Goal: Information Seeking & Learning: Find specific fact

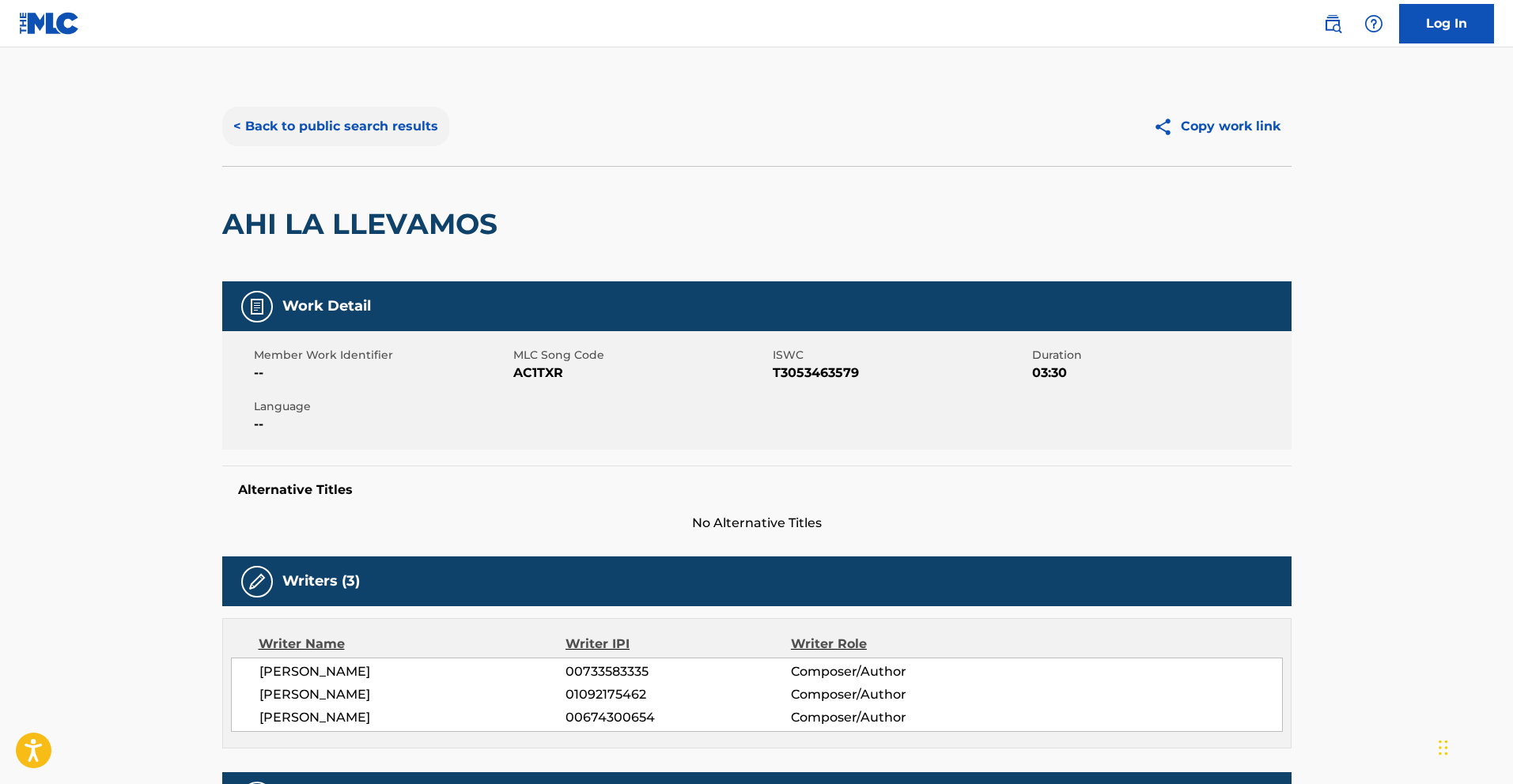
click at [304, 111] on button "< Back to public search results" at bounding box center [336, 127] width 227 height 40
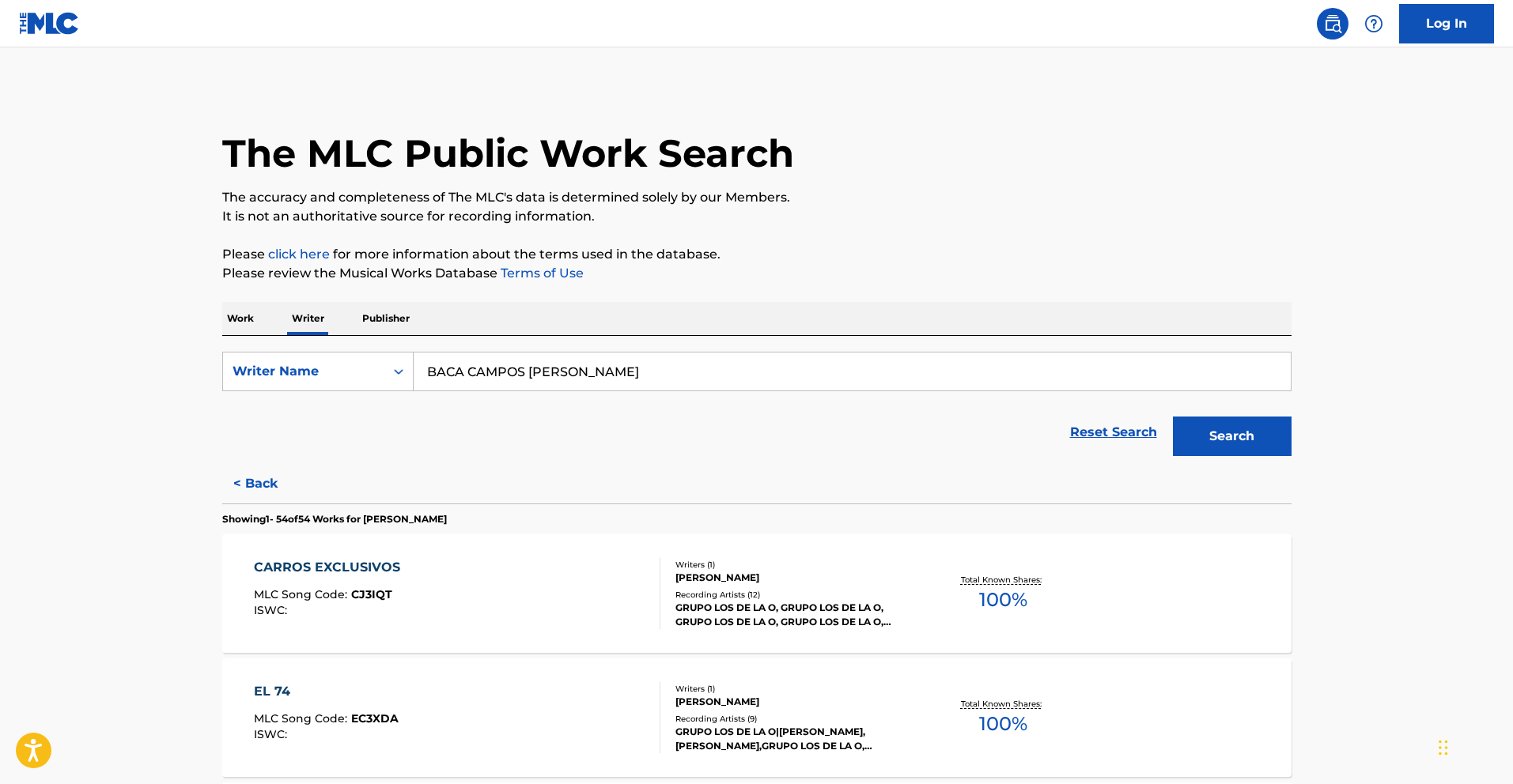
scroll to position [3277, 0]
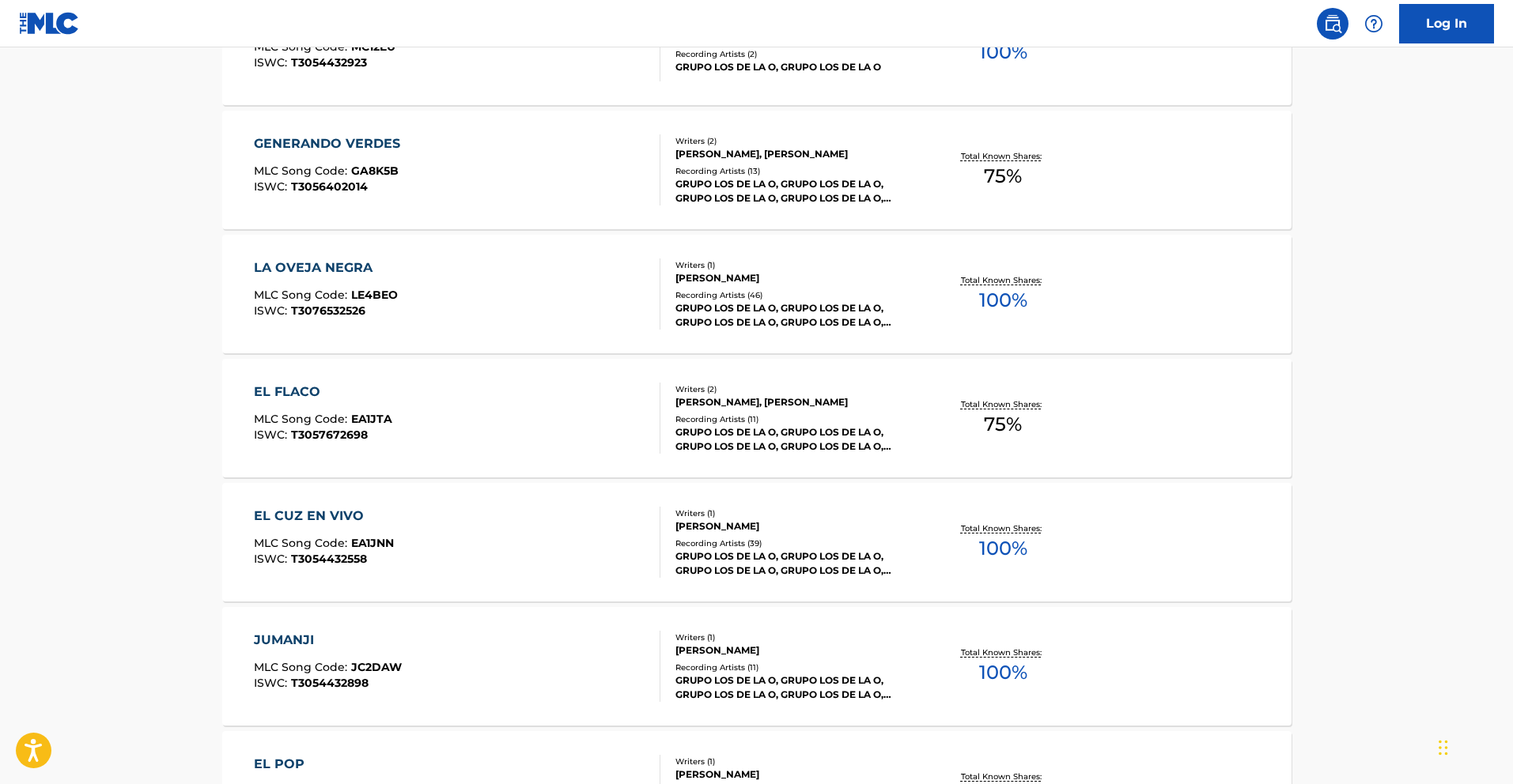
click at [321, 398] on div "EL FLACO" at bounding box center [323, 392] width 139 height 19
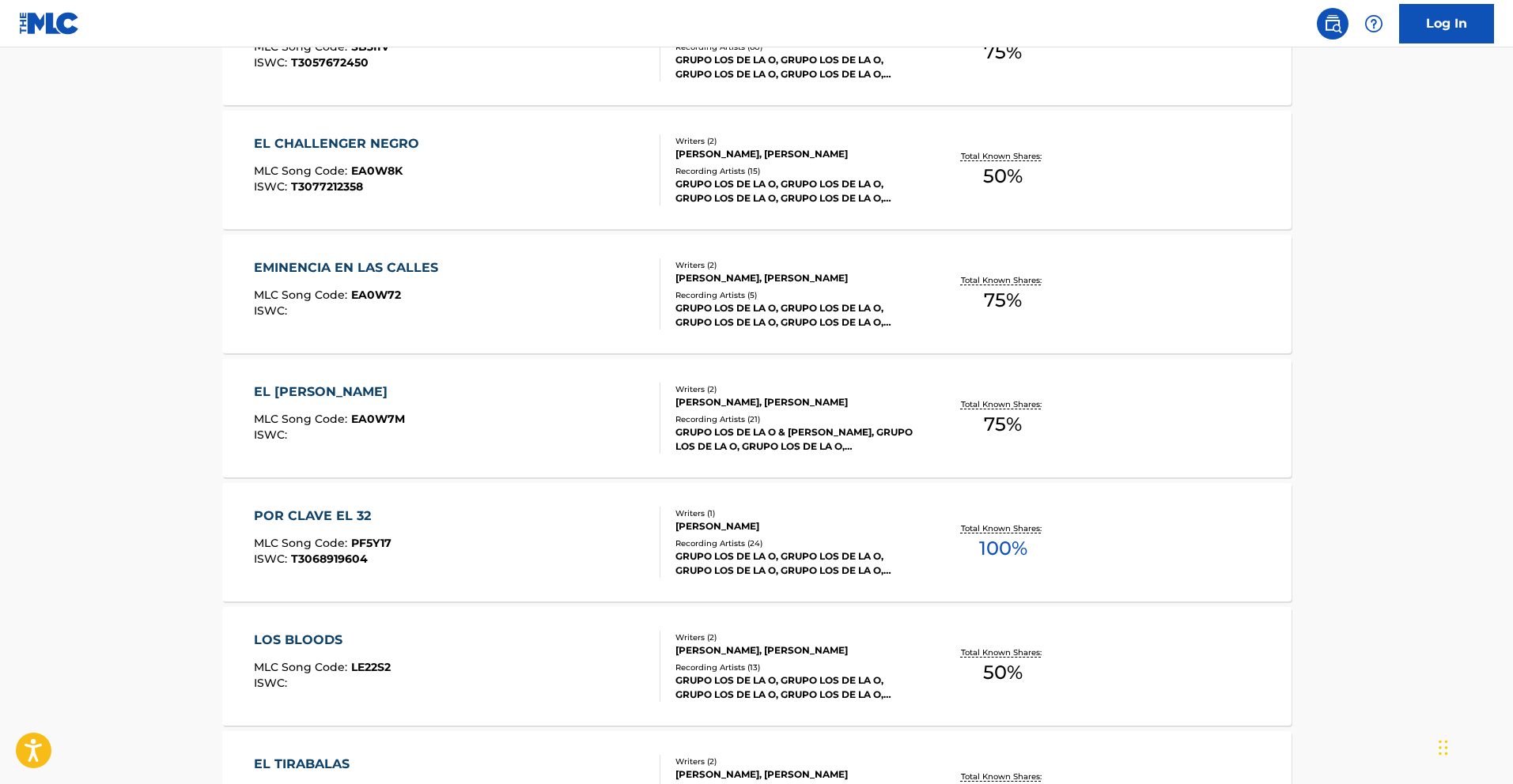
scroll to position [4134, 0]
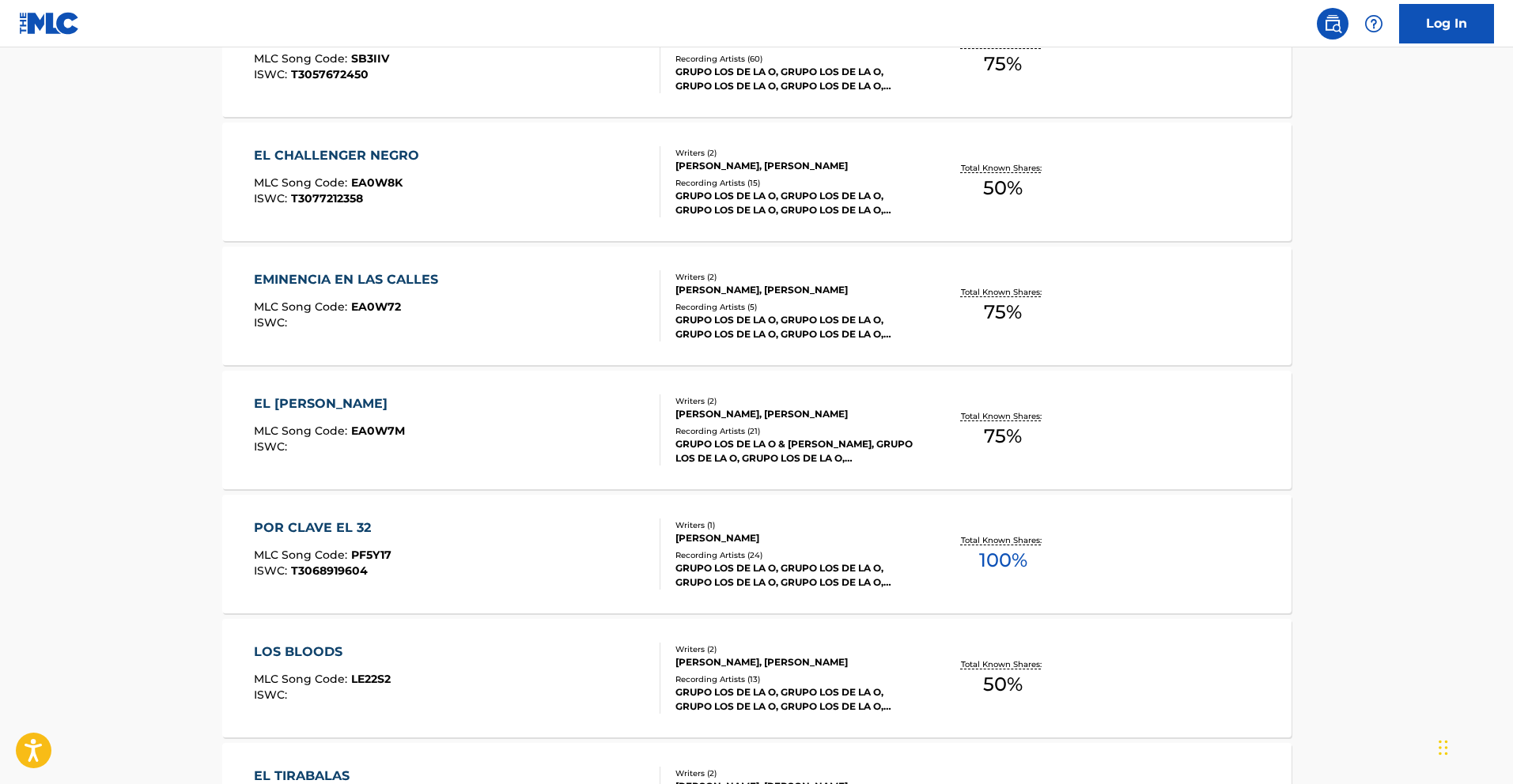
click at [376, 405] on div "EL [PERSON_NAME]" at bounding box center [330, 403] width 151 height 19
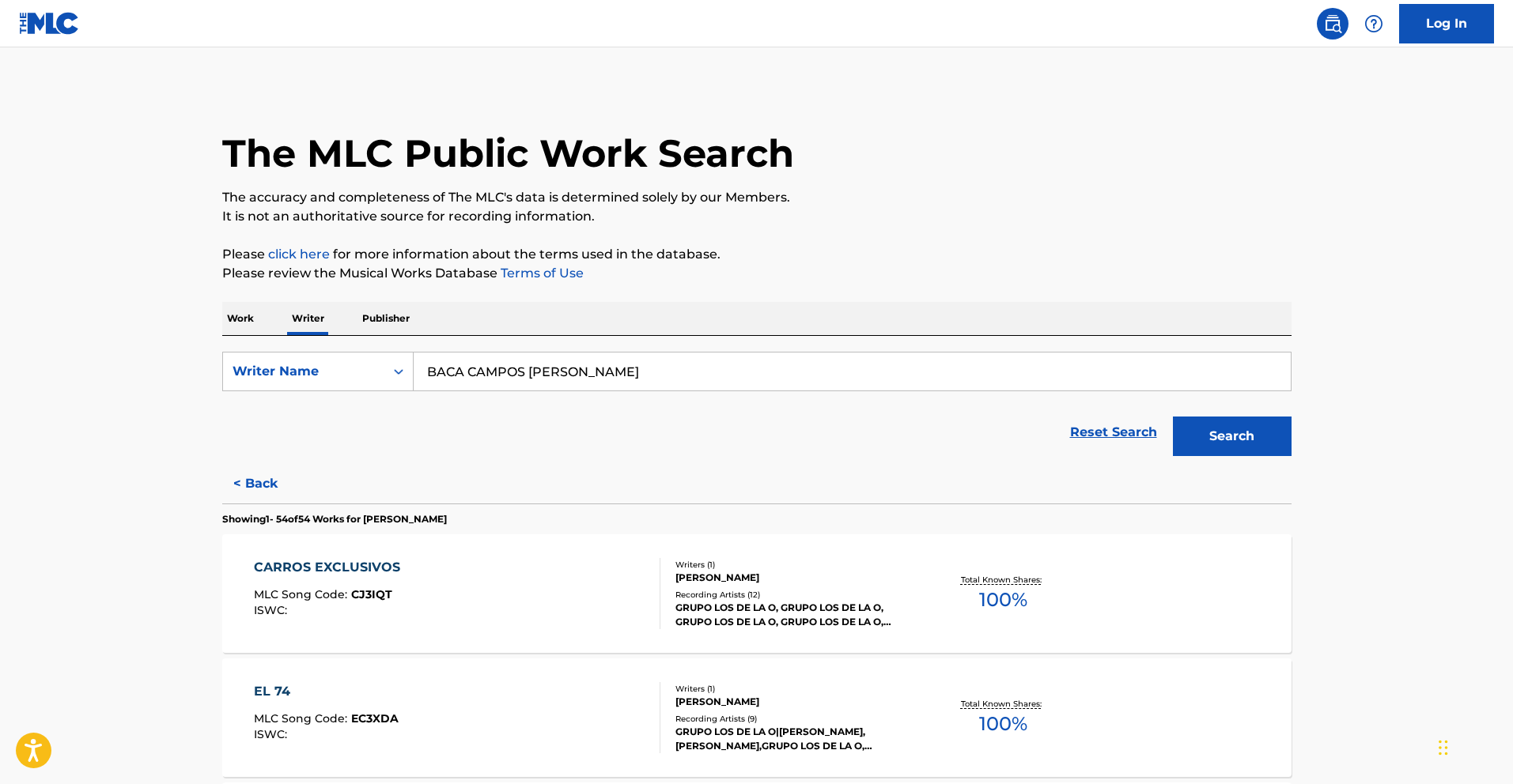
scroll to position [4890, 0]
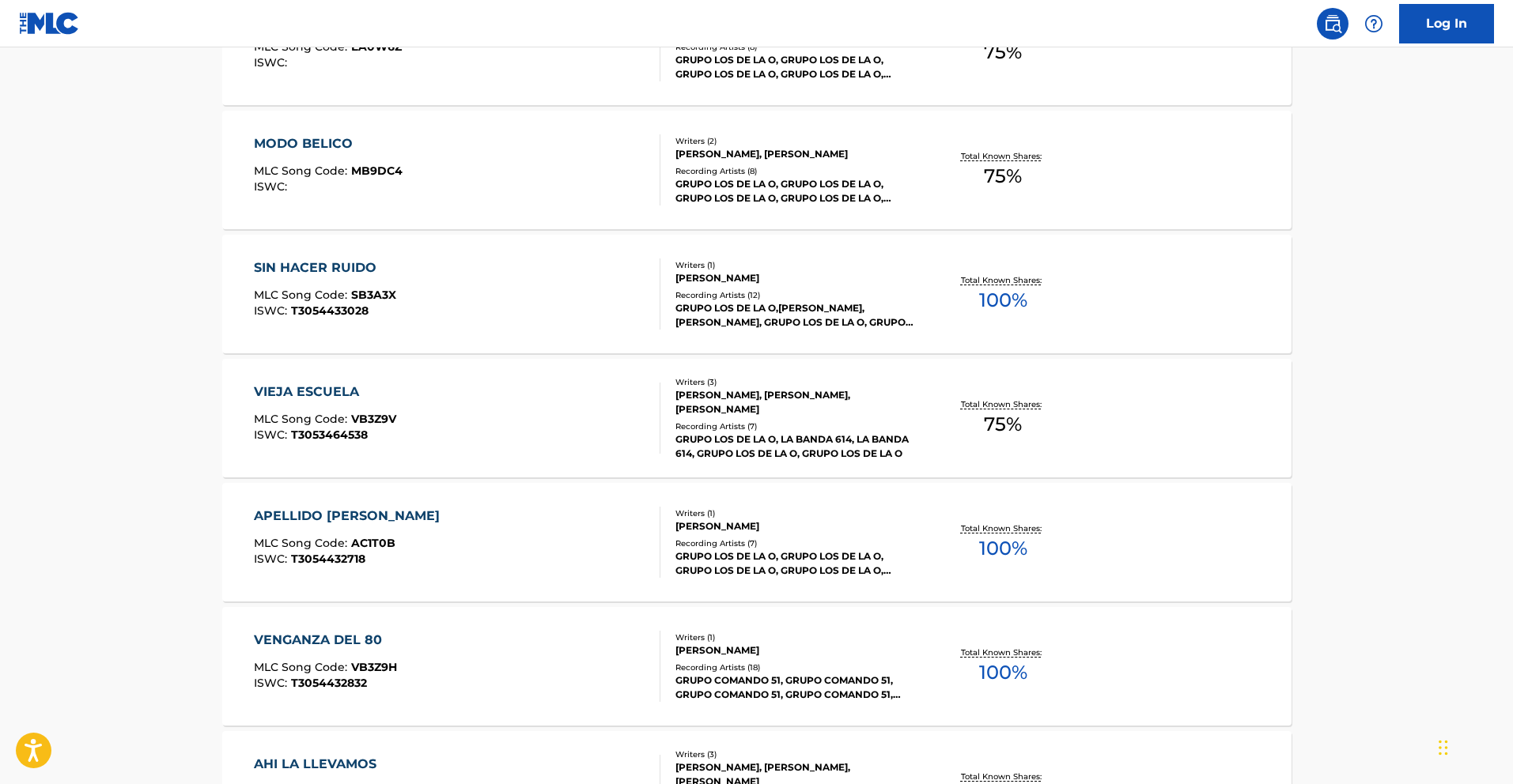
click at [370, 399] on div "VIEJA ESCUELA" at bounding box center [325, 392] width 142 height 19
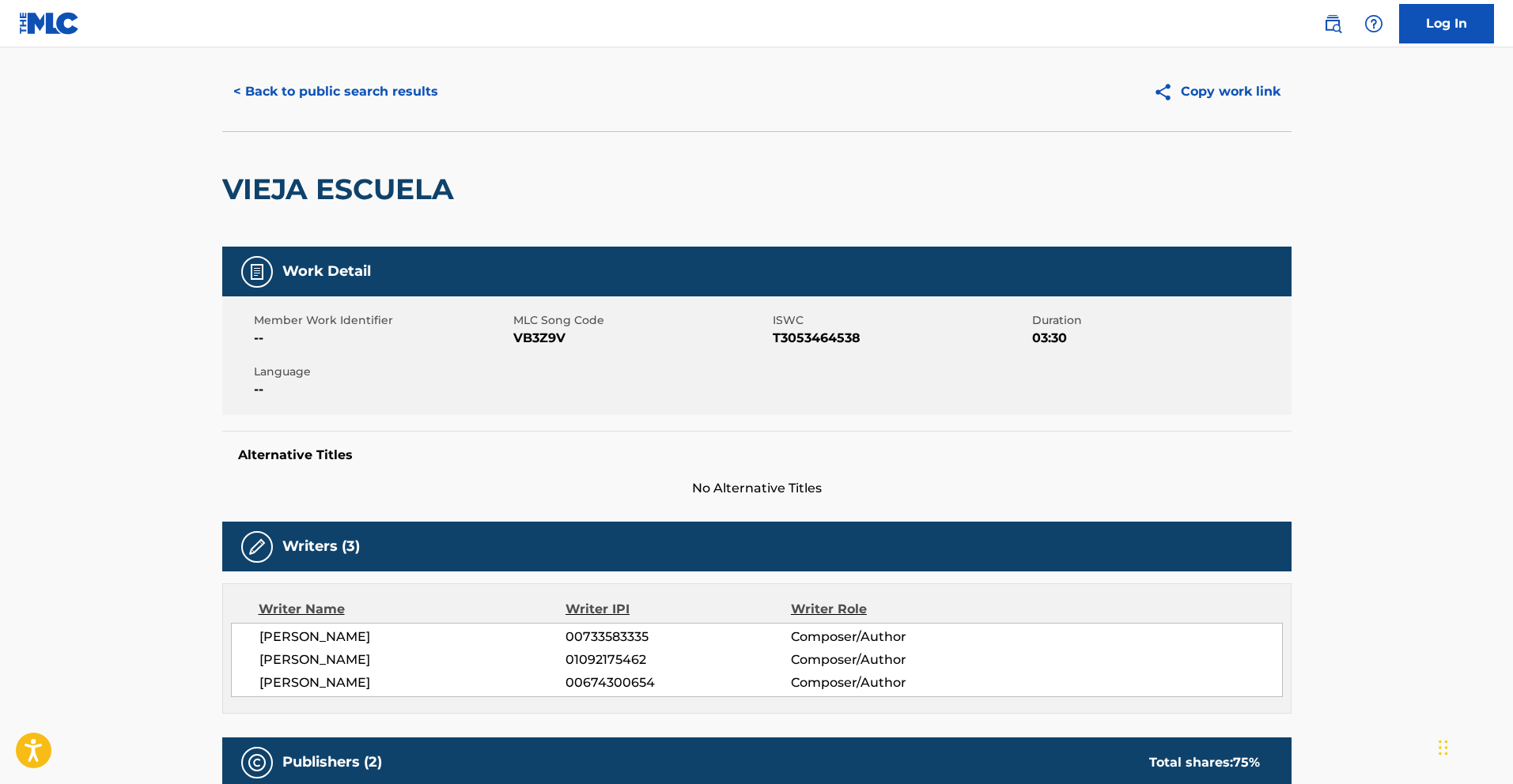
scroll to position [26, 0]
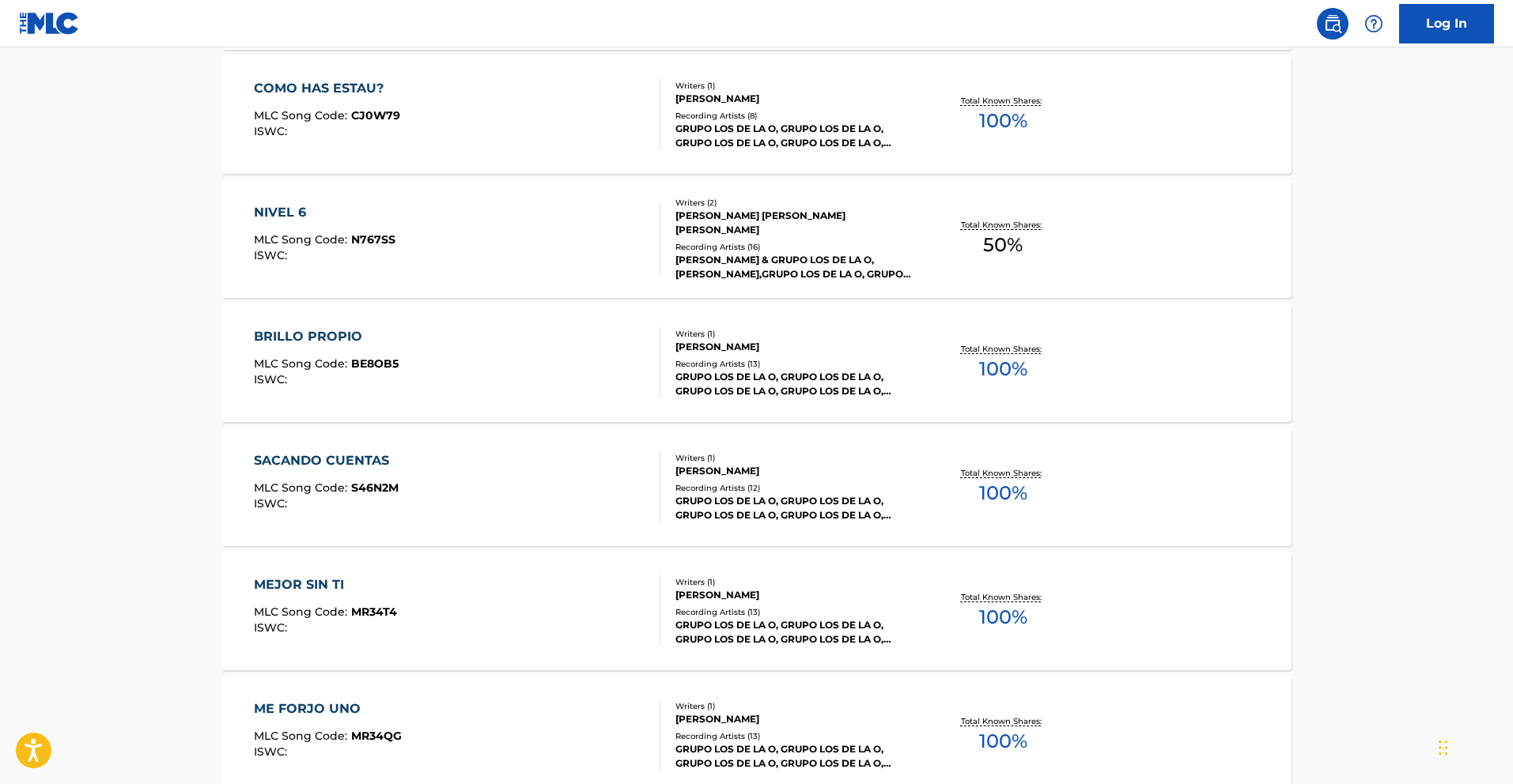
scroll to position [5262, 0]
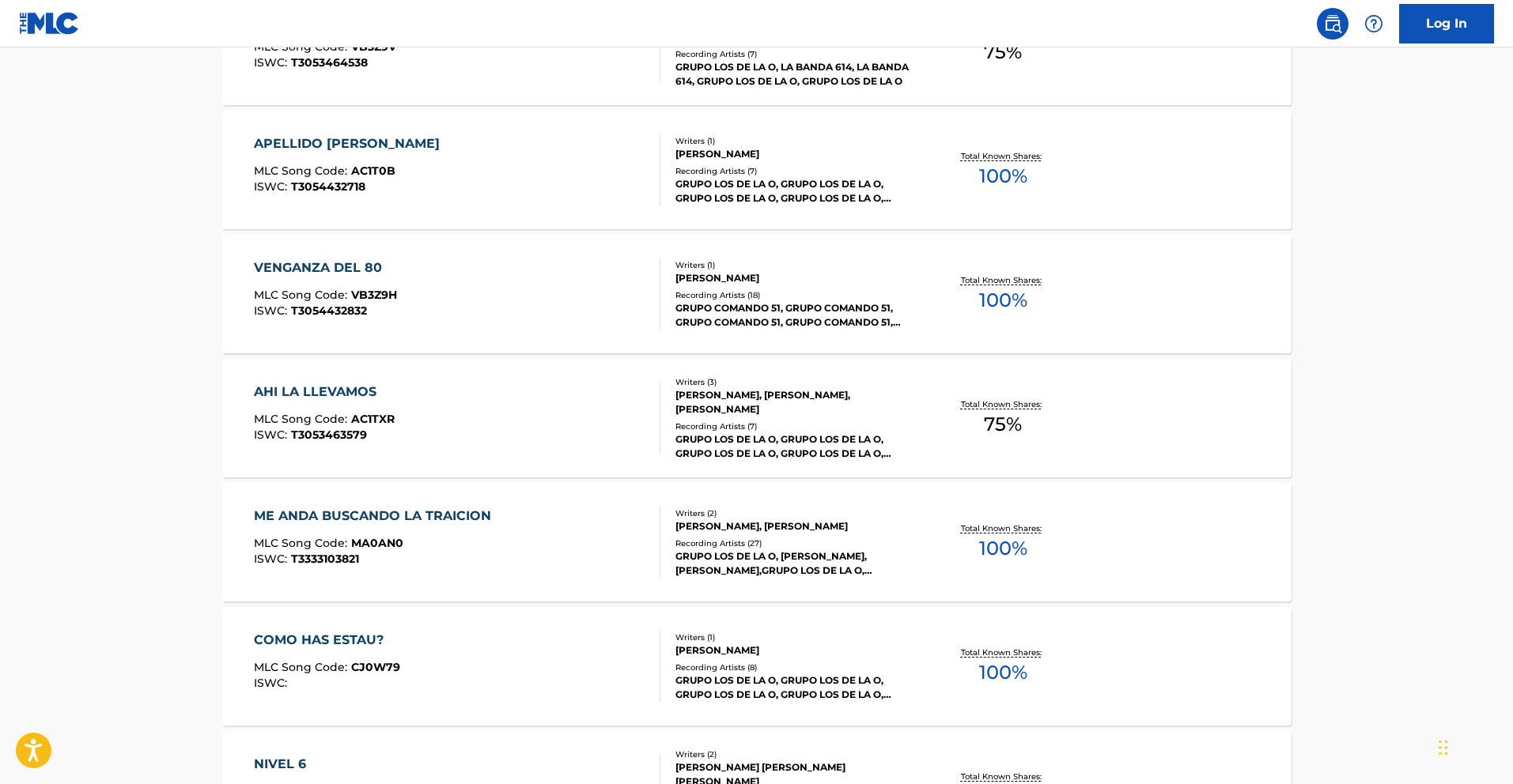
click at [336, 395] on div "AHI LA LLEVAMOS" at bounding box center [324, 392] width 140 height 19
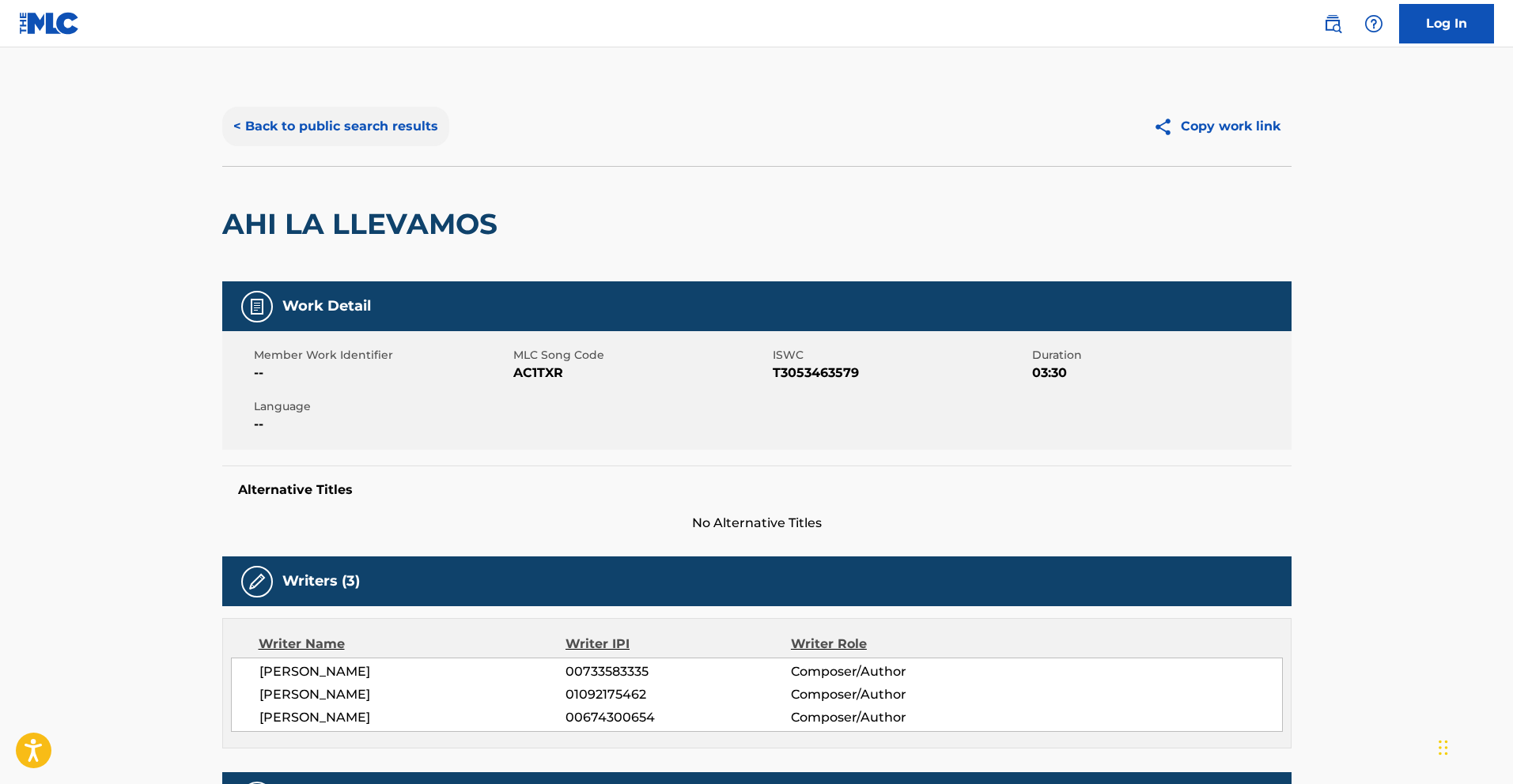
click at [327, 121] on button "< Back to public search results" at bounding box center [336, 127] width 227 height 40
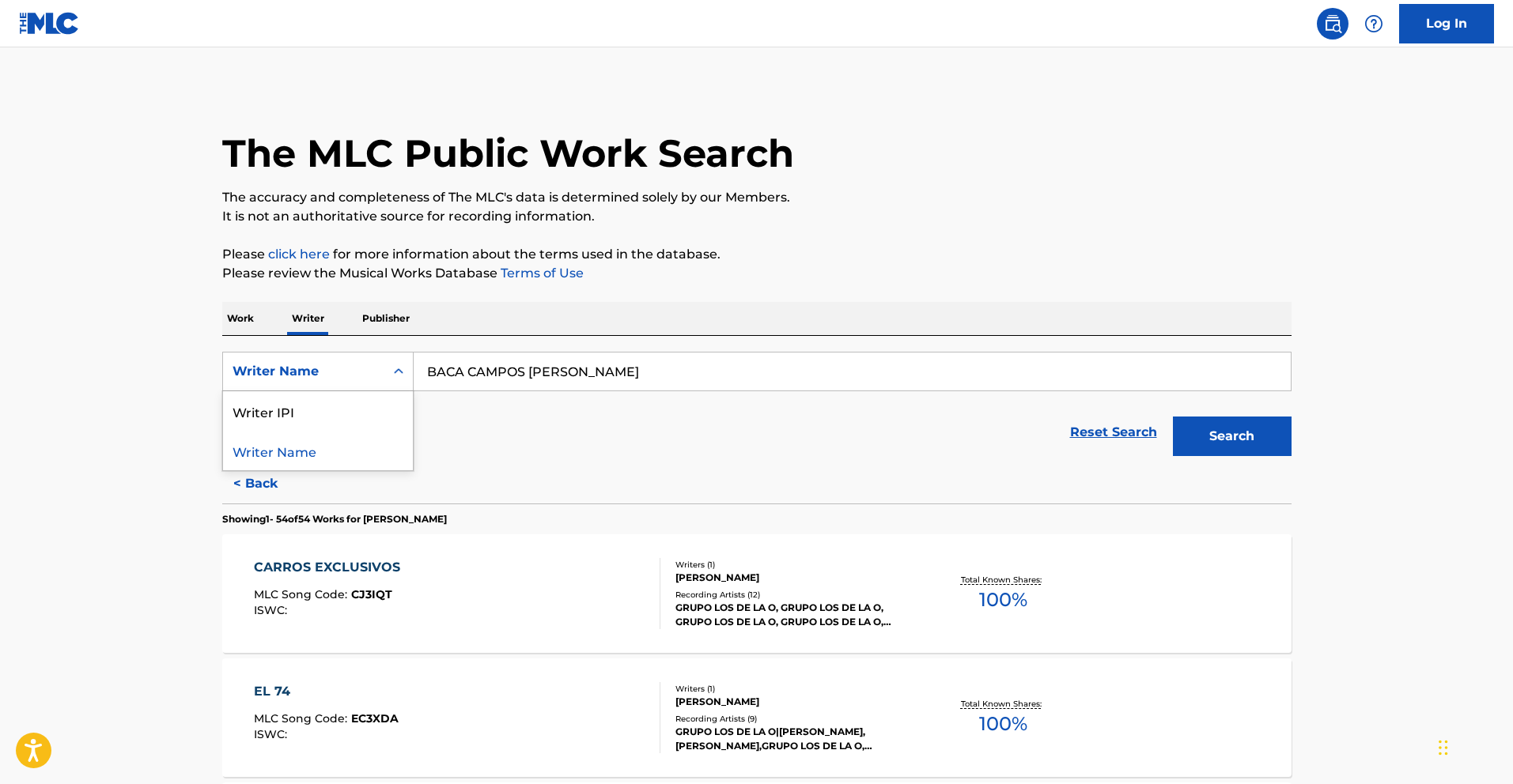
click at [376, 367] on div "Writer Name" at bounding box center [304, 371] width 161 height 30
click at [331, 406] on div "Writer IPI" at bounding box center [318, 411] width 190 height 40
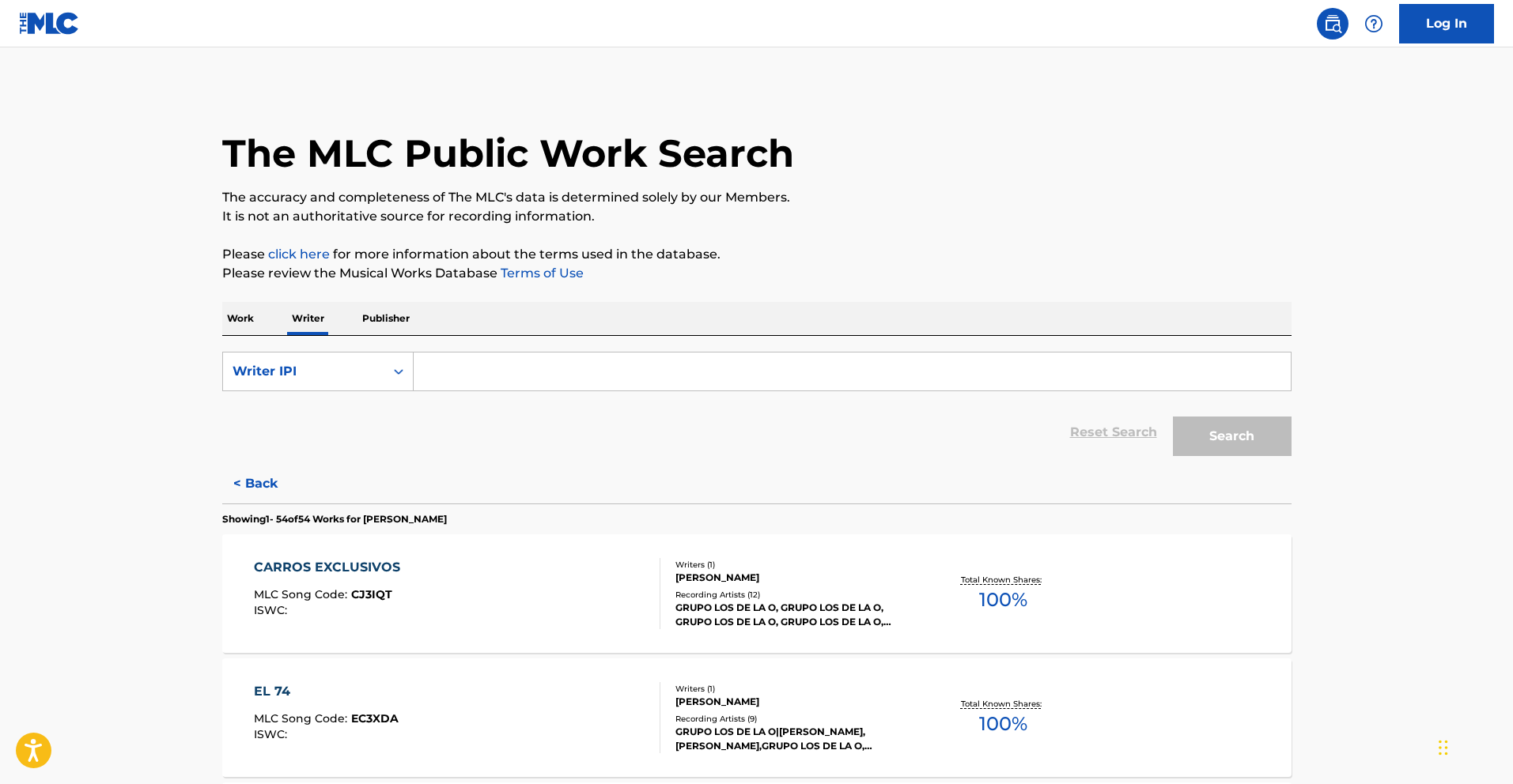
click at [494, 373] on input "Search Form" at bounding box center [852, 372] width 877 height 38
paste input "1190104399"
type input "1190104399"
click at [1230, 441] on button "Search" at bounding box center [1232, 437] width 119 height 40
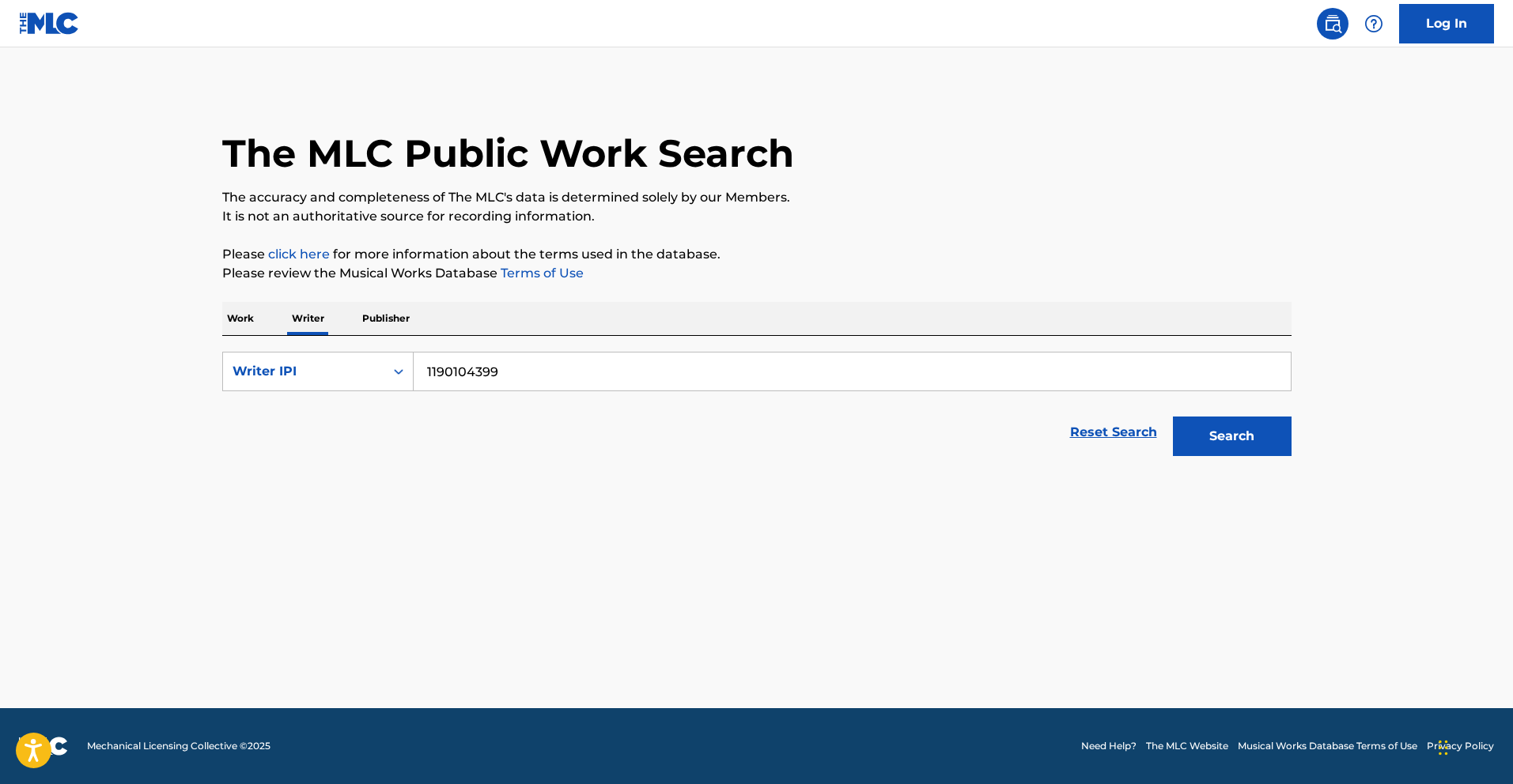
click at [302, 322] on p "Writer" at bounding box center [308, 318] width 42 height 33
click at [248, 317] on p "Work" at bounding box center [240, 318] width 36 height 33
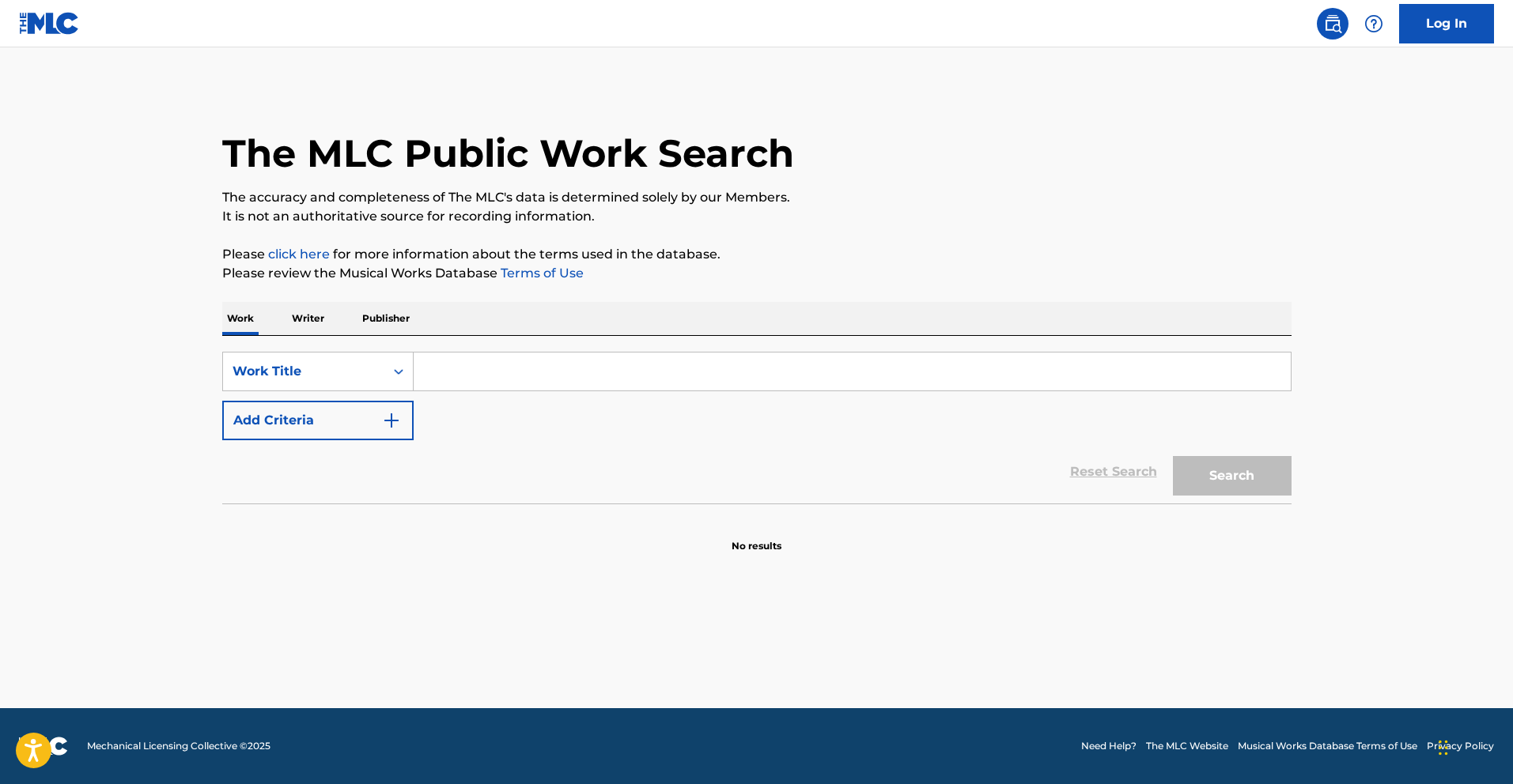
click at [309, 320] on p "Writer" at bounding box center [308, 318] width 42 height 33
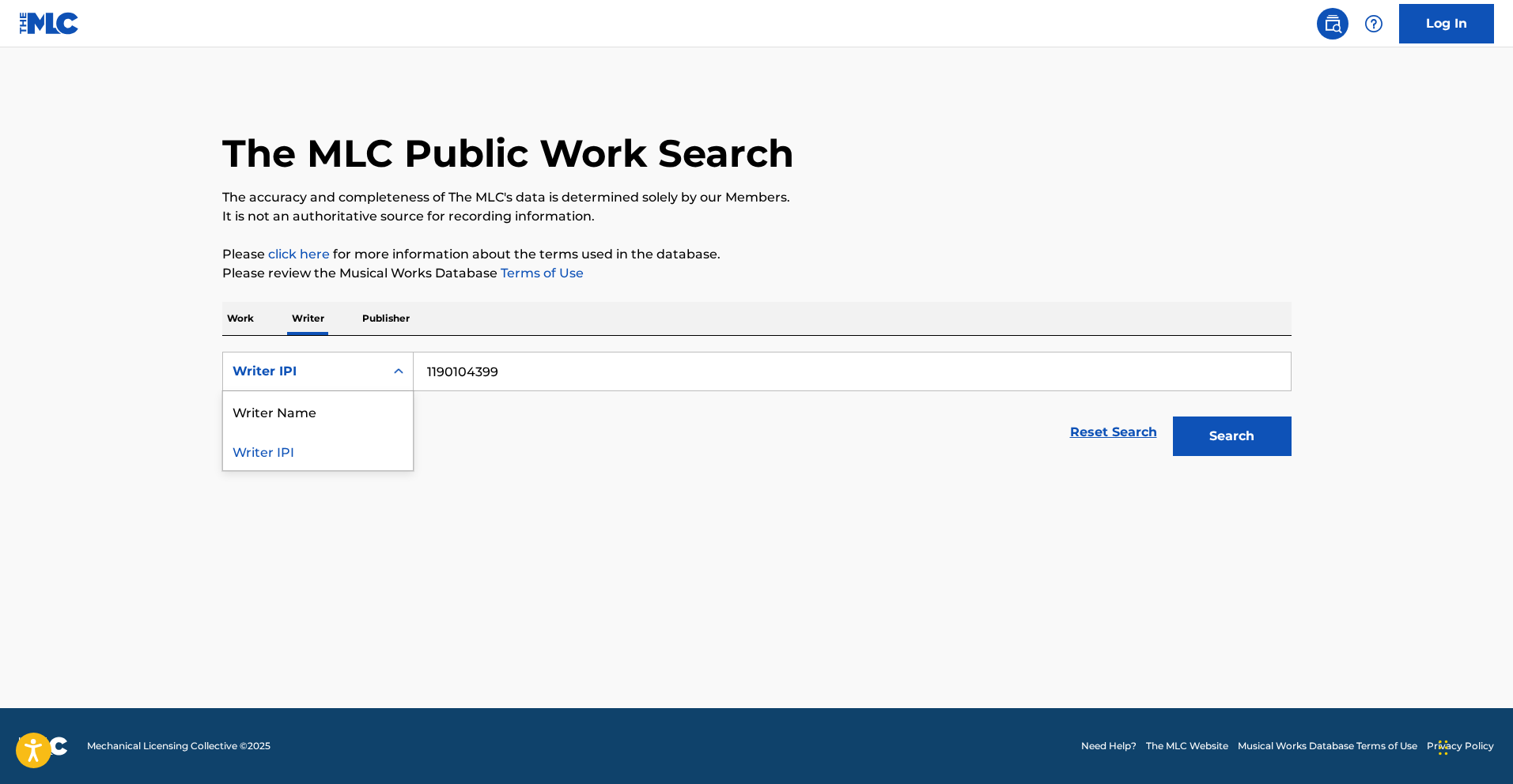
click at [358, 359] on div "Writer IPI" at bounding box center [304, 371] width 161 height 30
click at [329, 406] on div "Writer Name" at bounding box center [318, 411] width 190 height 40
click at [761, 373] on input "Search Form" at bounding box center [852, 372] width 877 height 38
paste input "[PERSON_NAME]"
type input "[PERSON_NAME]"
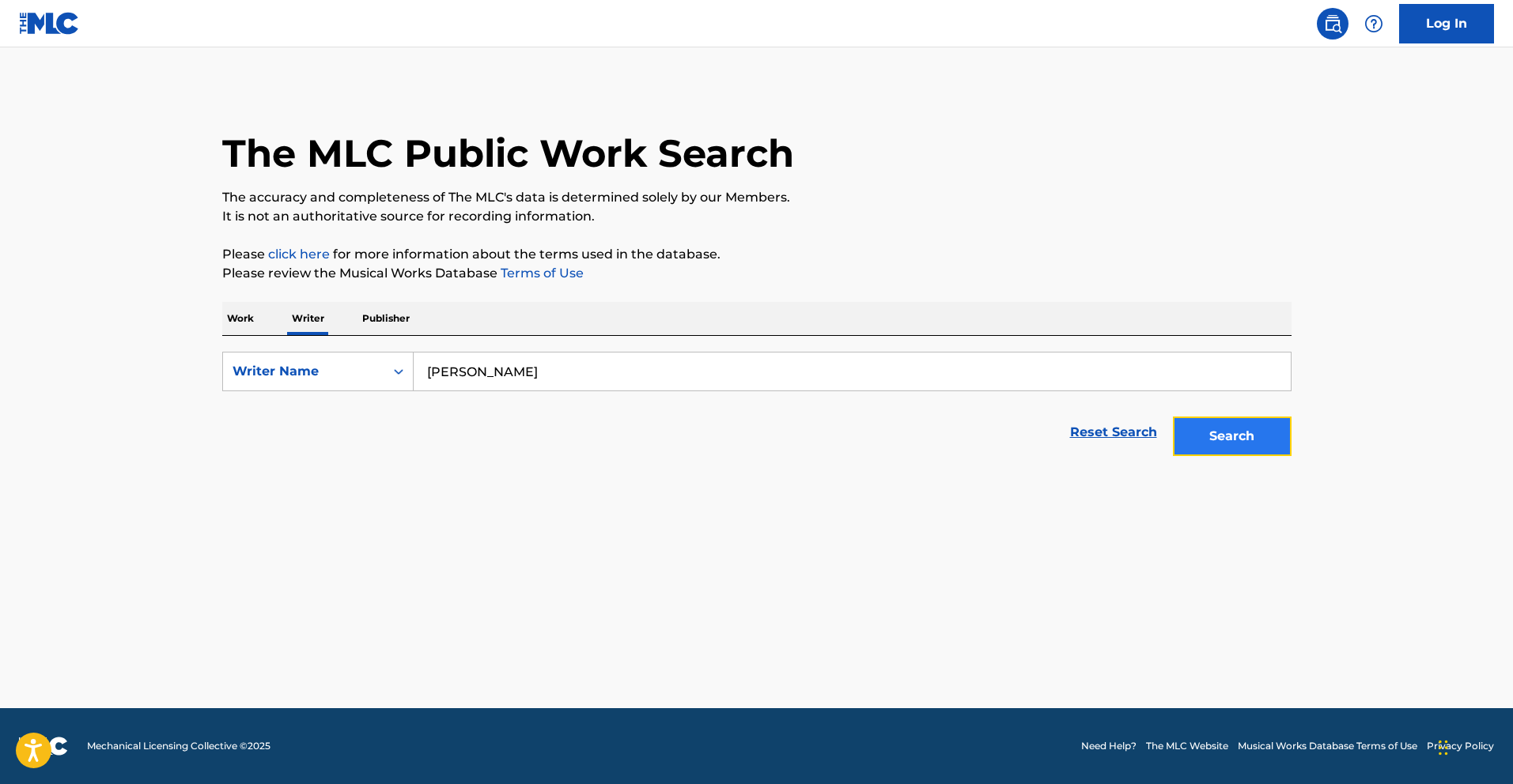
click at [1237, 437] on button "Search" at bounding box center [1232, 437] width 119 height 40
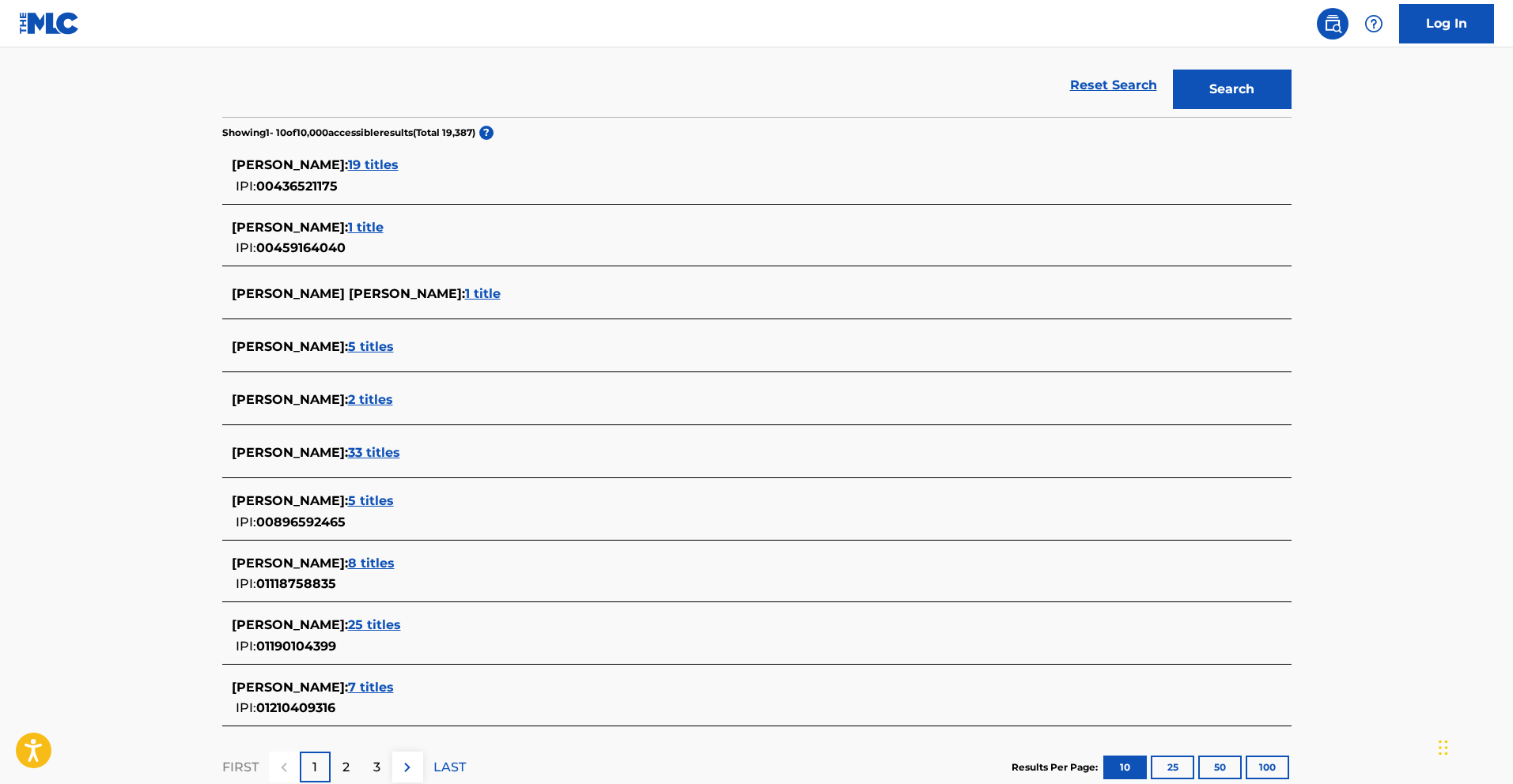
scroll to position [375, 0]
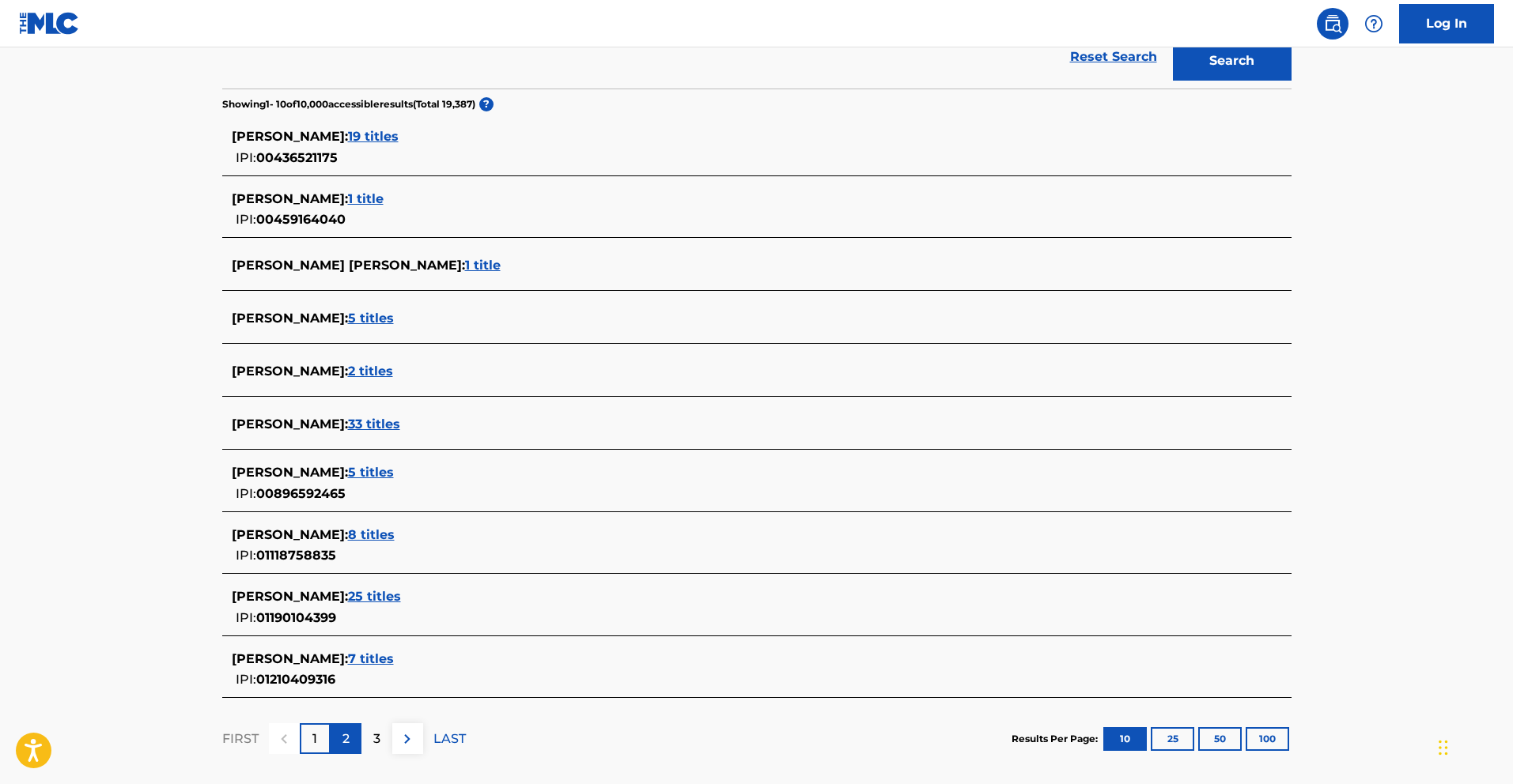
click at [339, 748] on div "2" at bounding box center [346, 738] width 31 height 31
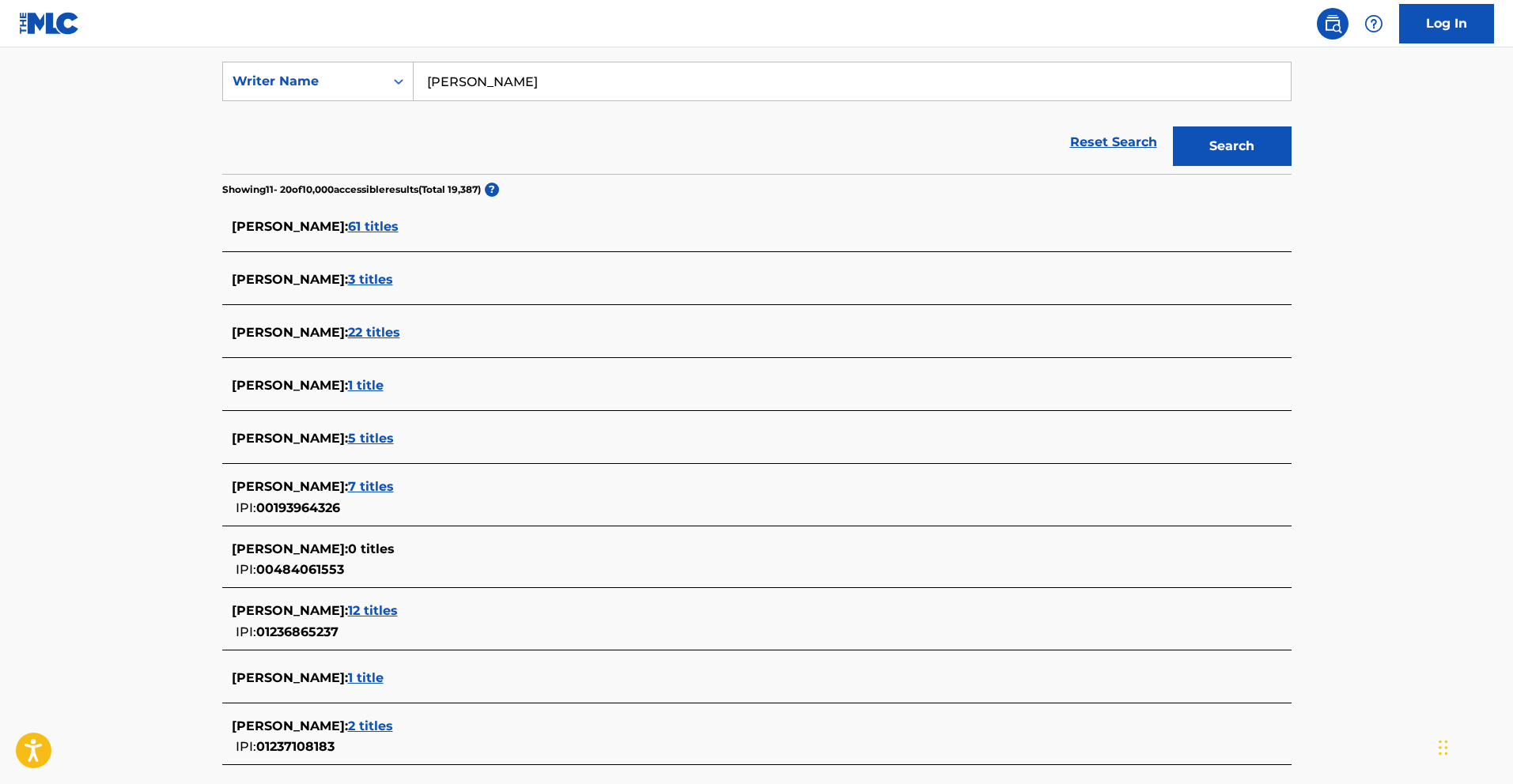
scroll to position [437, 0]
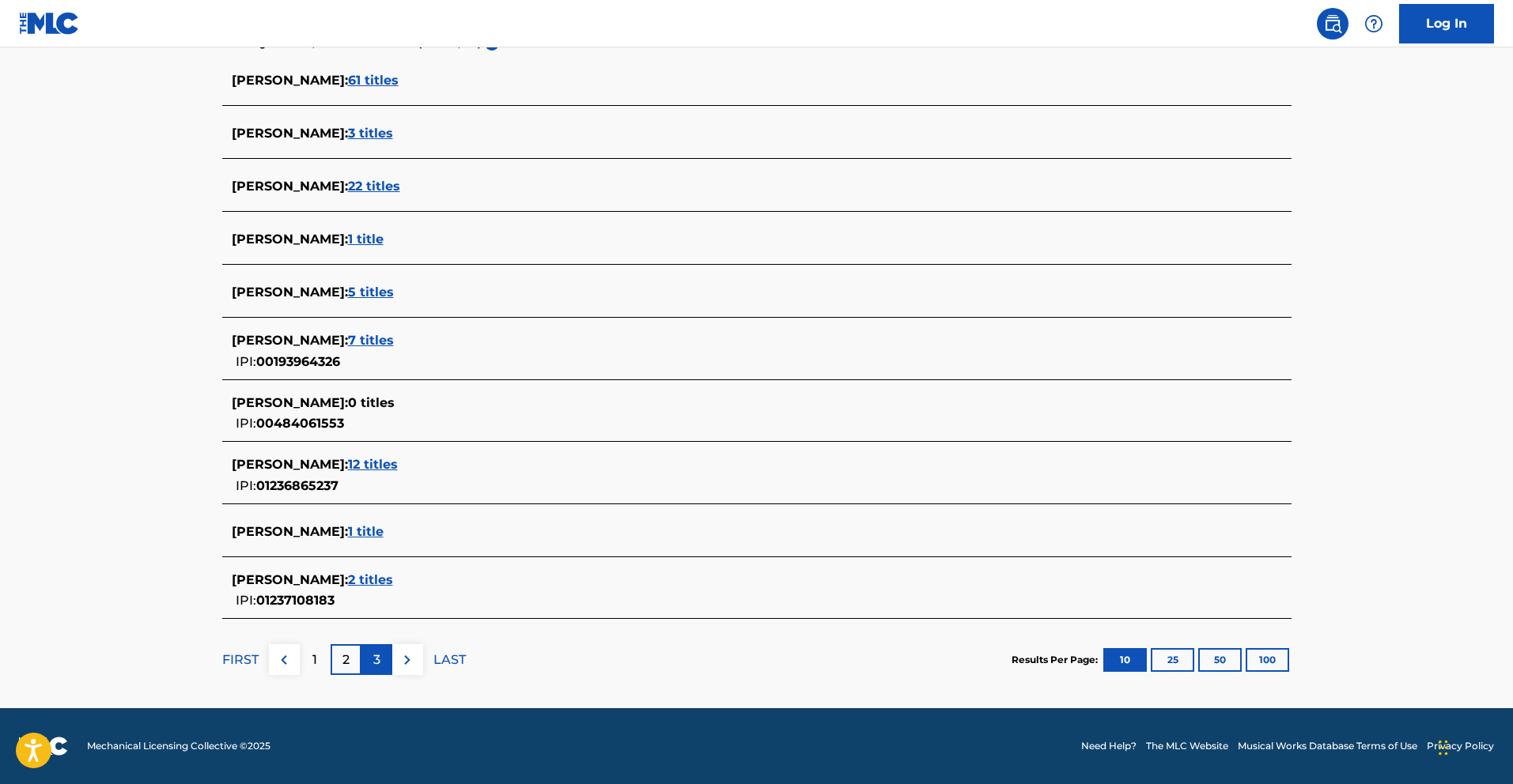
click at [376, 663] on p "3" at bounding box center [376, 660] width 7 height 19
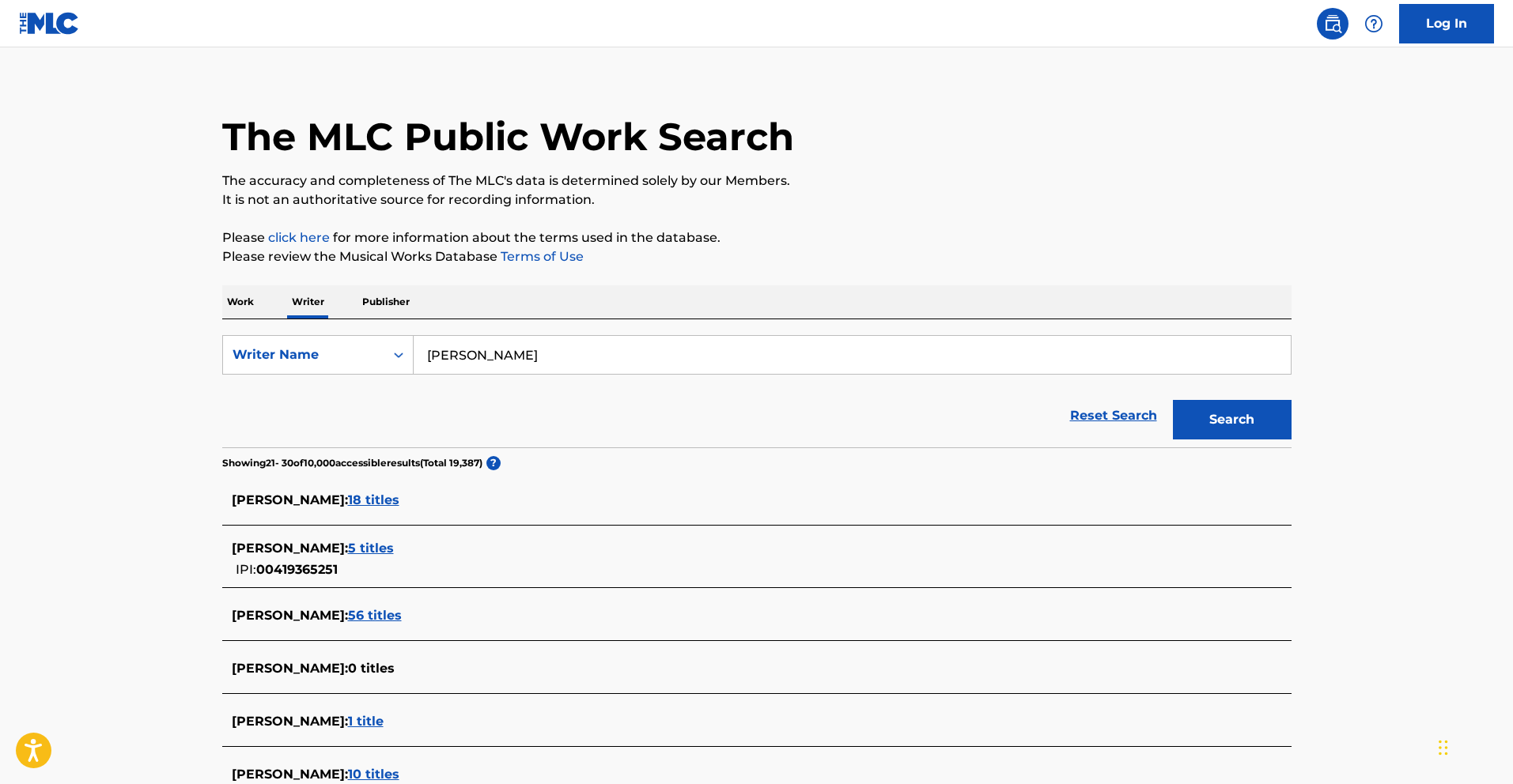
scroll to position [0, 0]
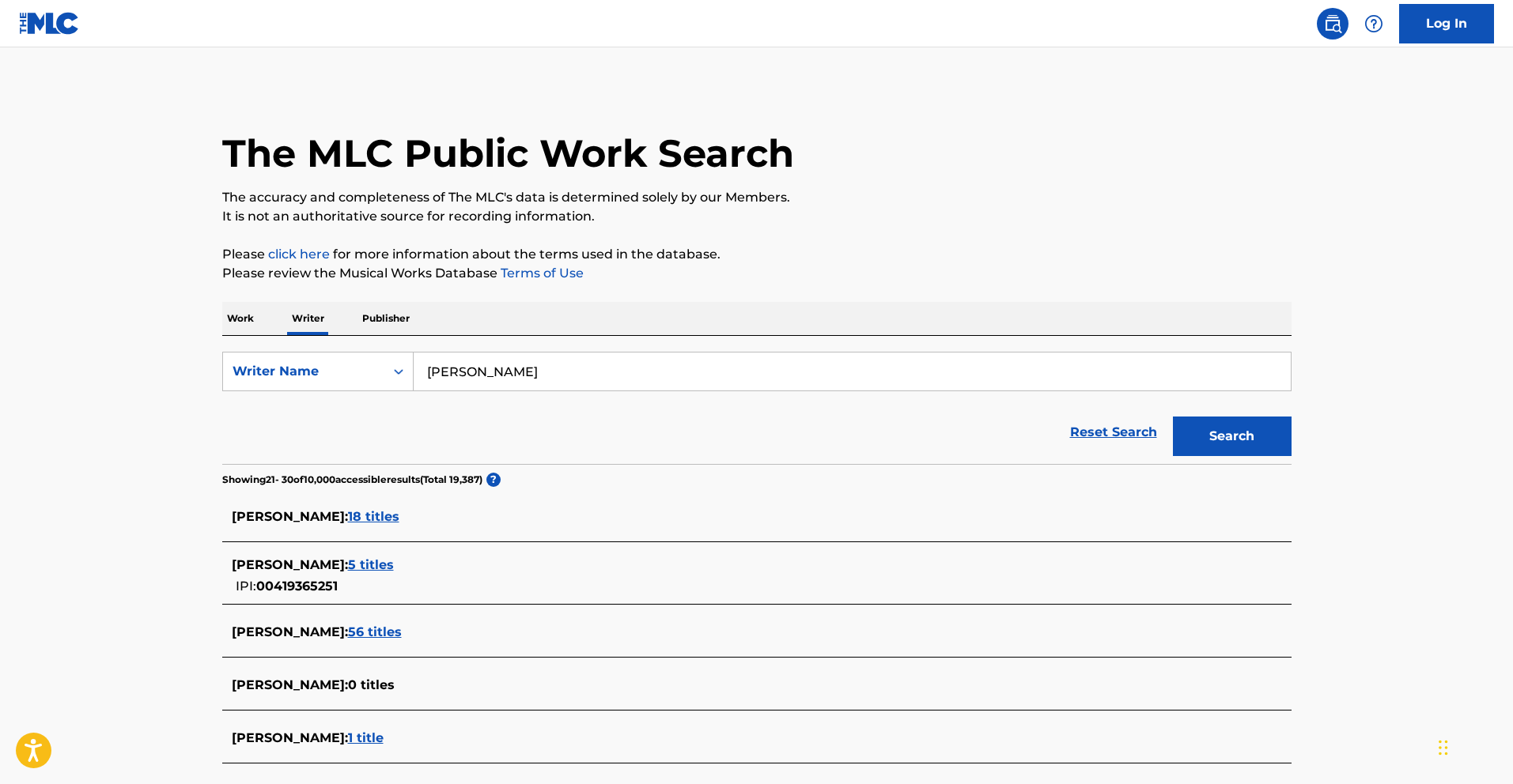
click at [243, 308] on p "Work" at bounding box center [240, 318] width 36 height 33
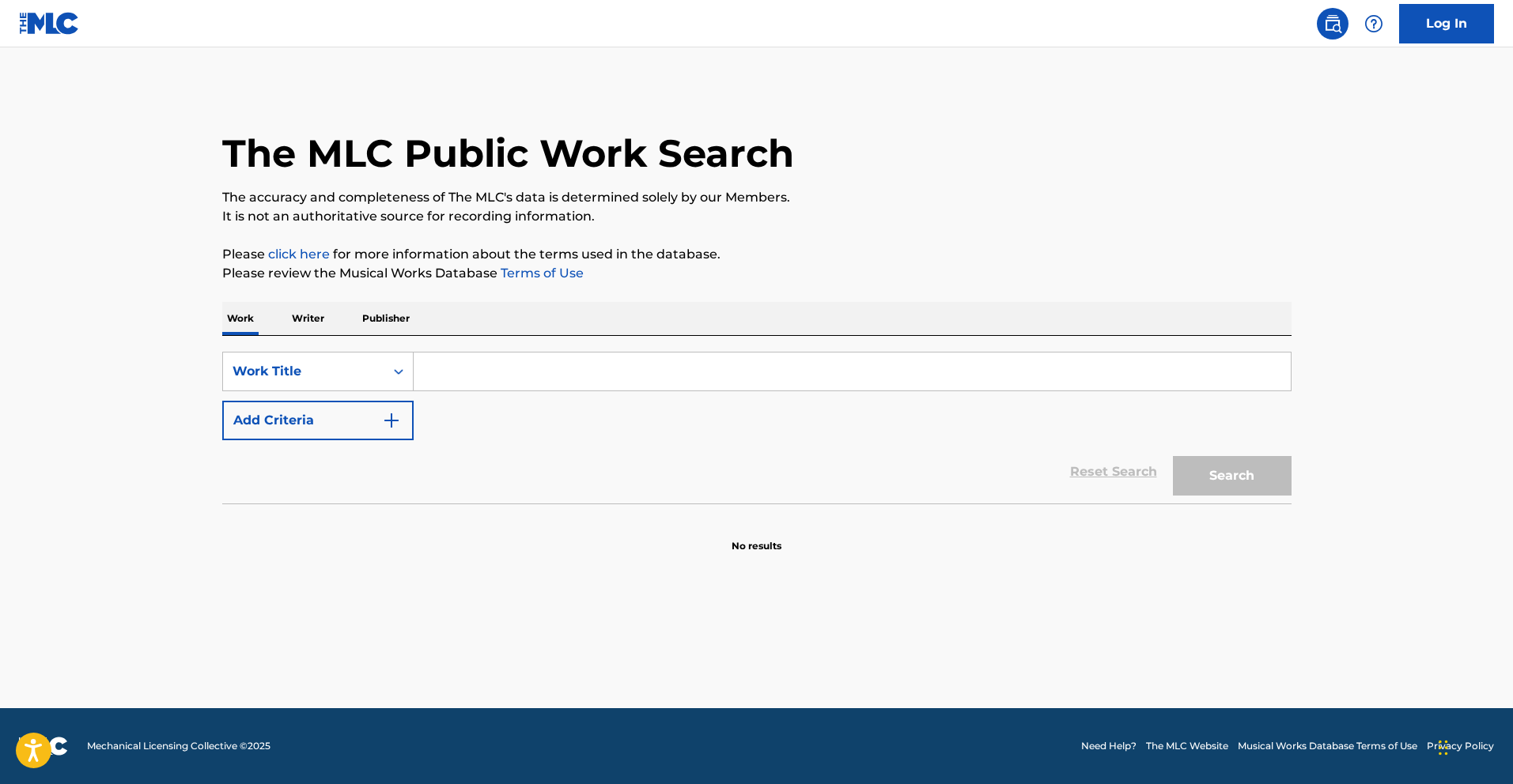
click at [551, 366] on input "Search Form" at bounding box center [852, 372] width 877 height 38
paste input "Dicho Conocido"
type input "Dicho Conocido"
click at [1284, 476] on button "Search" at bounding box center [1232, 476] width 119 height 40
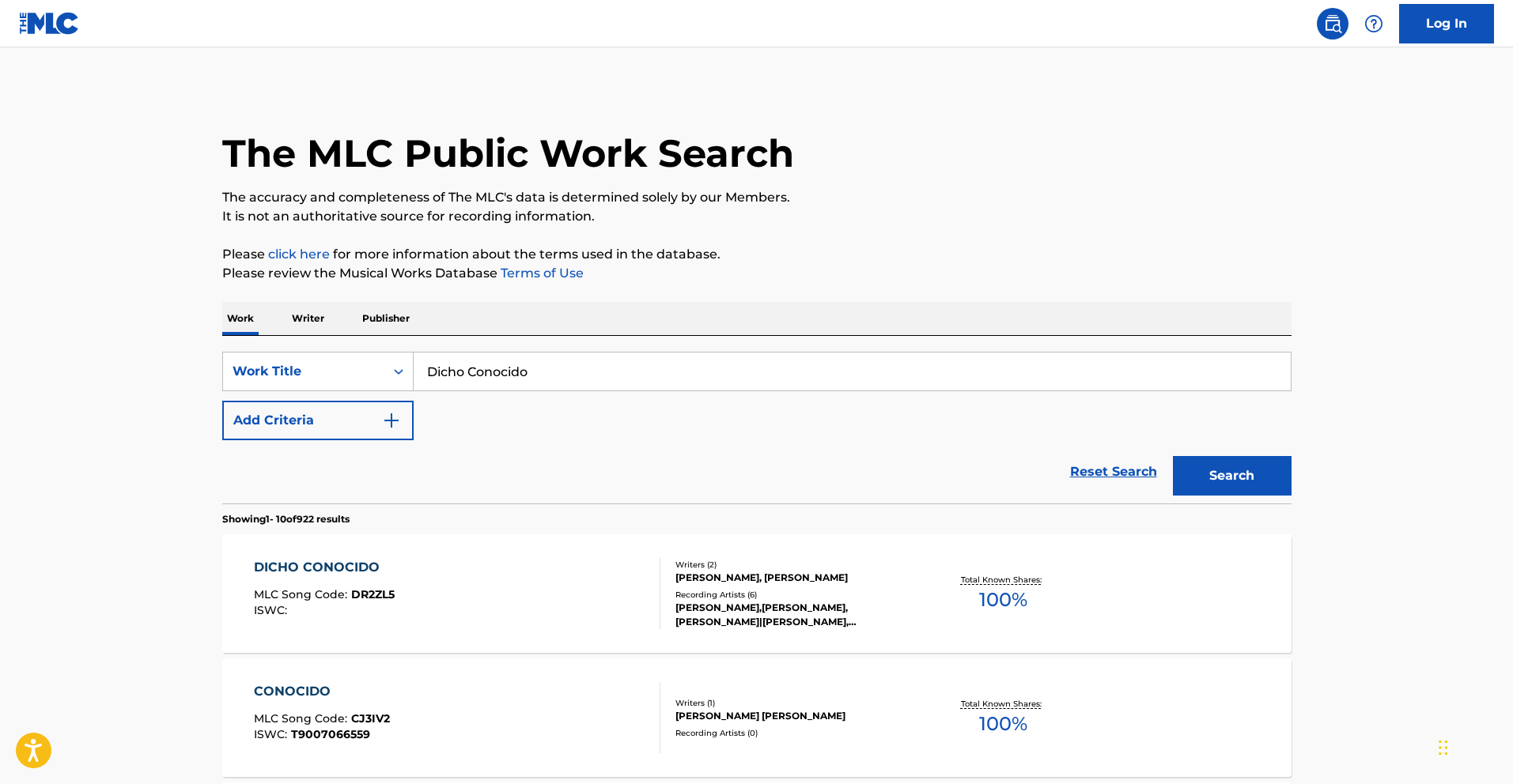
click at [339, 570] on div "DICHO CONOCIDO" at bounding box center [324, 567] width 140 height 19
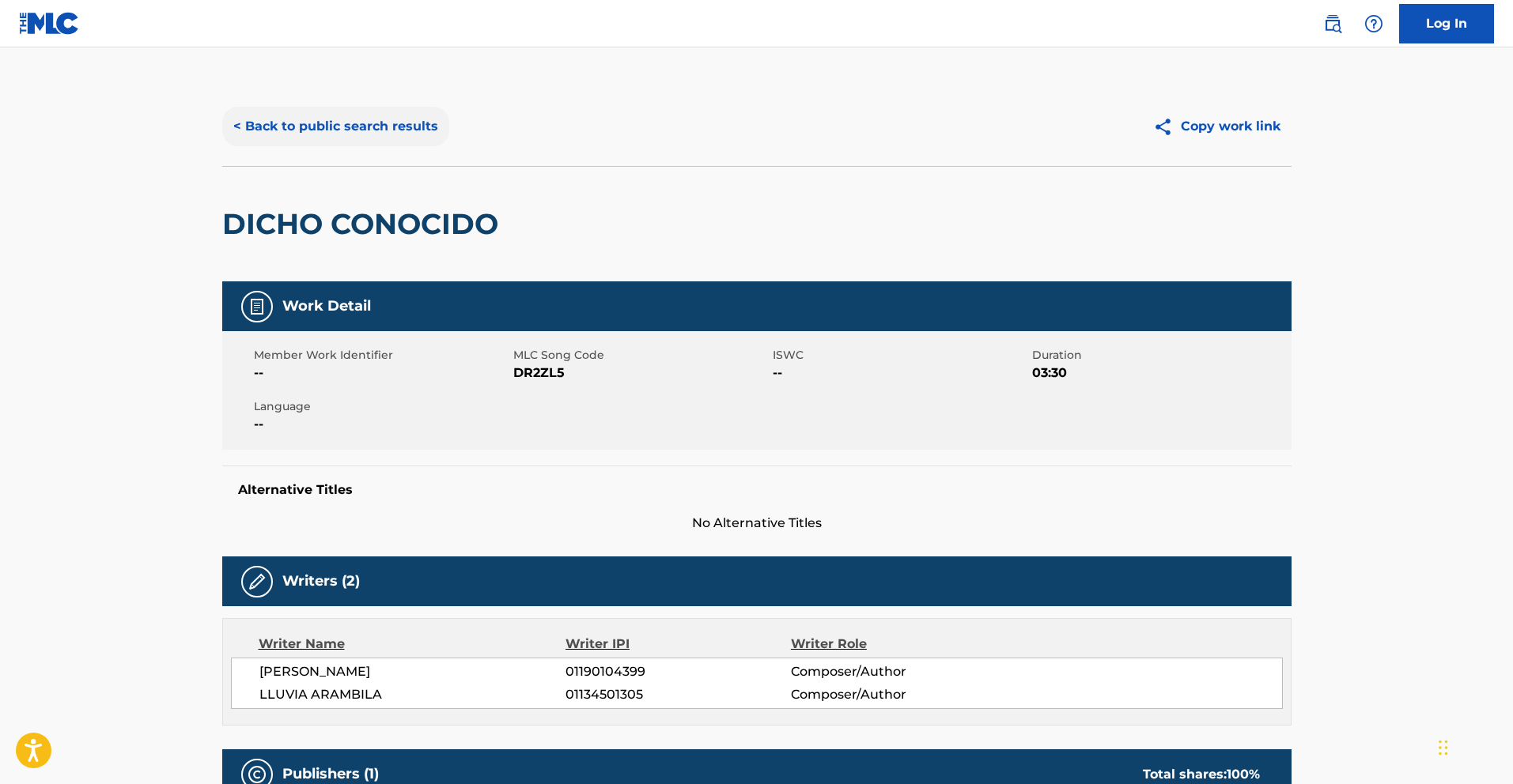
click at [337, 126] on button "< Back to public search results" at bounding box center [336, 127] width 227 height 40
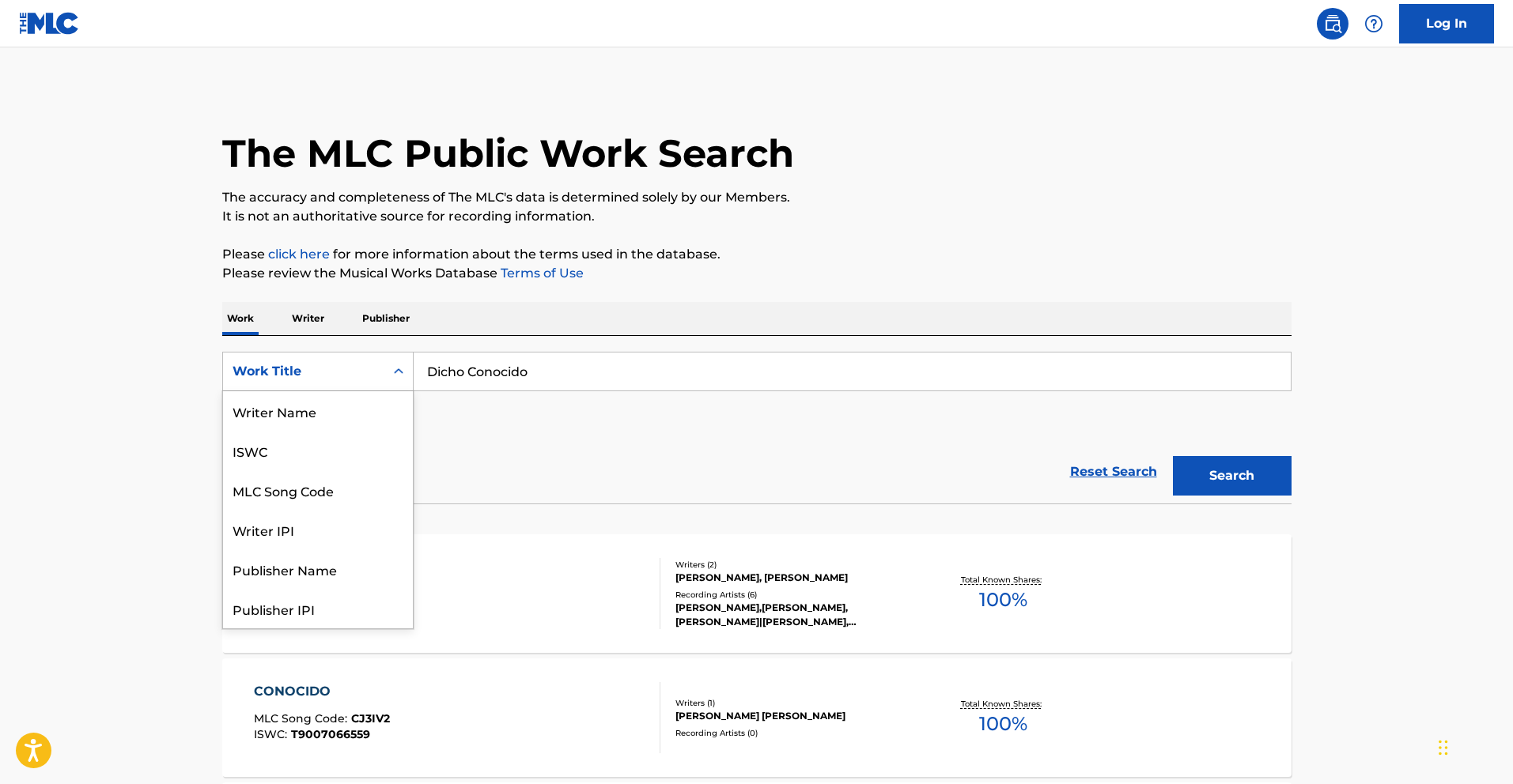
click at [376, 375] on div "Work Title" at bounding box center [304, 371] width 161 height 30
click at [315, 318] on p "Writer" at bounding box center [308, 318] width 42 height 33
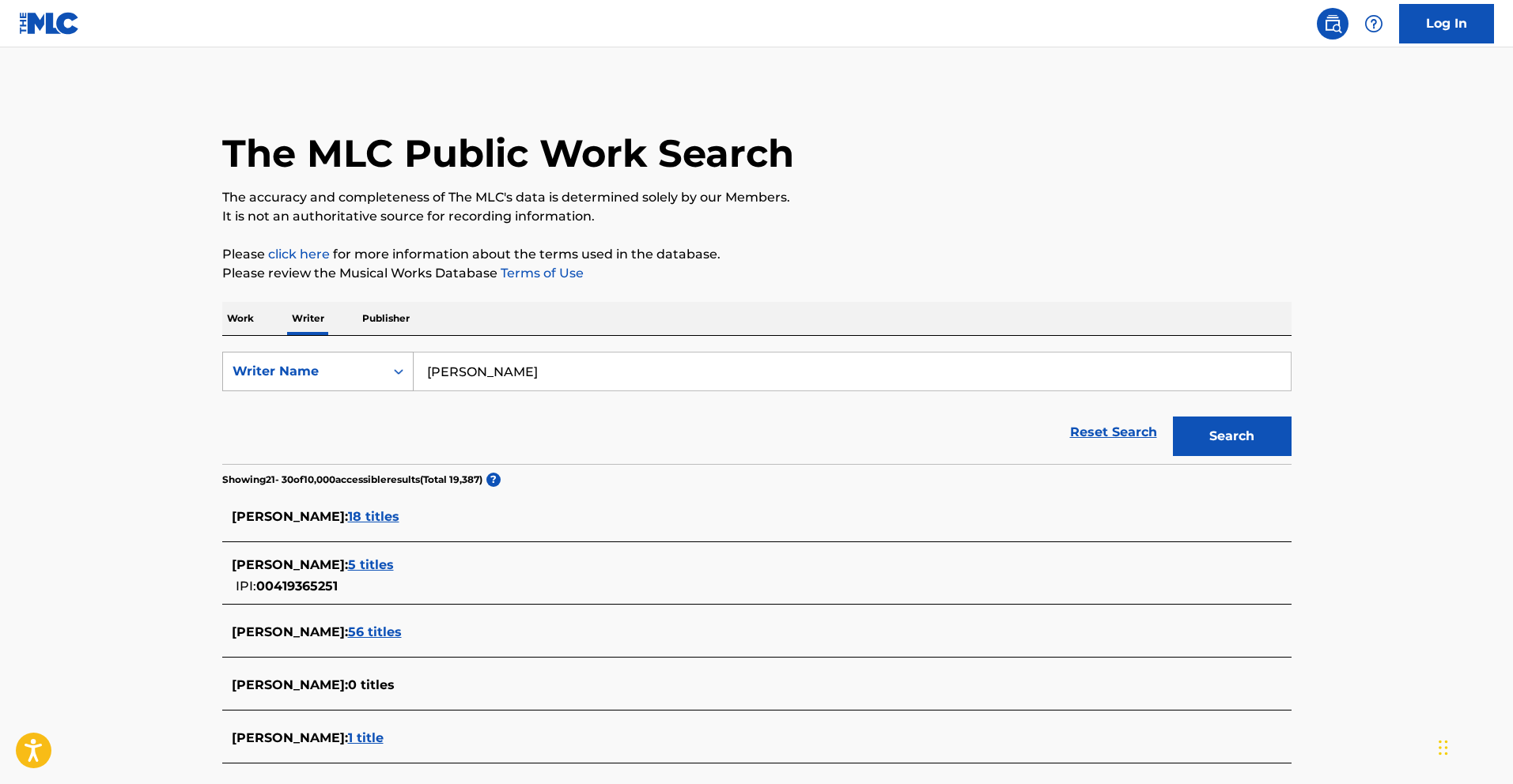
drag, startPoint x: 580, startPoint y: 373, endPoint x: 301, endPoint y: 359, distance: 279.4
click at [267, 347] on div "SearchWithCriteriace5f2c00-a5fd-4dd9-aae7-217f52cf188c Writer Name [PERSON_NAME…" at bounding box center [756, 400] width 1069 height 128
paste input "[PERSON_NAME]"
type input "[PERSON_NAME]"
click at [1260, 446] on button "Search" at bounding box center [1232, 437] width 119 height 40
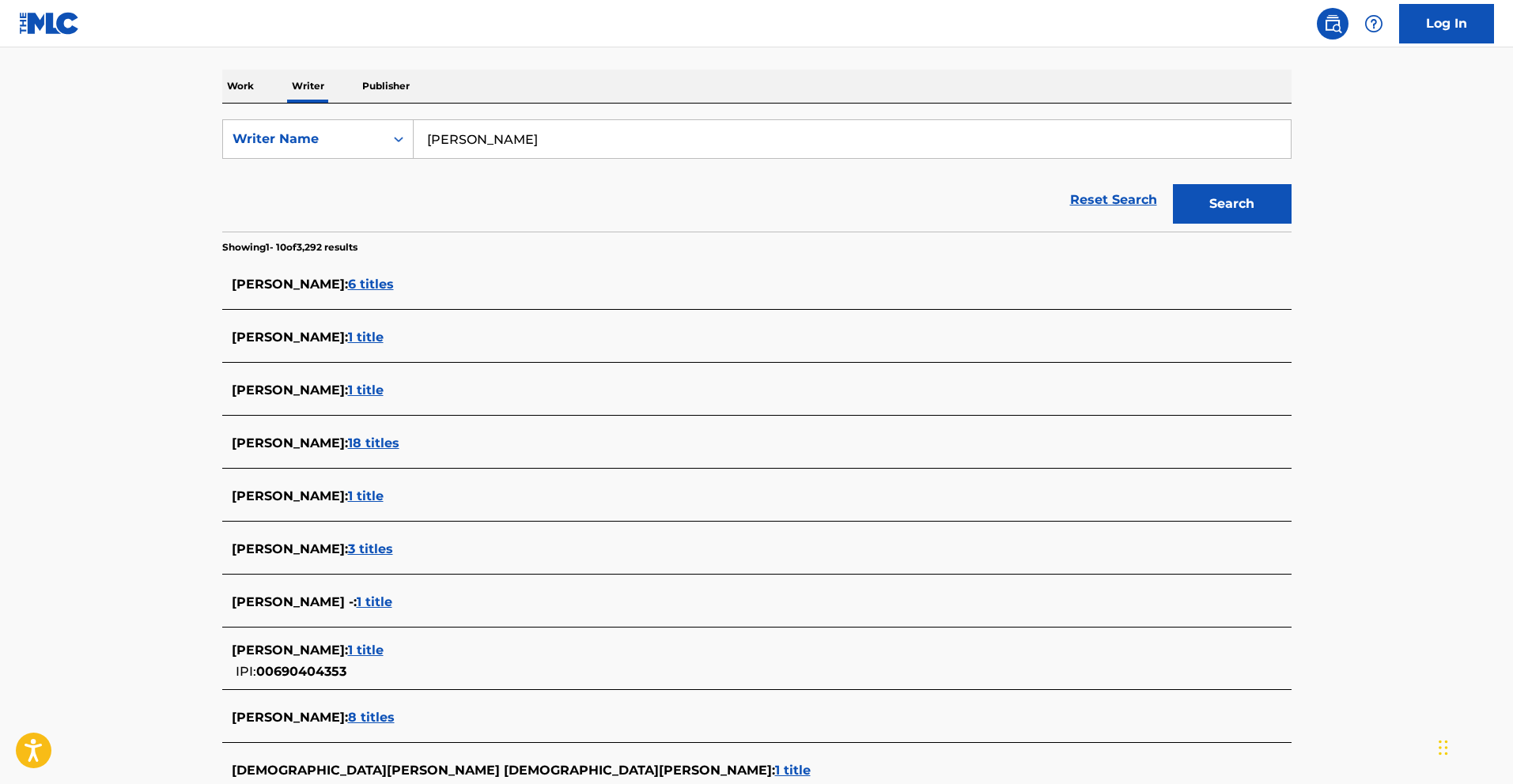
scroll to position [365, 0]
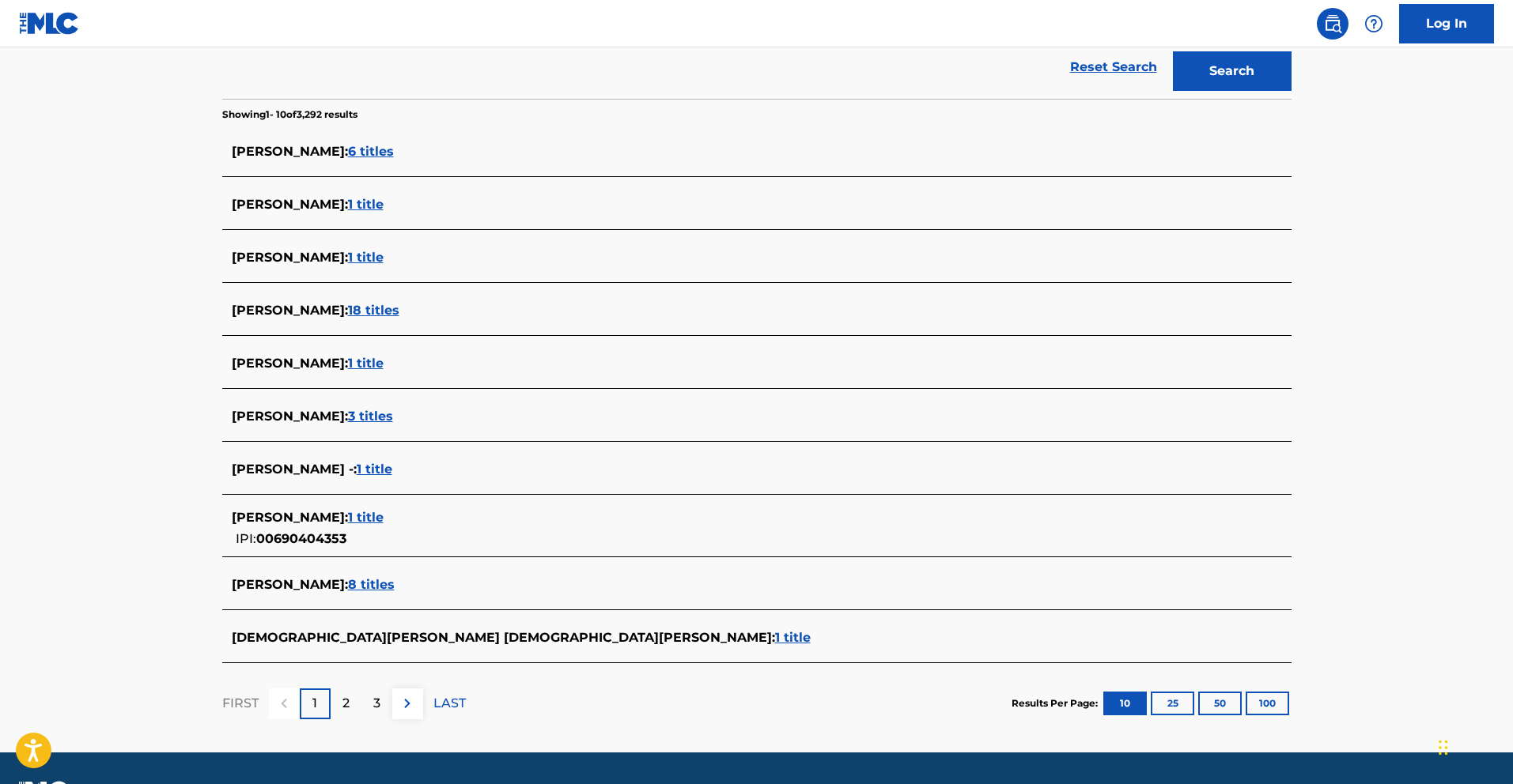
click at [384, 513] on span "1 title" at bounding box center [366, 517] width 36 height 15
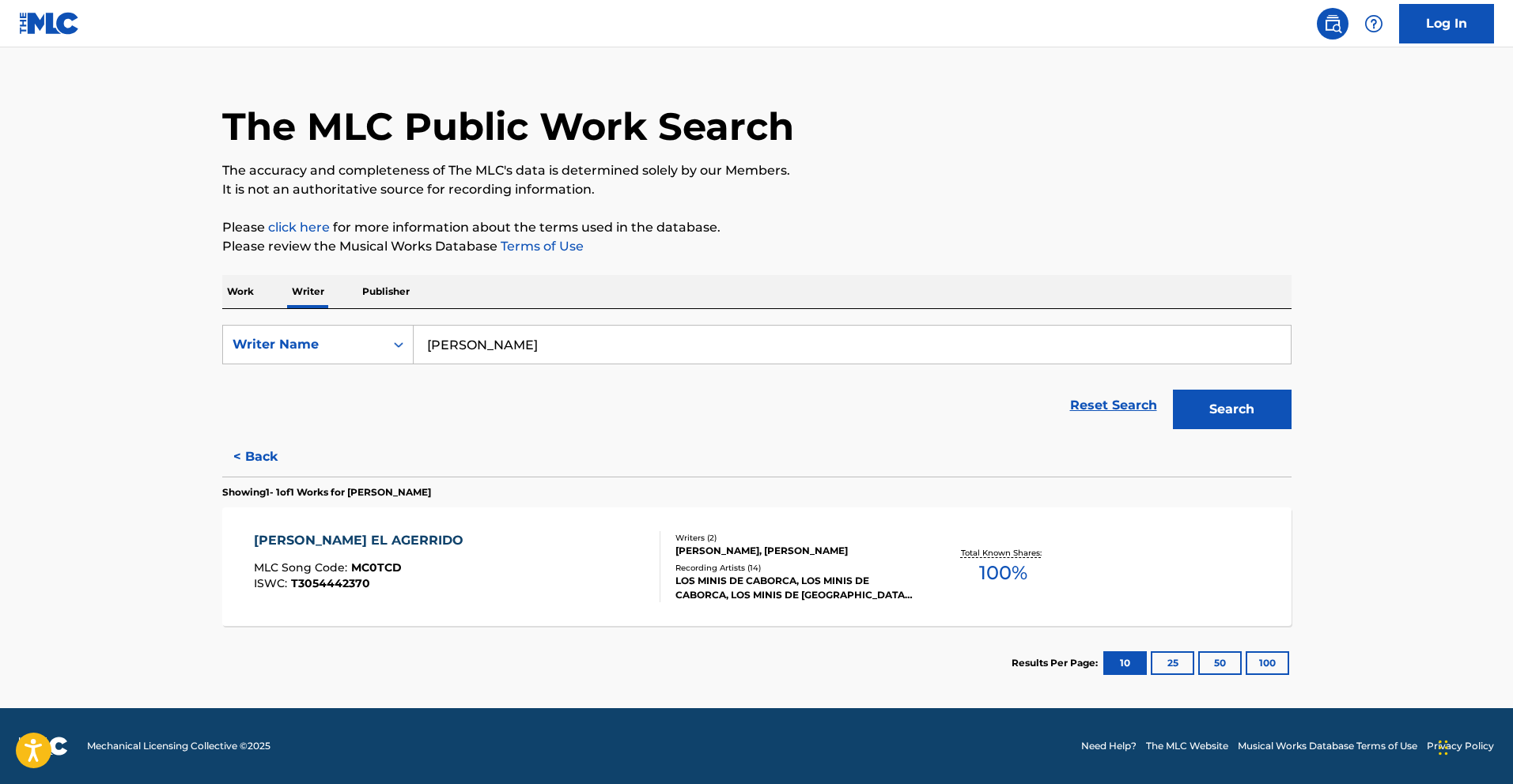
scroll to position [0, 0]
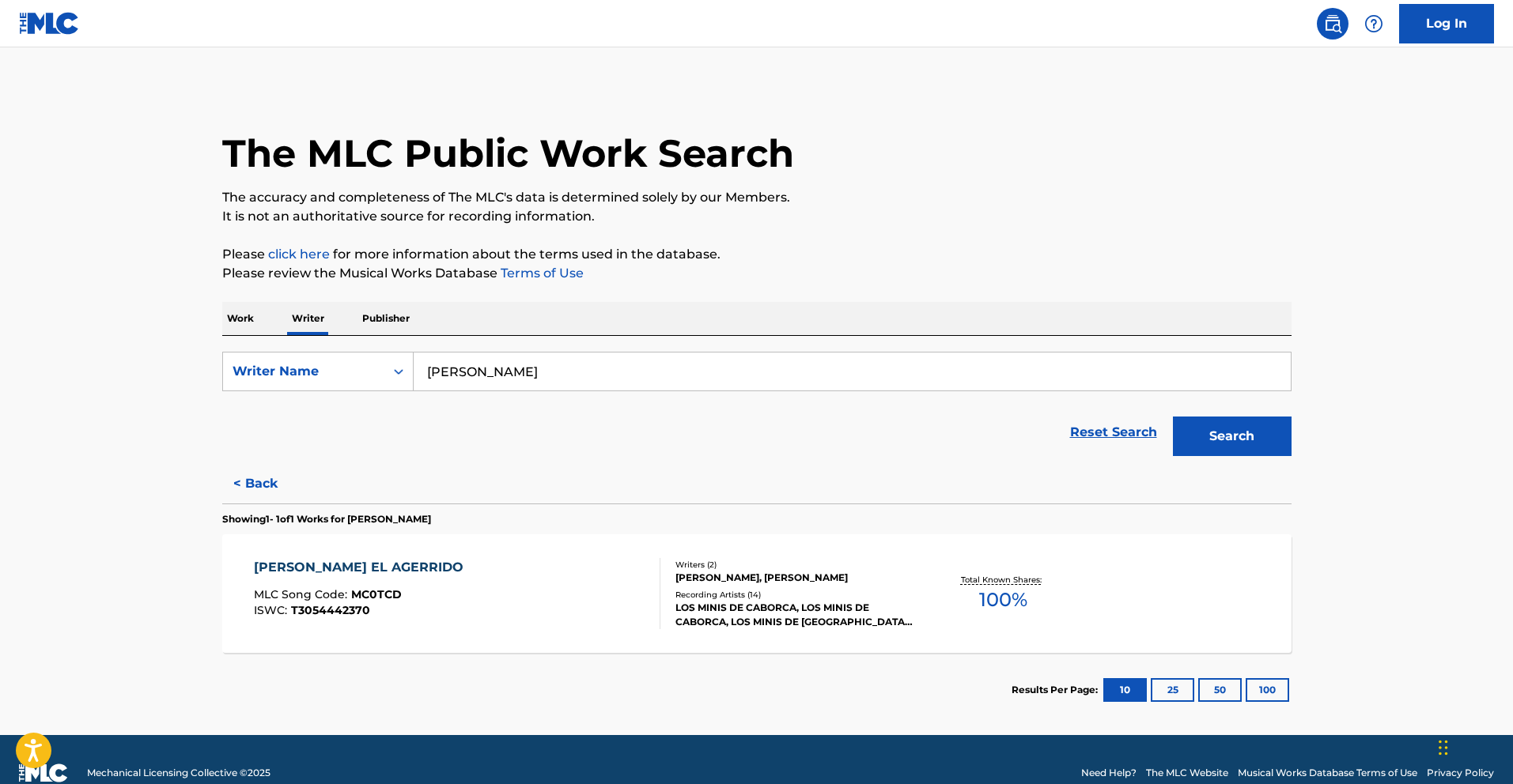
click at [639, 596] on div "[PERSON_NAME] EL AGERRIDO MLC Song Code : MC0TCD ISWC : T3054442370" at bounding box center [457, 593] width 406 height 71
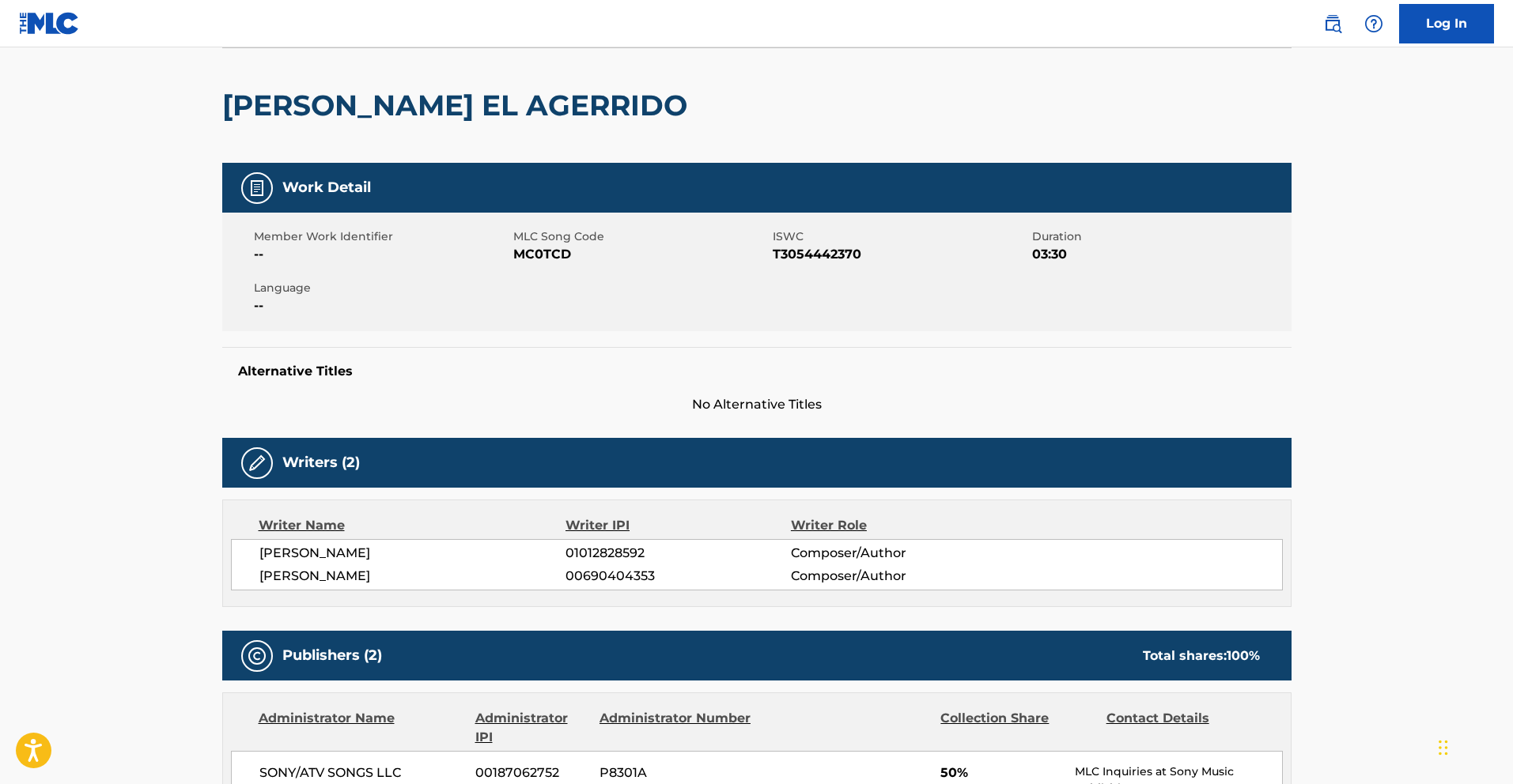
scroll to position [114, 0]
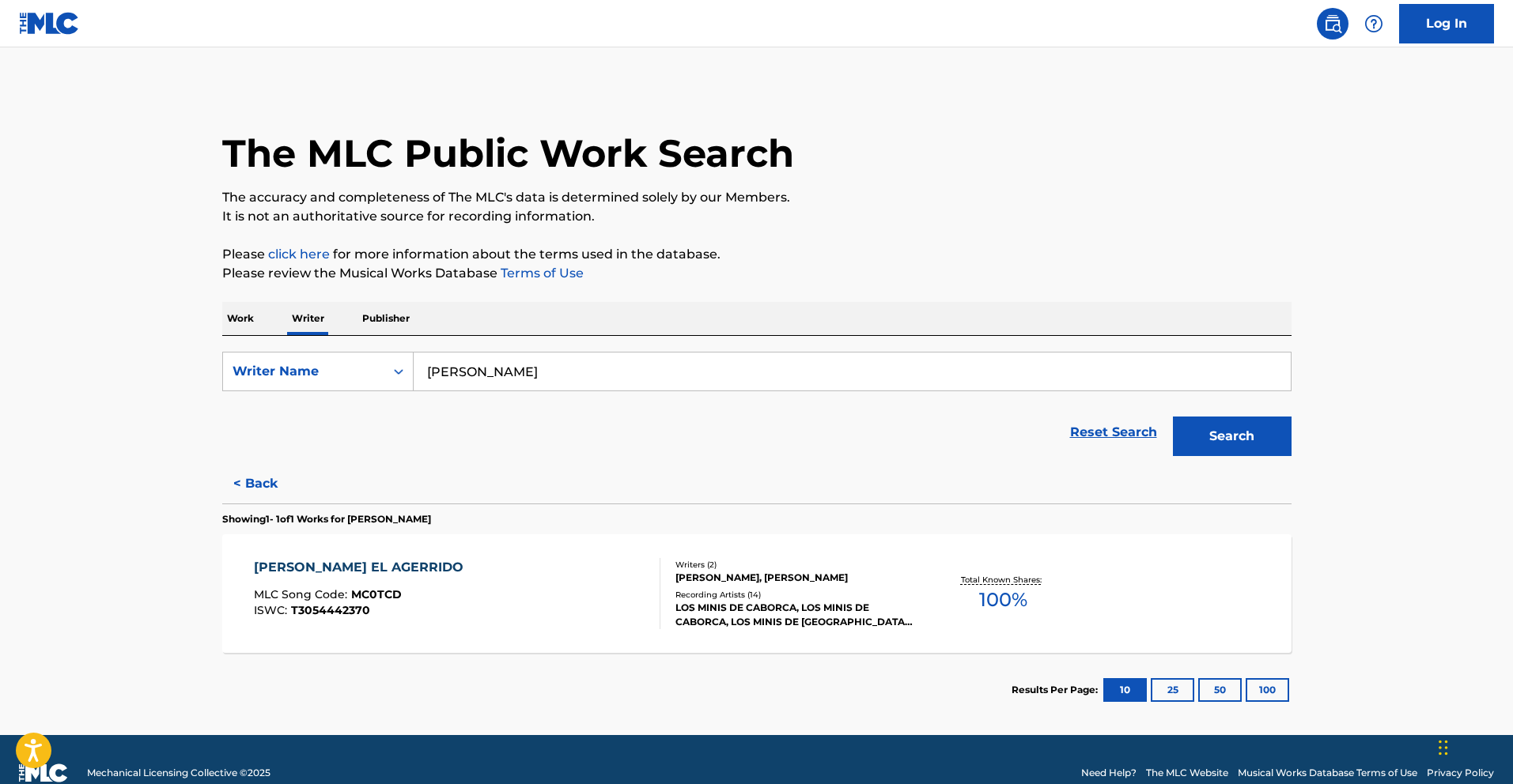
scroll to position [27, 0]
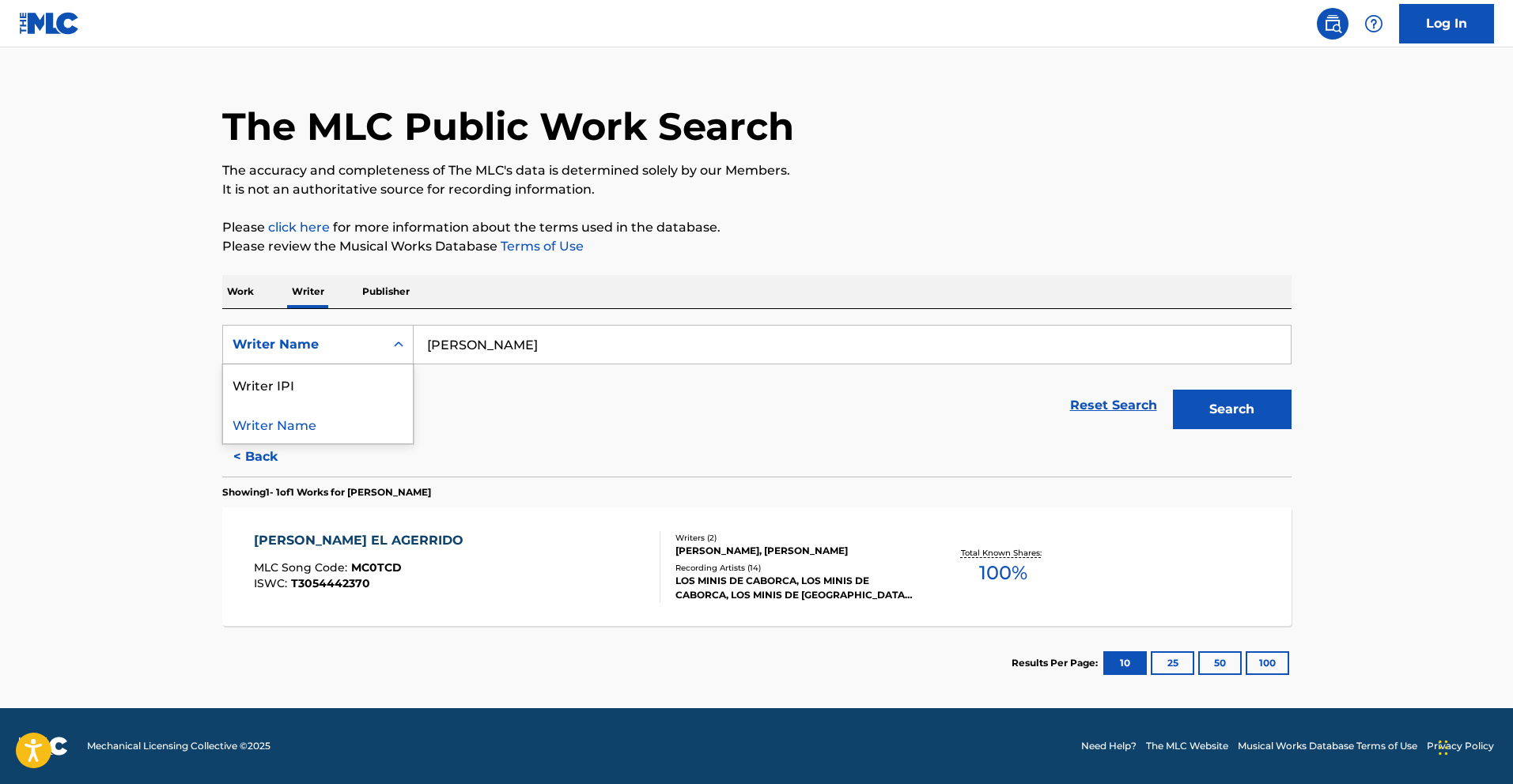
click at [370, 359] on div "Writer Name" at bounding box center [304, 344] width 161 height 30
click at [349, 379] on div "Writer IPI" at bounding box center [318, 384] width 190 height 40
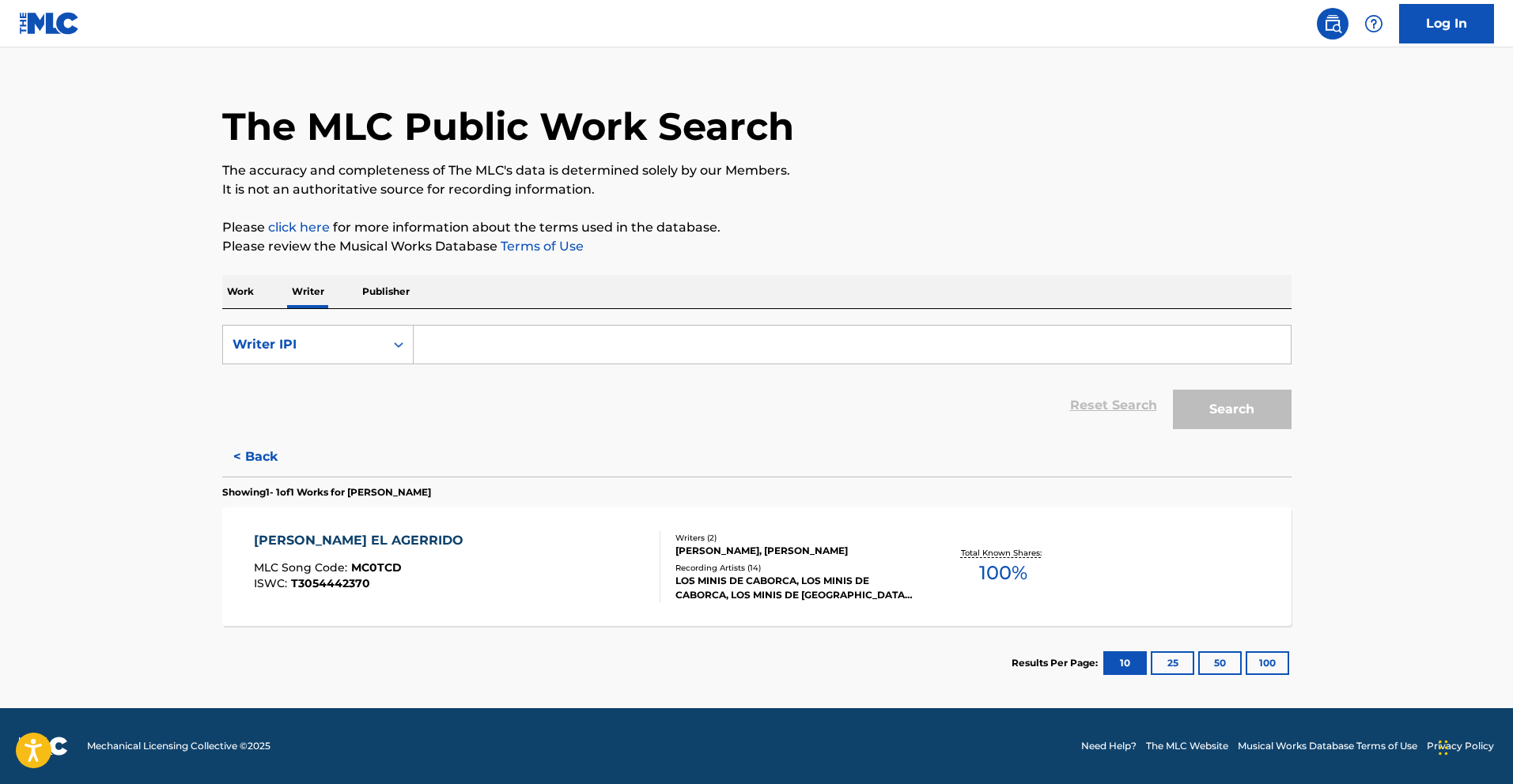
click at [614, 340] on input "Search Form" at bounding box center [852, 345] width 877 height 38
paste input "690404353"
type input "00690404353"
click at [1238, 419] on button "Search" at bounding box center [1232, 410] width 119 height 40
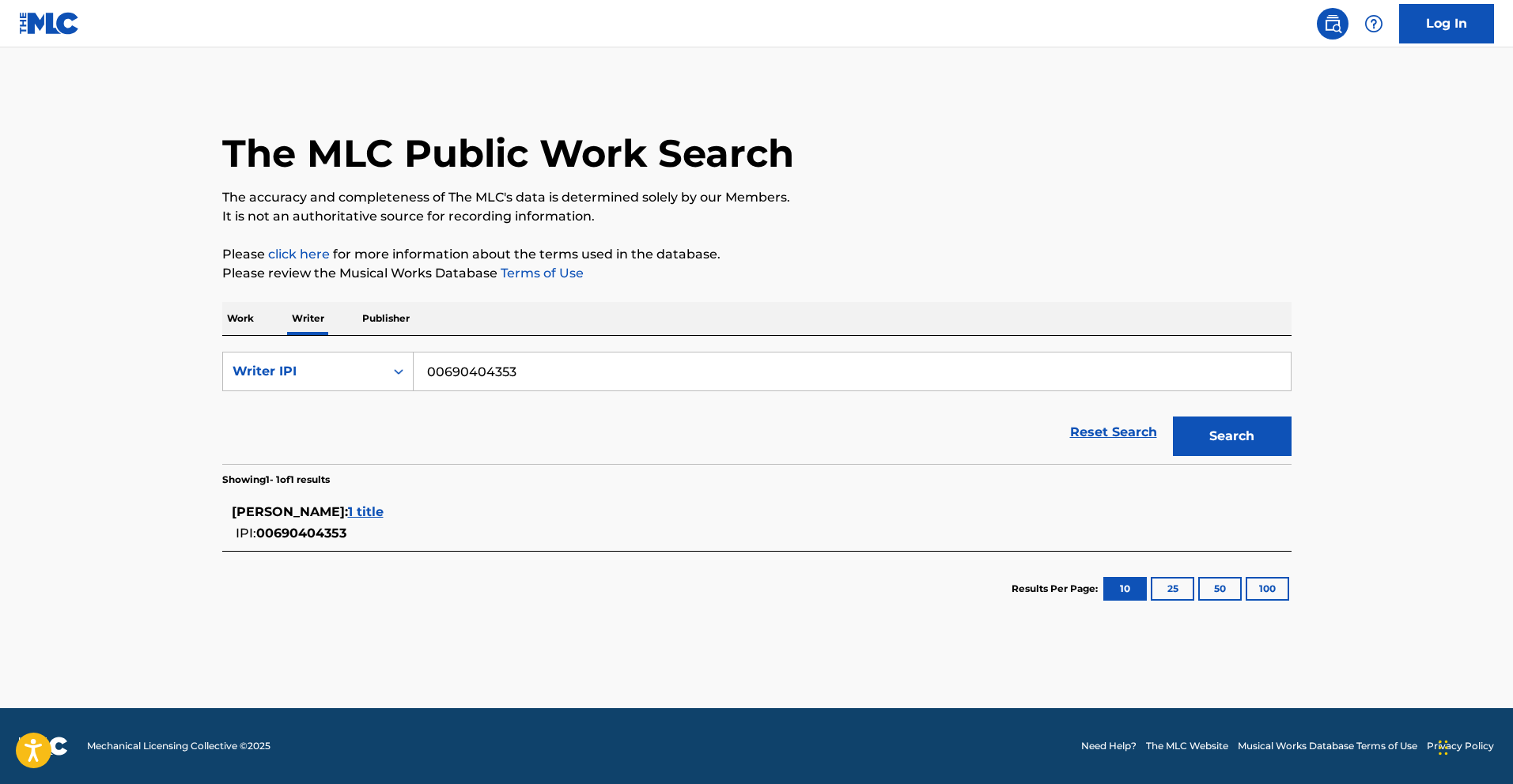
click at [454, 514] on div "[PERSON_NAME] : 1 title" at bounding box center [736, 511] width 1009 height 19
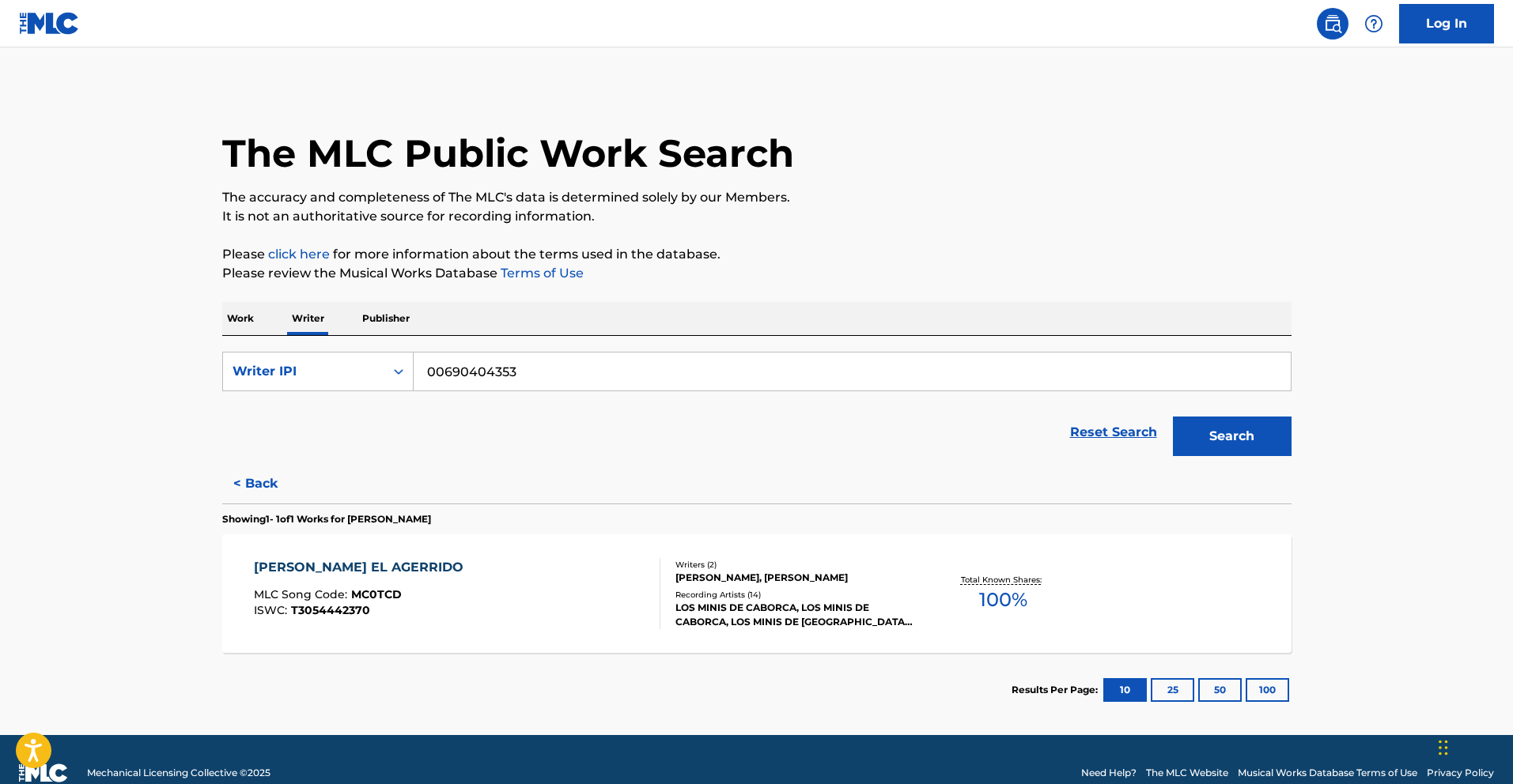
click at [314, 572] on div "[PERSON_NAME] EL AGERRIDO" at bounding box center [362, 567] width 217 height 19
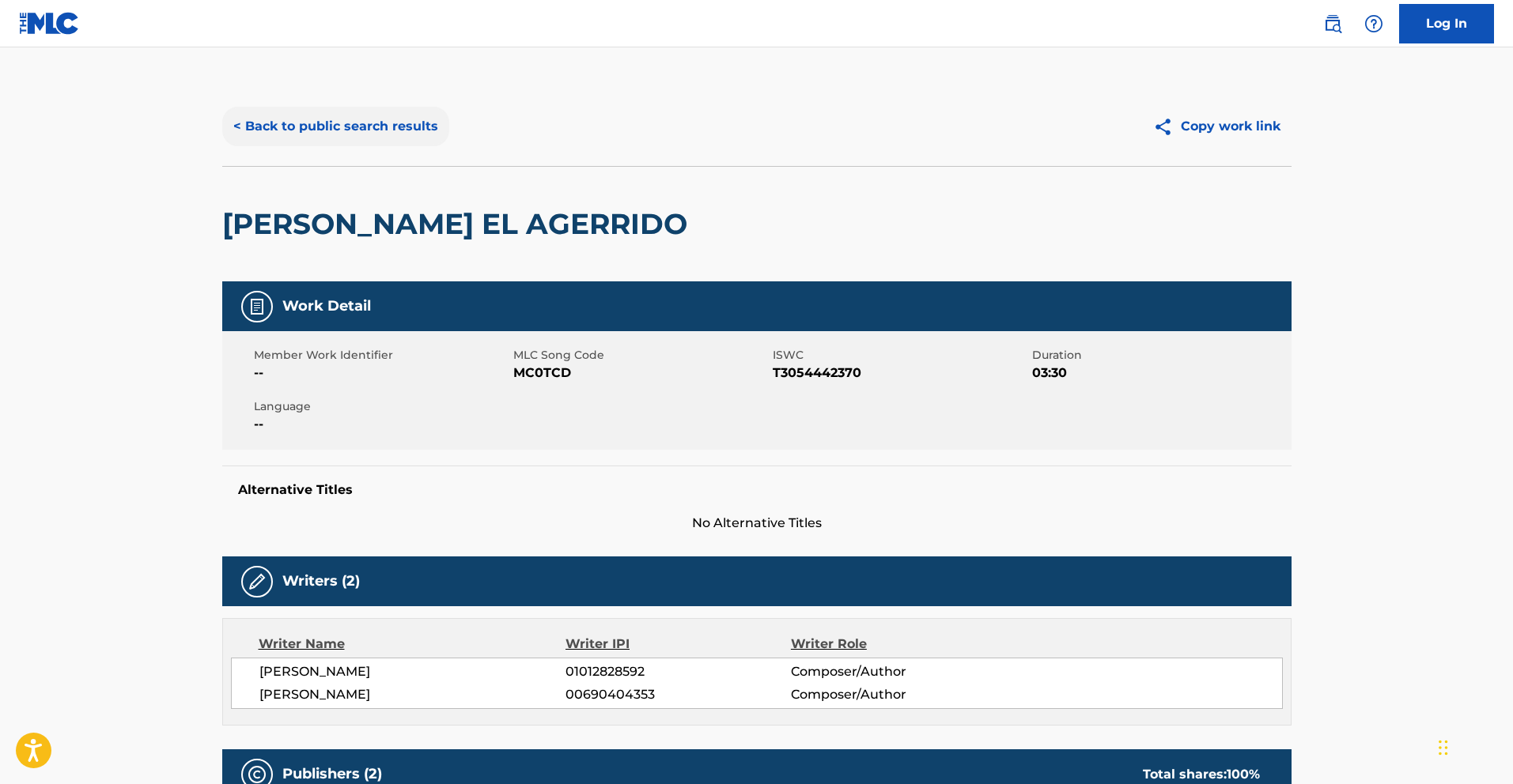
click at [359, 130] on button "< Back to public search results" at bounding box center [336, 127] width 227 height 40
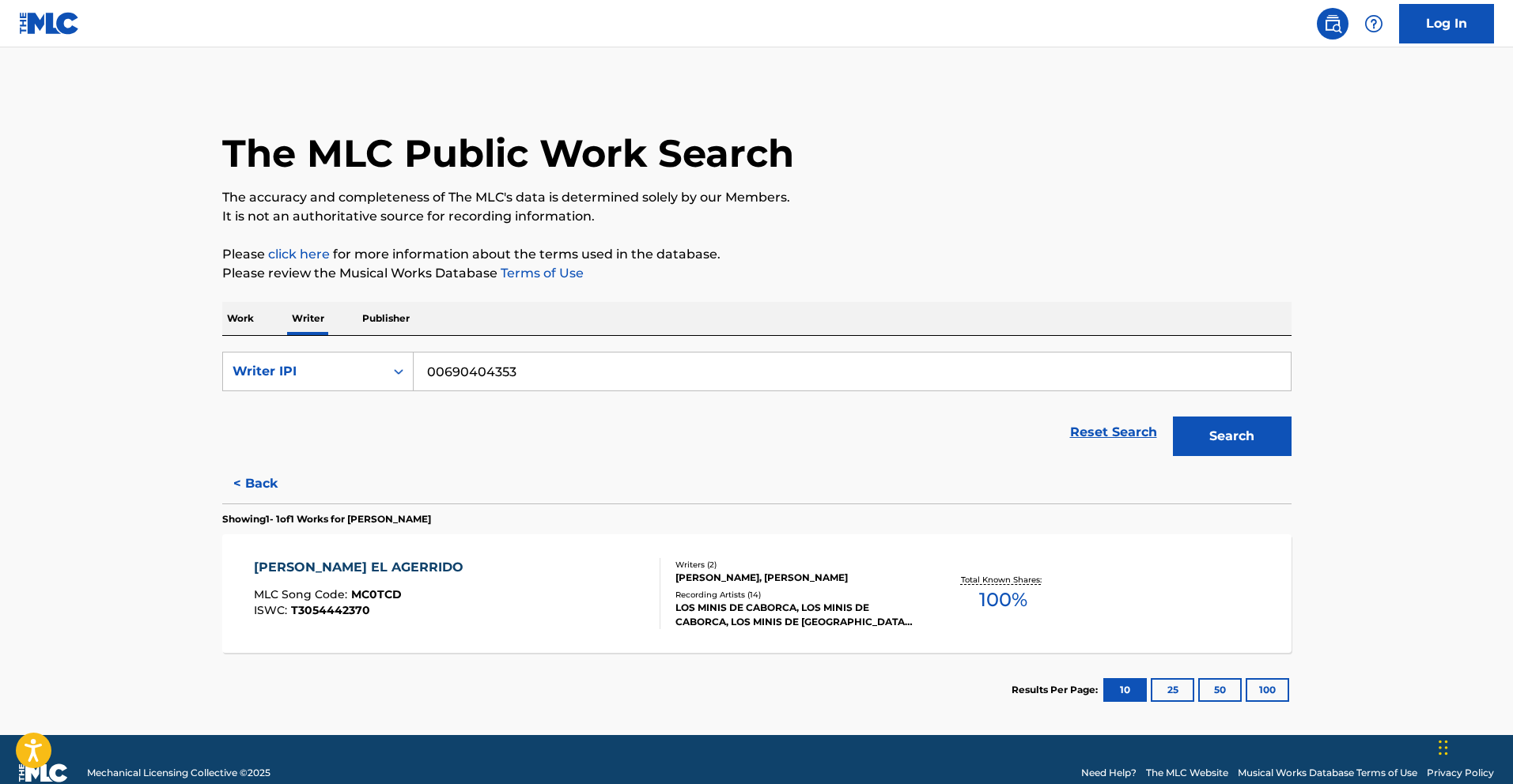
drag, startPoint x: 551, startPoint y: 369, endPoint x: 253, endPoint y: 336, distance: 299.8
click at [311, 345] on div "SearchWithCriteriacc81ffd9-90e8-45a0-a408-c7fccacadb6b Writer IPI 00690404353 R…" at bounding box center [756, 400] width 1069 height 128
paste input "1012828592"
type input "1012828592"
click at [1260, 449] on button "Search" at bounding box center [1232, 437] width 119 height 40
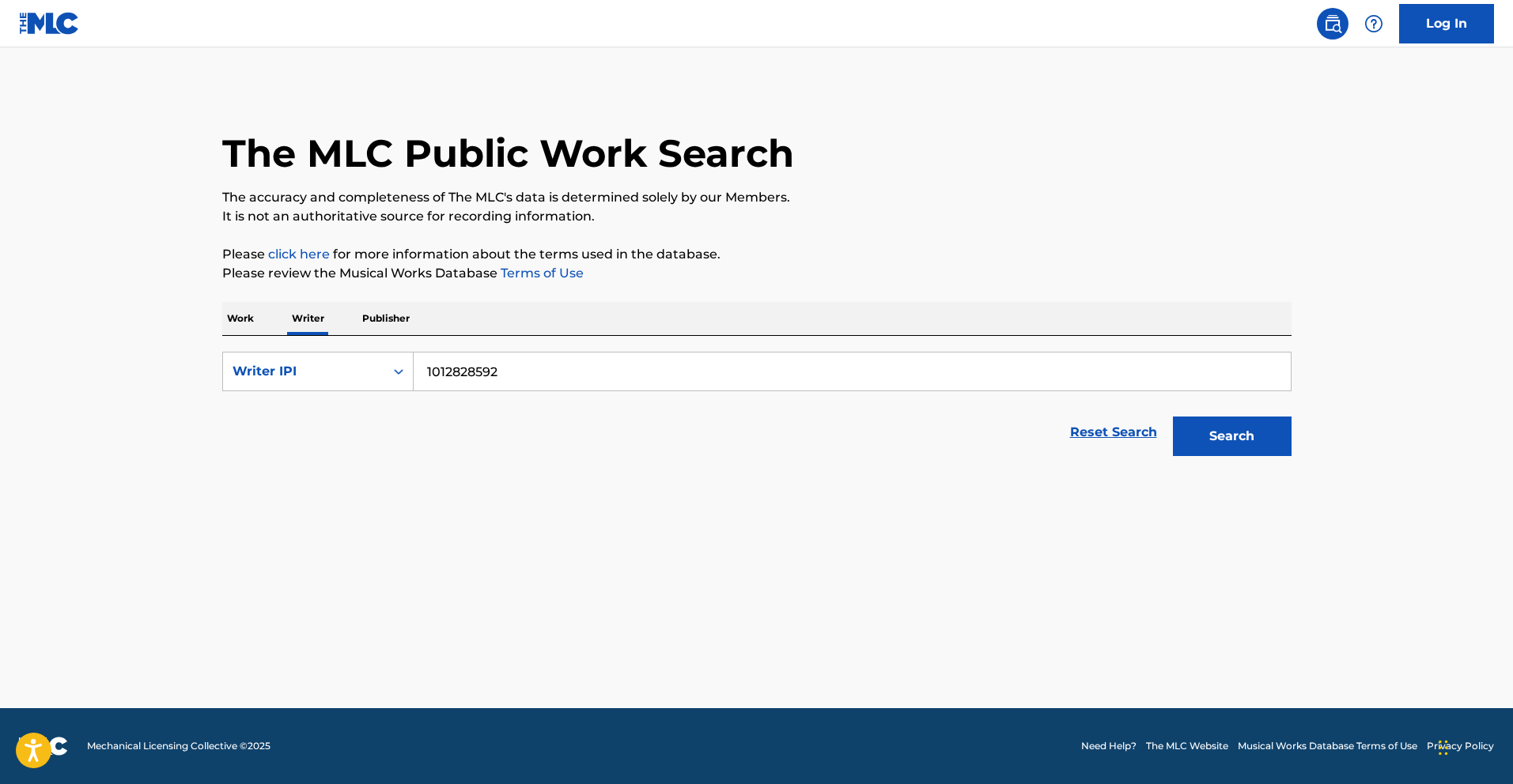
click at [245, 324] on p "Work" at bounding box center [240, 318] width 36 height 33
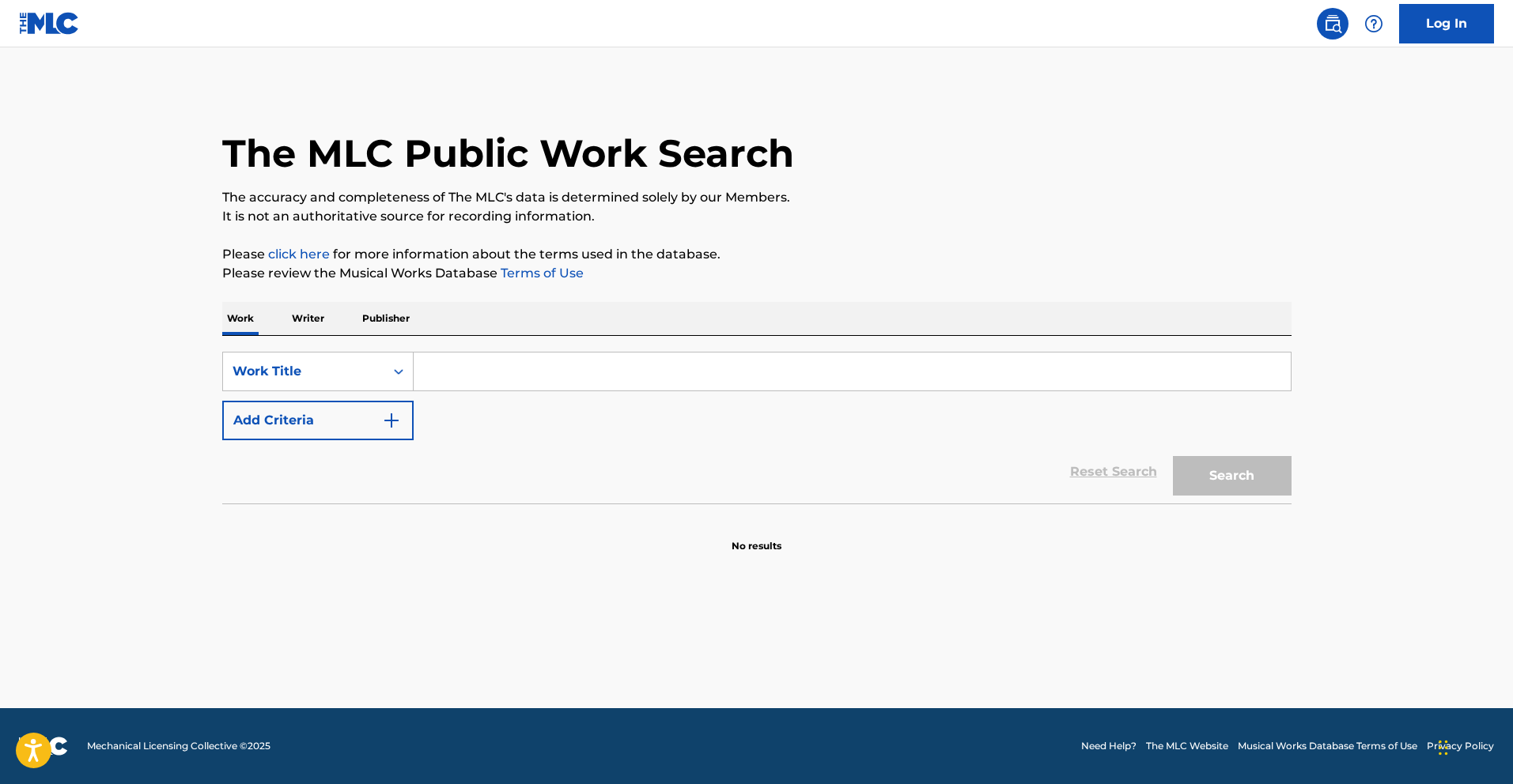
click at [461, 362] on input "Search Form" at bounding box center [852, 372] width 877 height 38
paste input "MARIHUANA Y BONITA"
type input "MARIHUANA Y BONITA"
click at [1292, 482] on div "The MLC Public Work Search The accuracy and completeness of The MLC's data is d…" at bounding box center [756, 320] width 1107 height 466
click at [1258, 476] on button "Search" at bounding box center [1232, 476] width 119 height 40
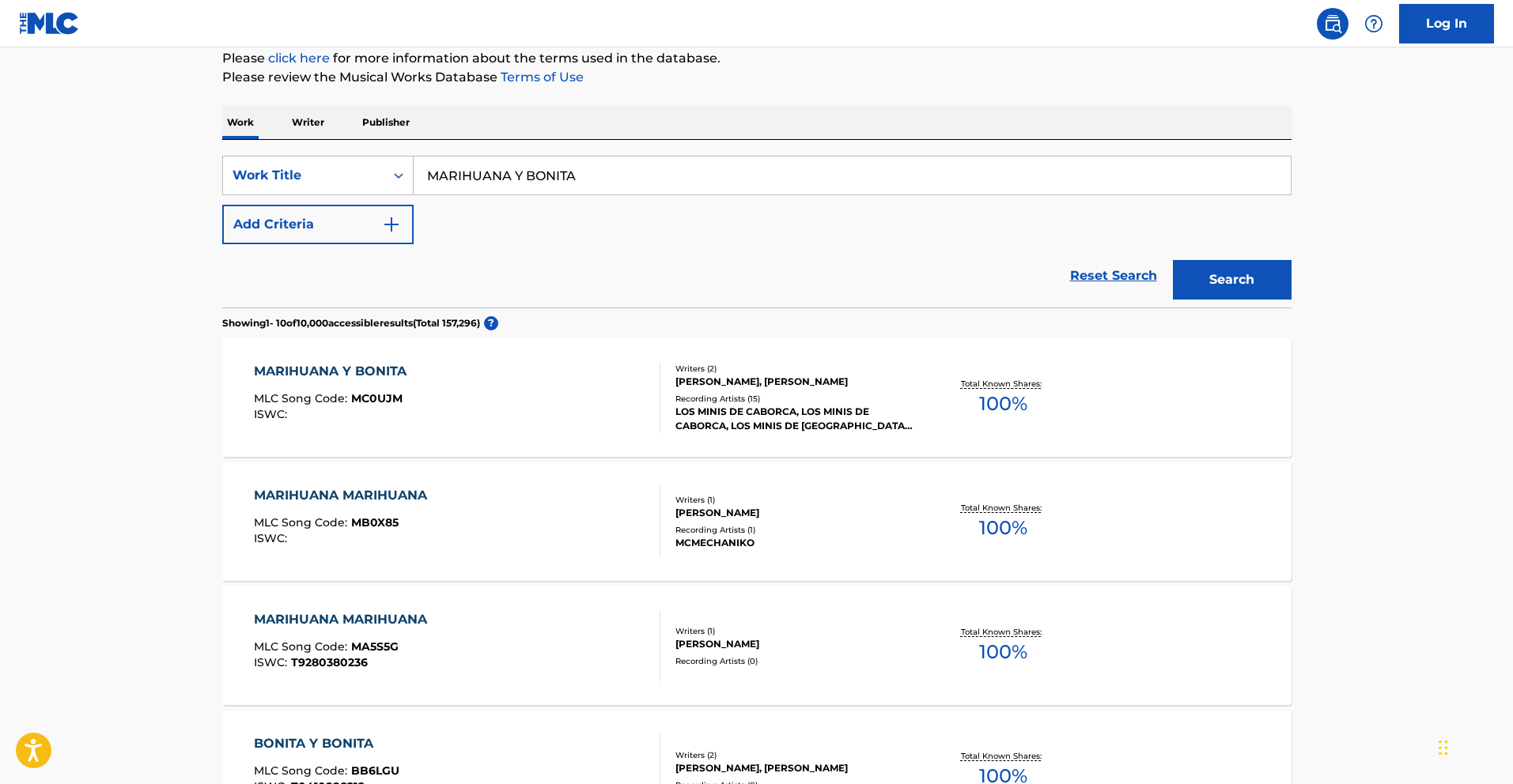
scroll to position [198, 0]
click at [378, 370] on div "MARIHUANA Y BONITA" at bounding box center [334, 368] width 160 height 19
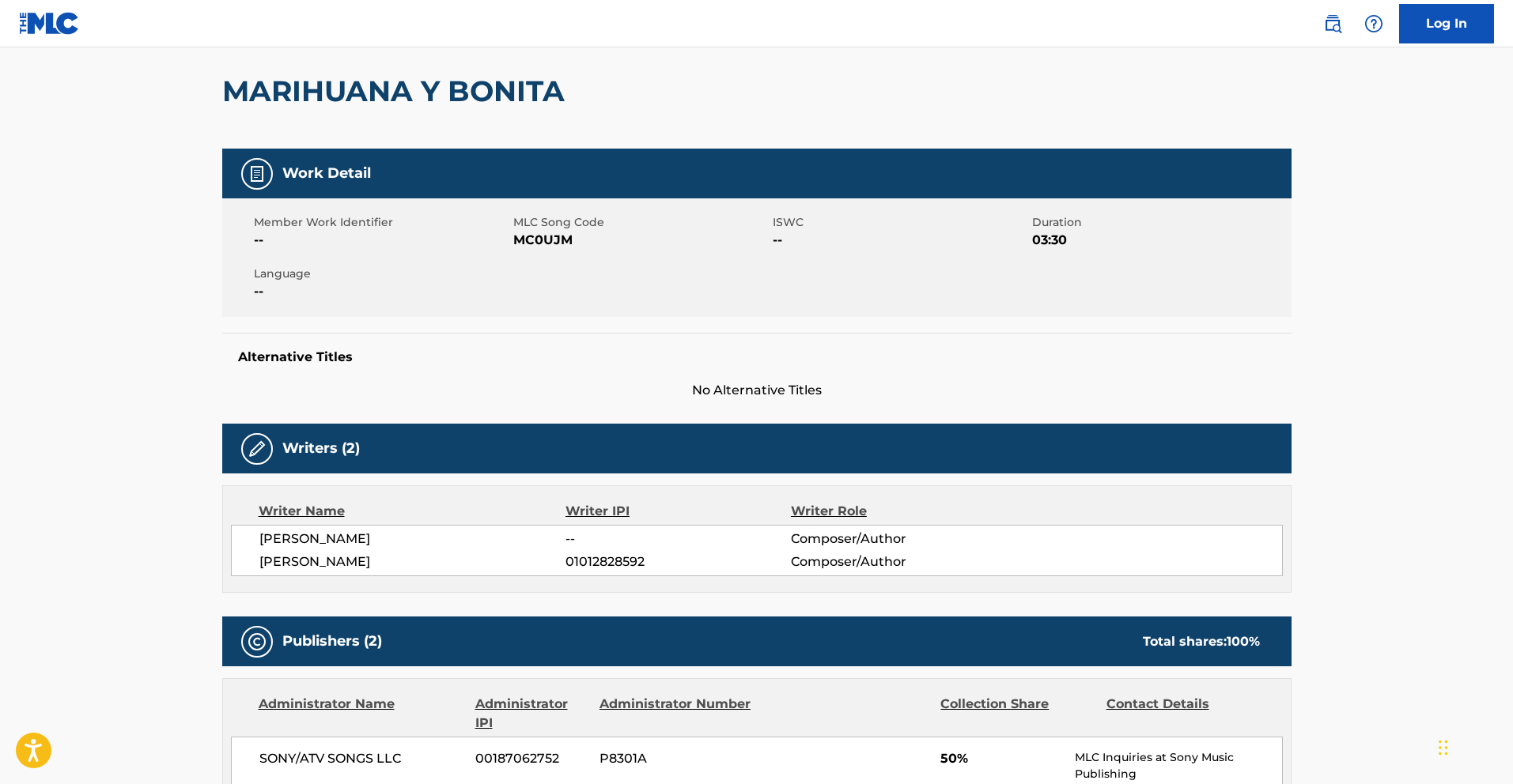
scroll to position [27, 0]
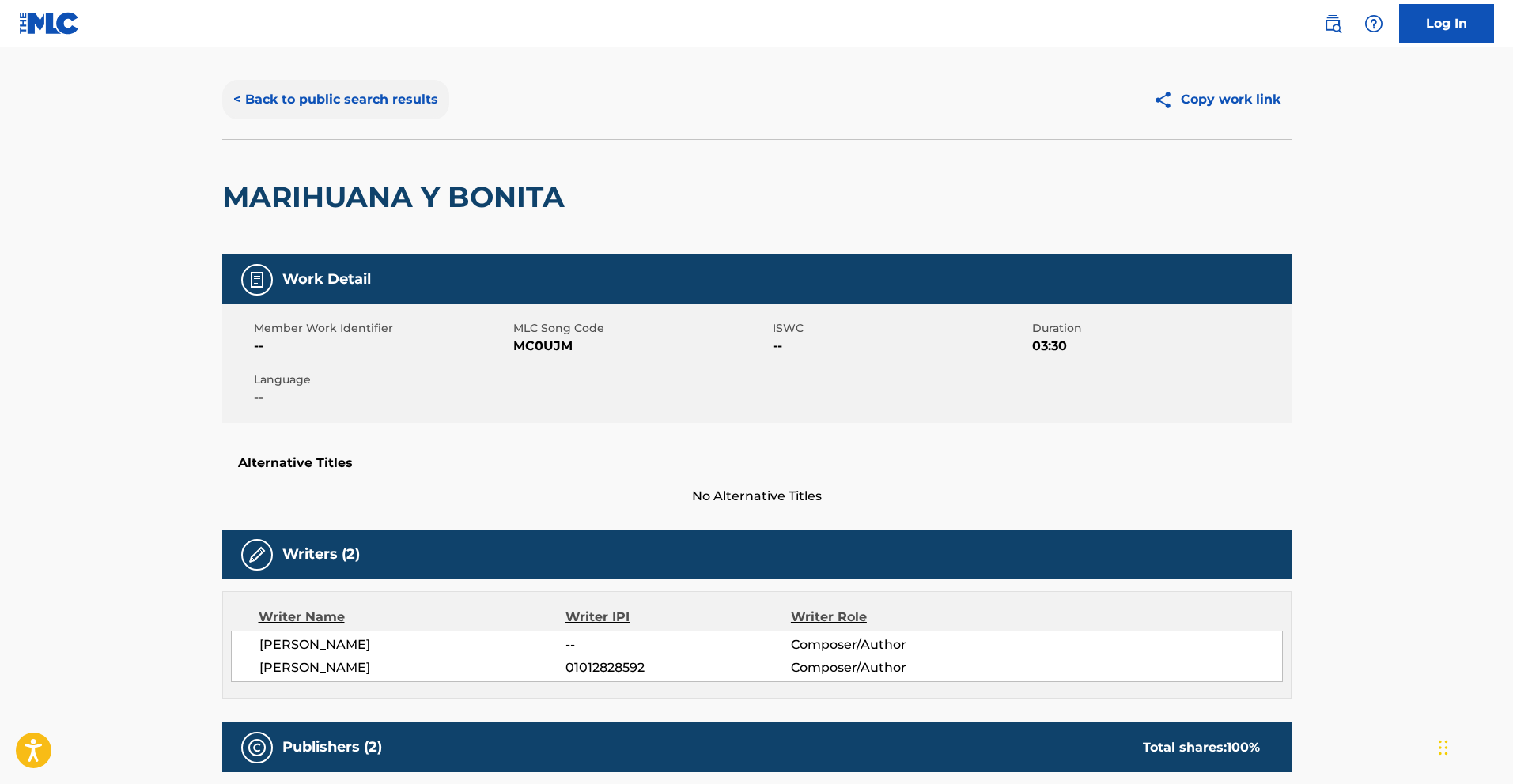
click at [420, 104] on button "< Back to public search results" at bounding box center [336, 100] width 227 height 40
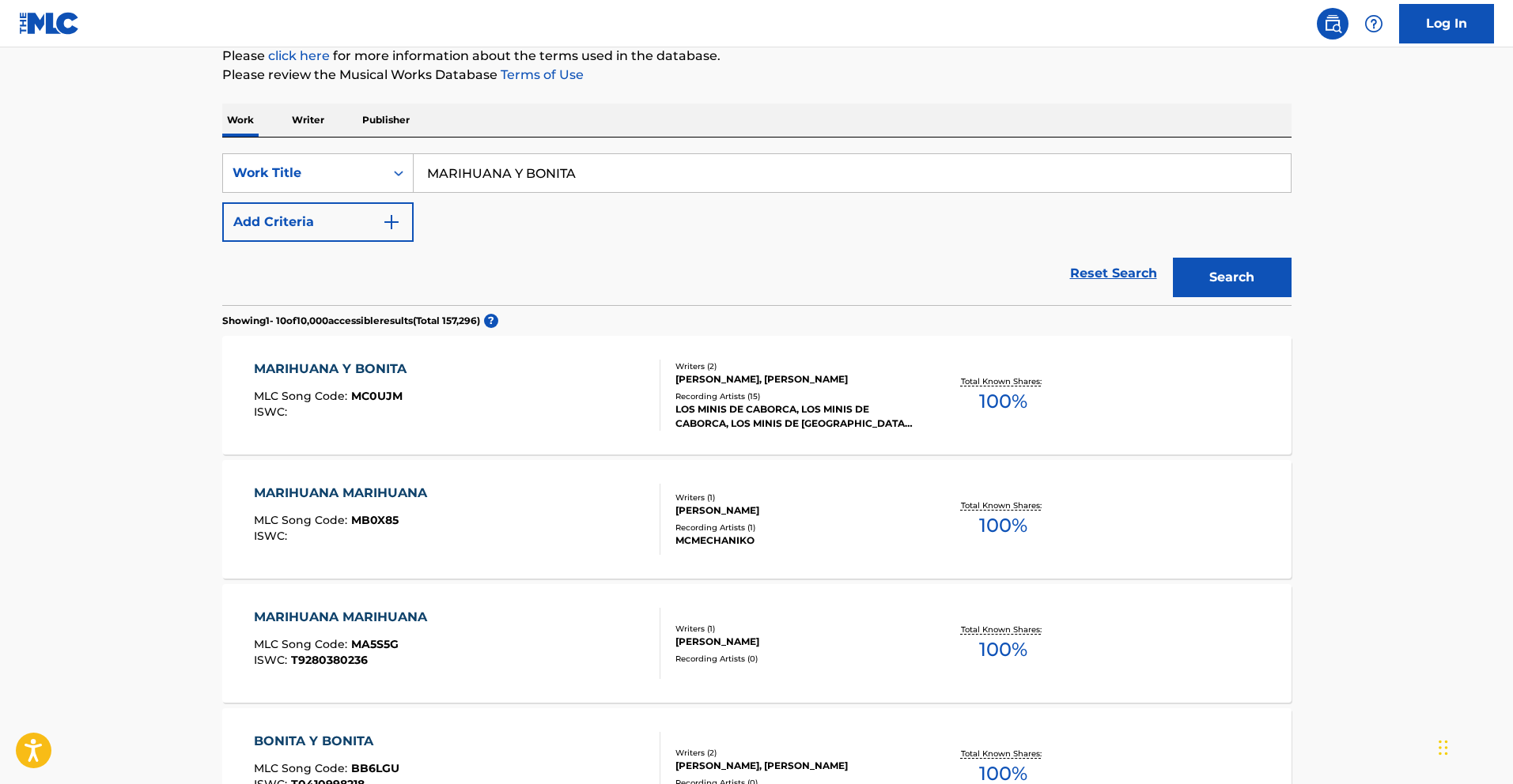
click at [295, 114] on p "Writer" at bounding box center [308, 120] width 42 height 33
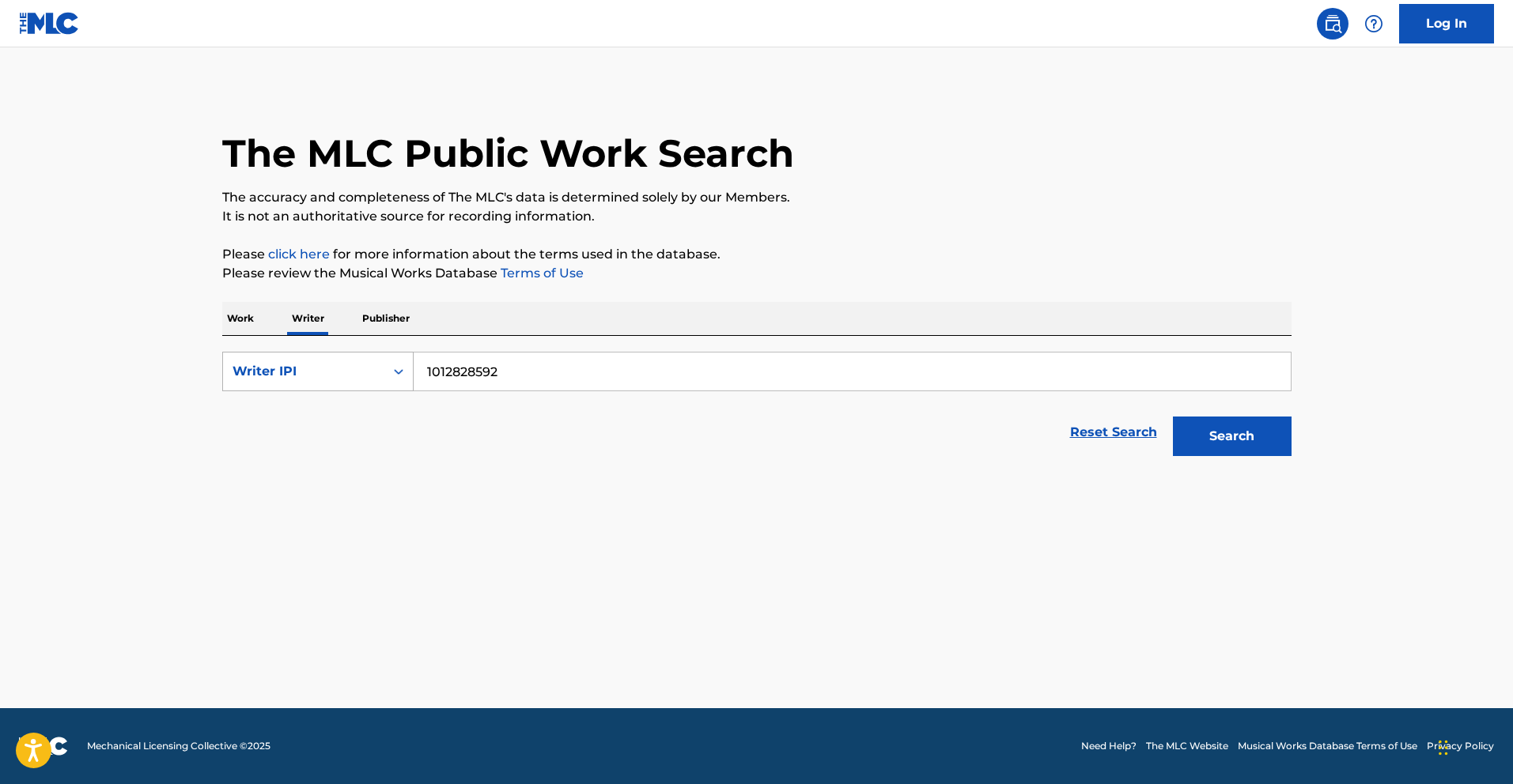
drag, startPoint x: 458, startPoint y: 368, endPoint x: 294, endPoint y: 353, distance: 164.7
click at [294, 353] on div "SearchWithCriteriacc81ffd9-90e8-45a0-a408-c7fccacadb6b Writer IPI 1012828592" at bounding box center [756, 372] width 1069 height 40
paste input "385453533"
type input "00385453533"
click at [1240, 444] on button "Search" at bounding box center [1232, 437] width 119 height 40
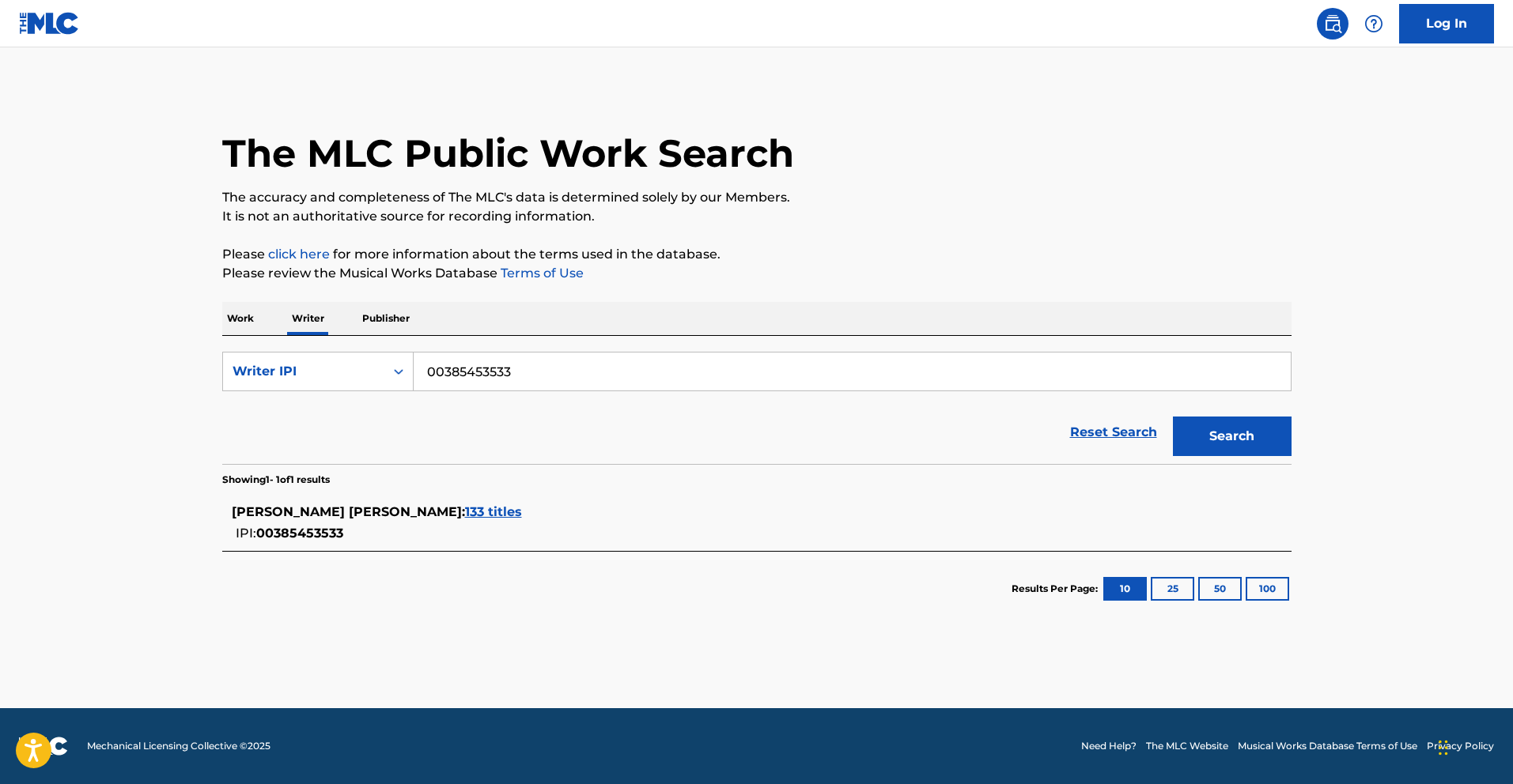
click at [518, 510] on span "133 titles" at bounding box center [493, 511] width 57 height 15
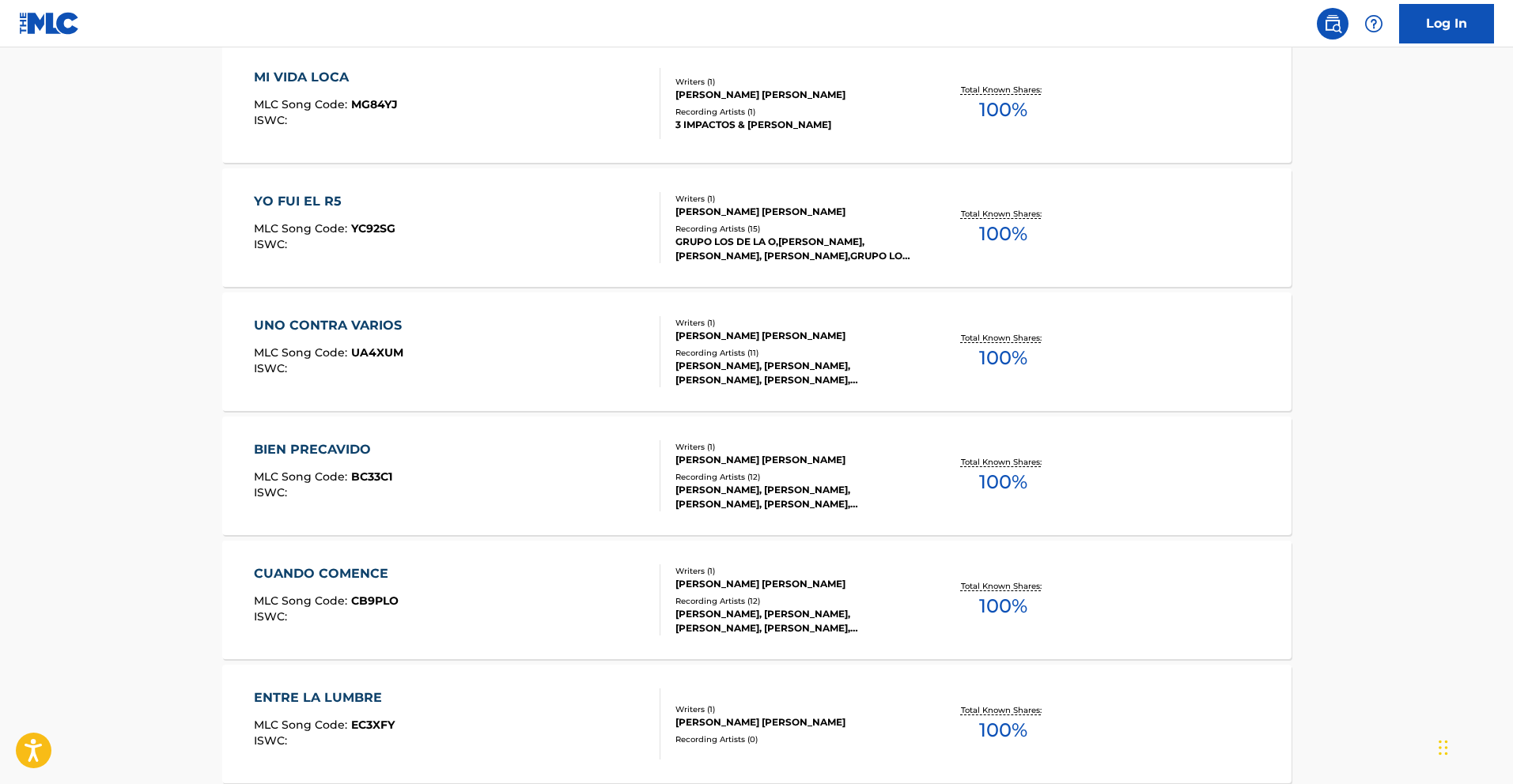
scroll to position [1150, 0]
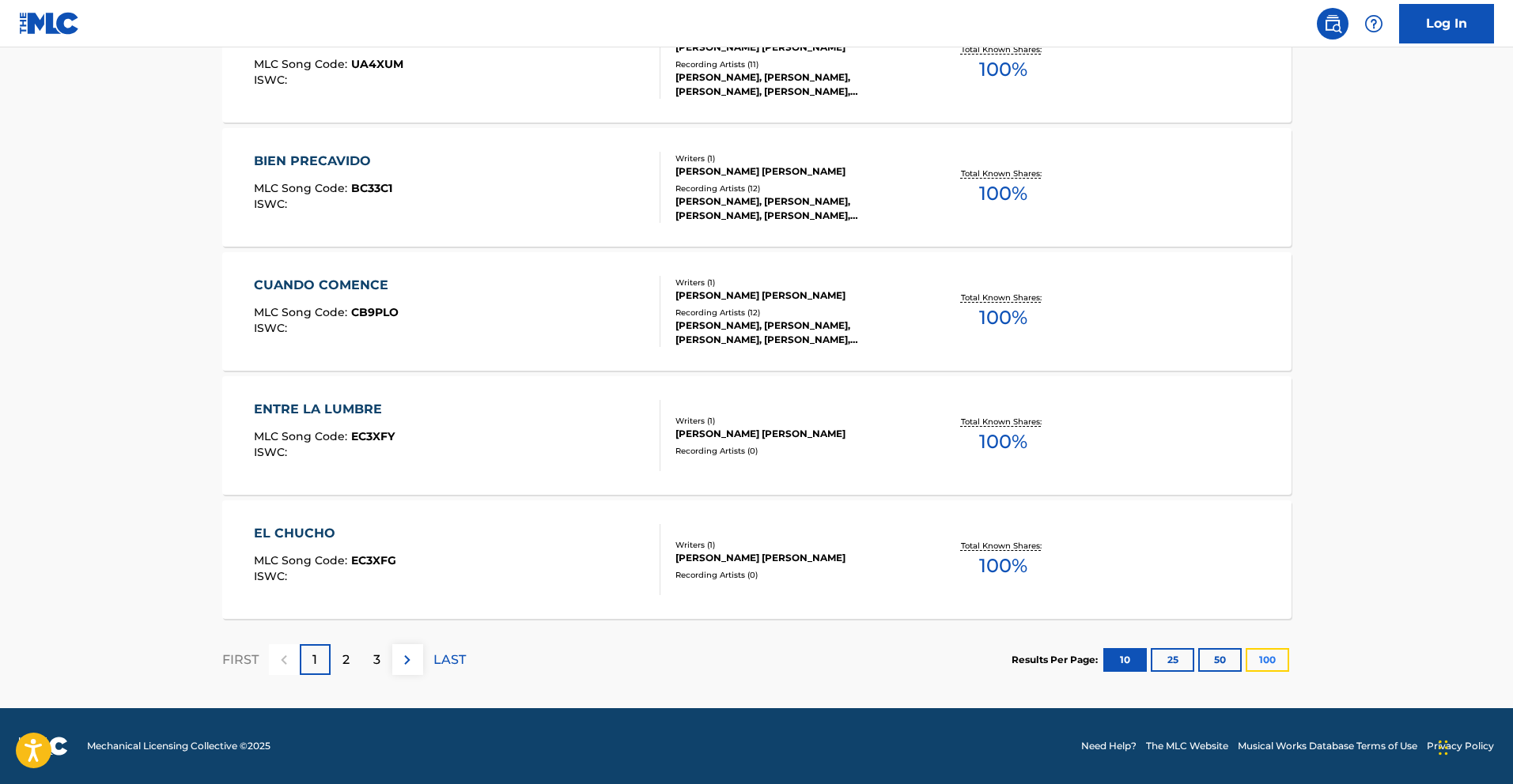
click at [1275, 662] on button "100" at bounding box center [1267, 660] width 43 height 23
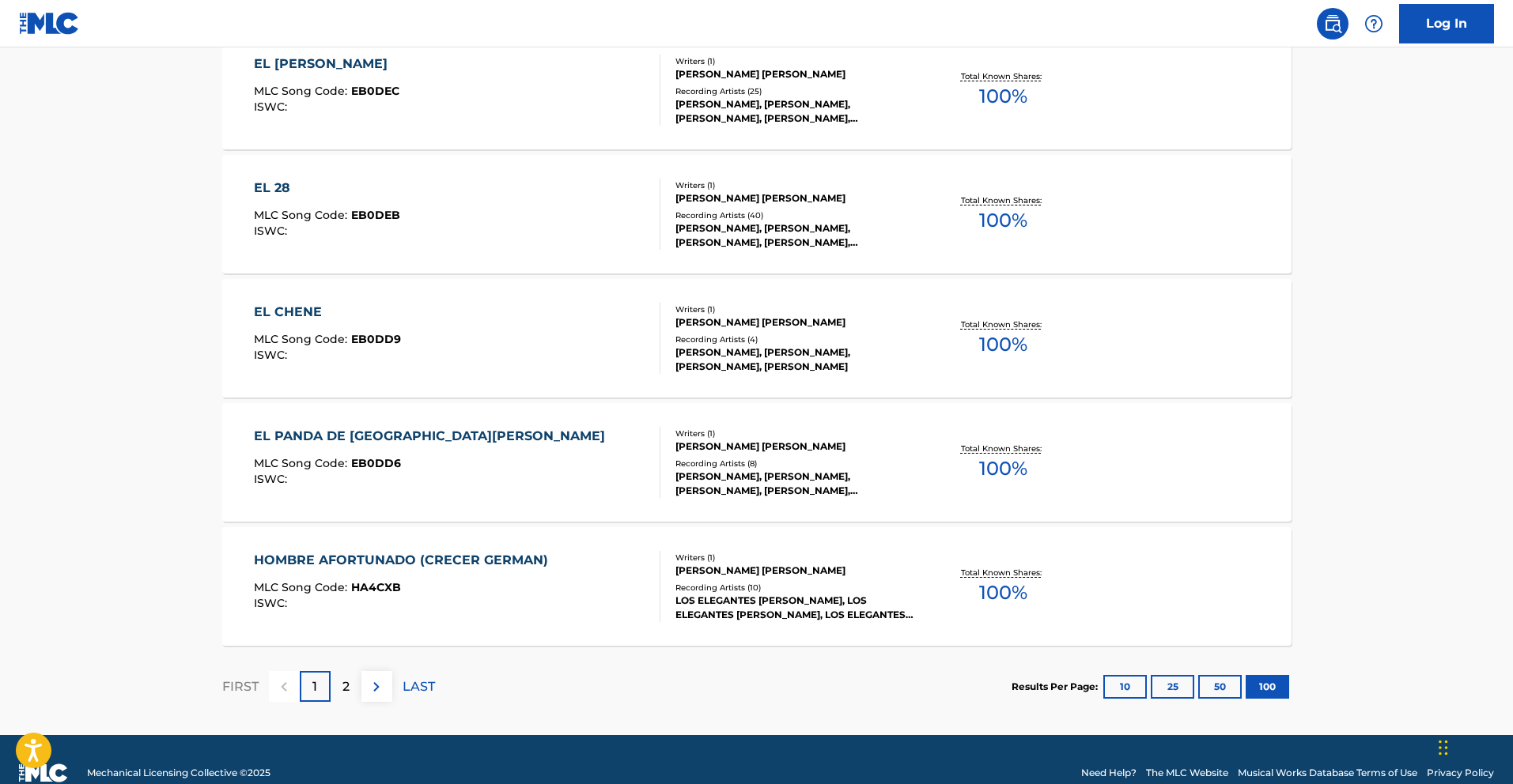
scroll to position [12317, 0]
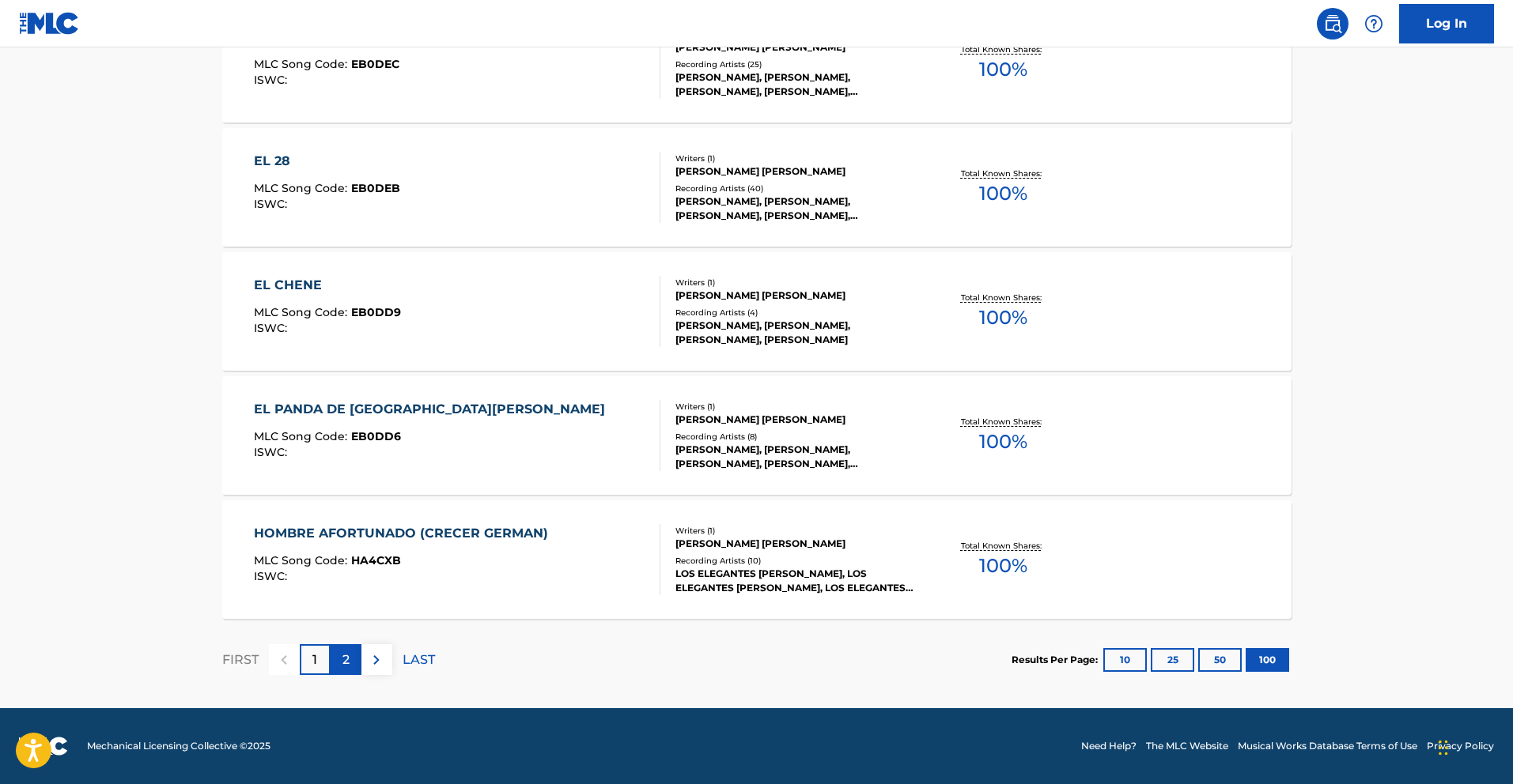
click at [342, 657] on p "2" at bounding box center [346, 660] width 7 height 19
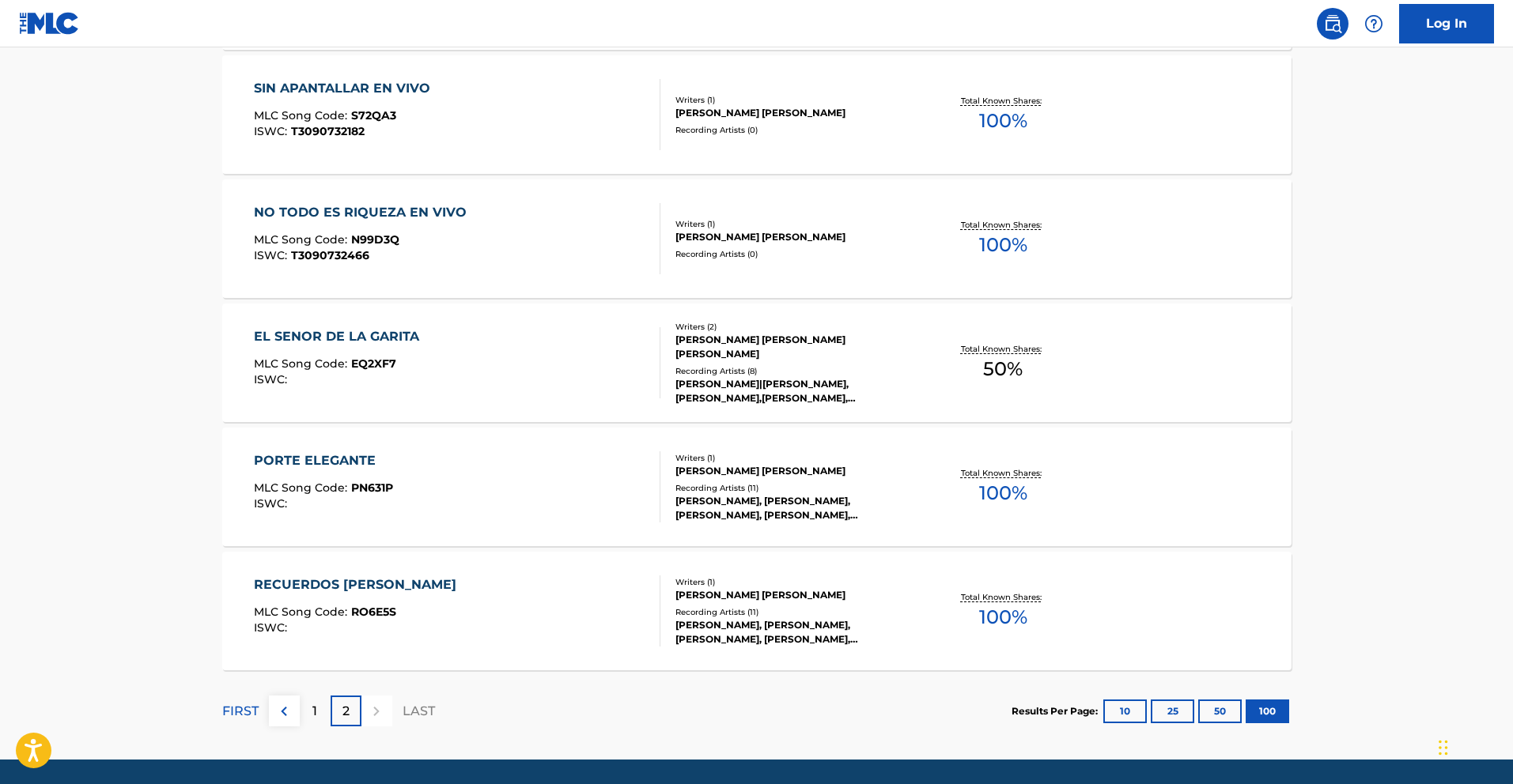
scroll to position [4005, 0]
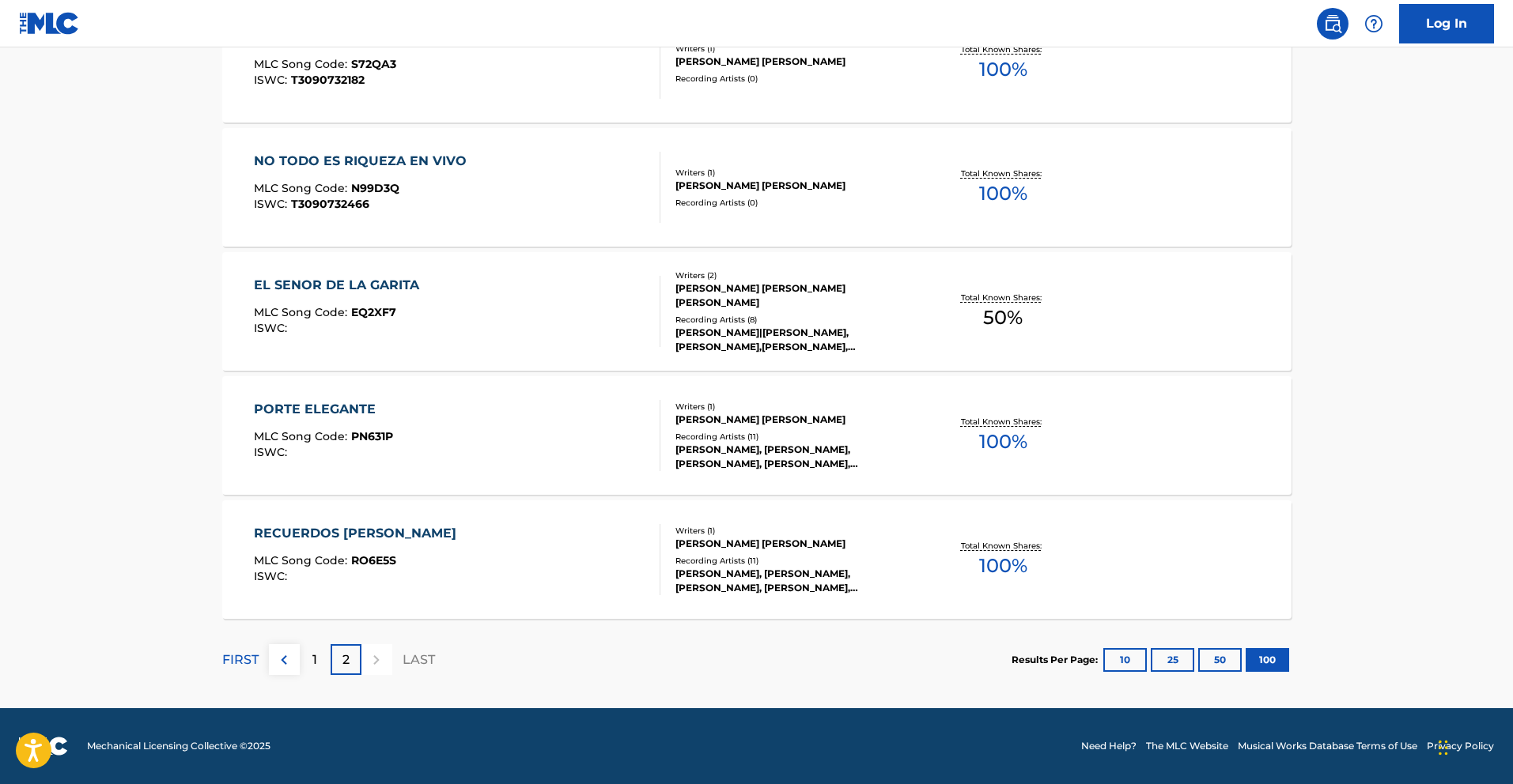
click at [431, 284] on div "EL SENOR DE LA GARITA MLC Song Code : EQ2XF7 ISWC :" at bounding box center [457, 311] width 406 height 71
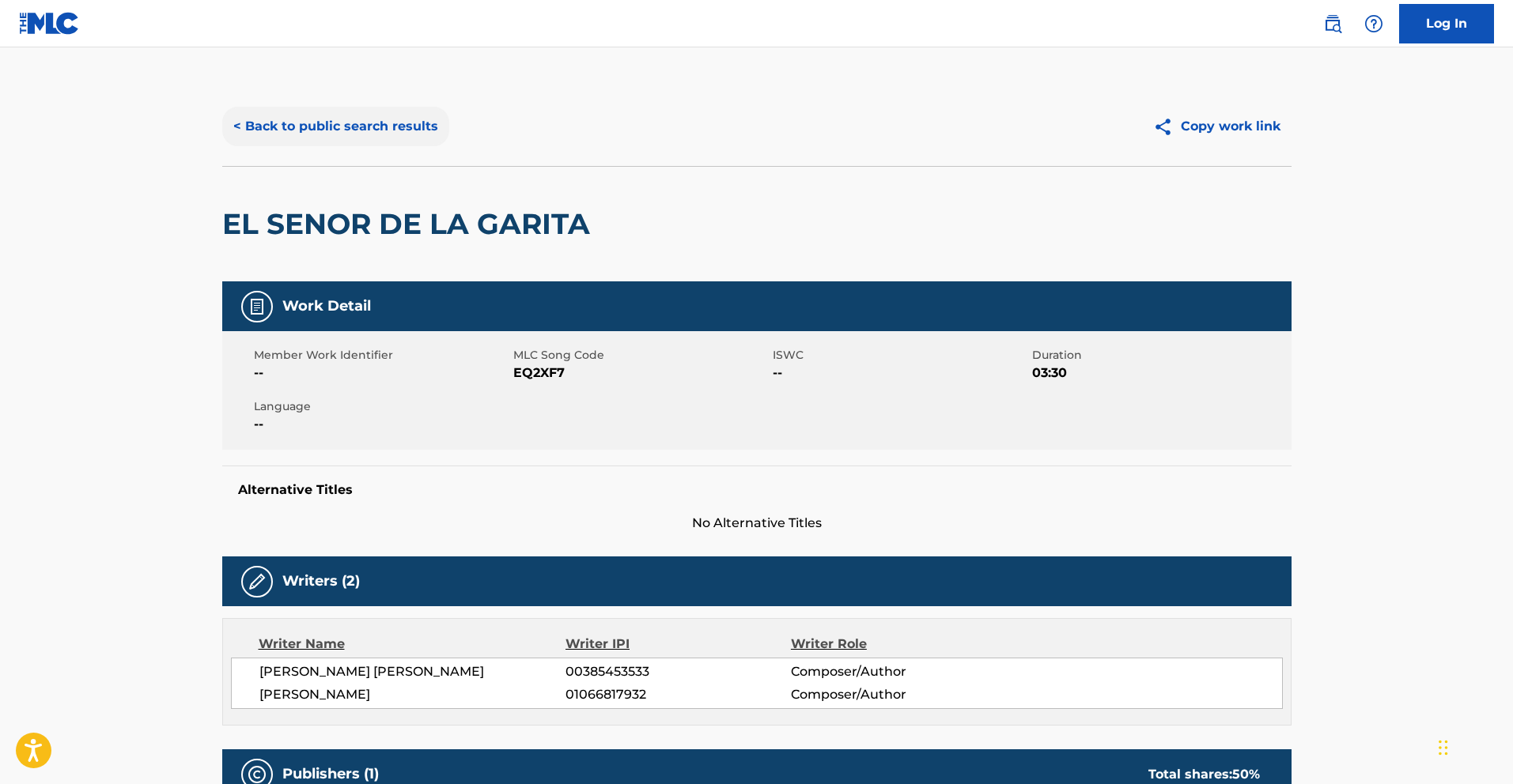
click at [262, 130] on button "< Back to public search results" at bounding box center [336, 127] width 227 height 40
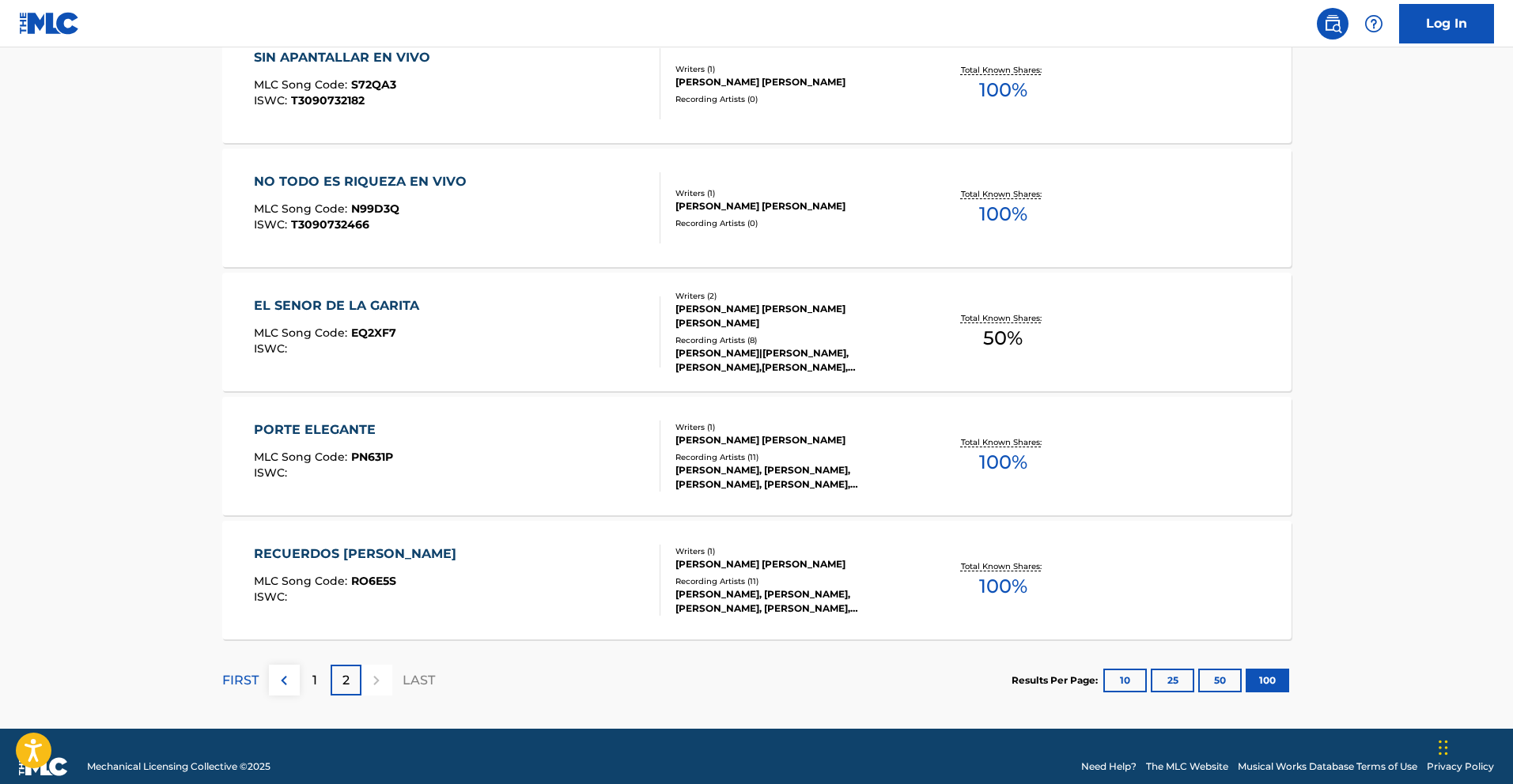
scroll to position [4005, 0]
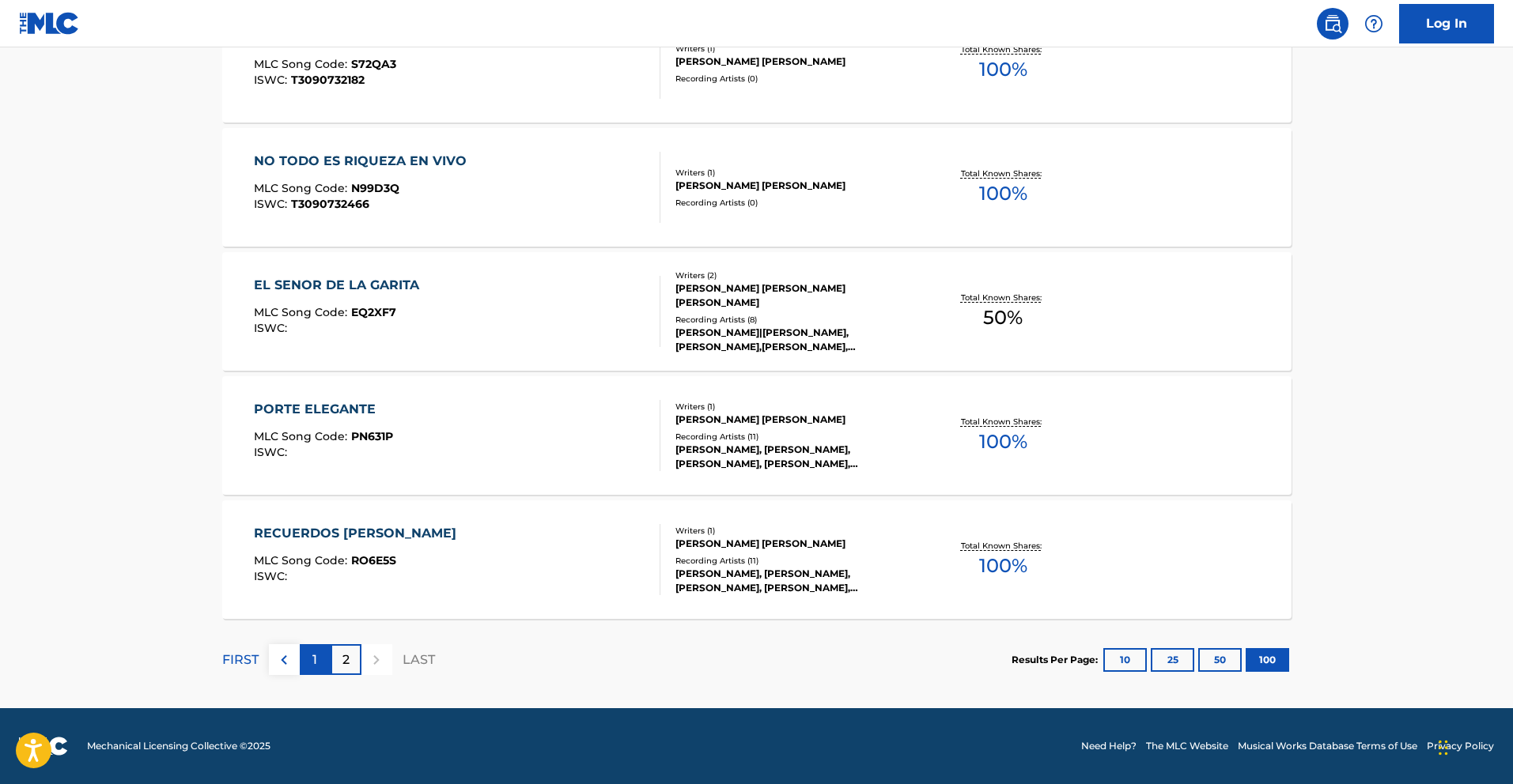
click at [317, 662] on div "1" at bounding box center [315, 660] width 31 height 31
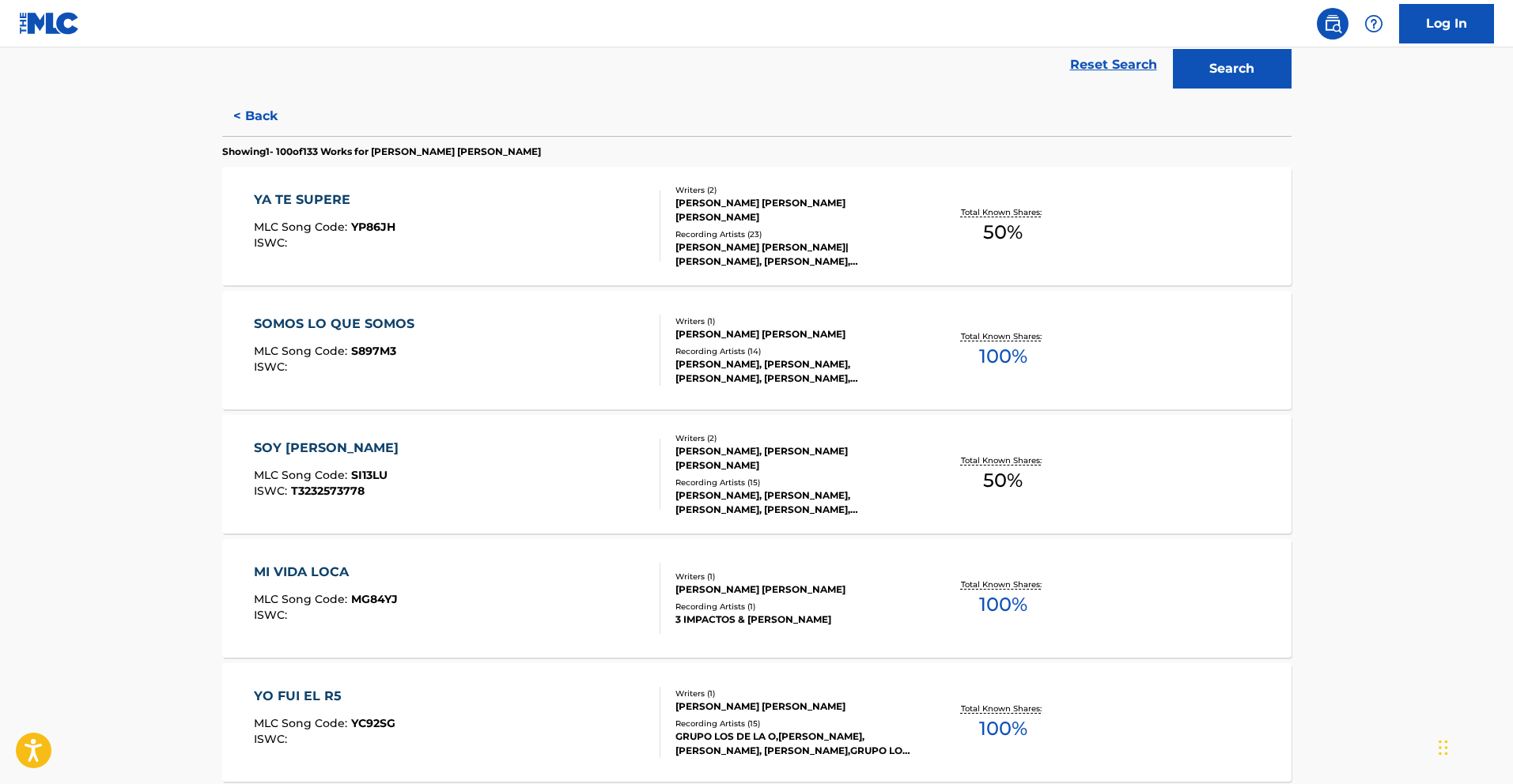
scroll to position [3897, 0]
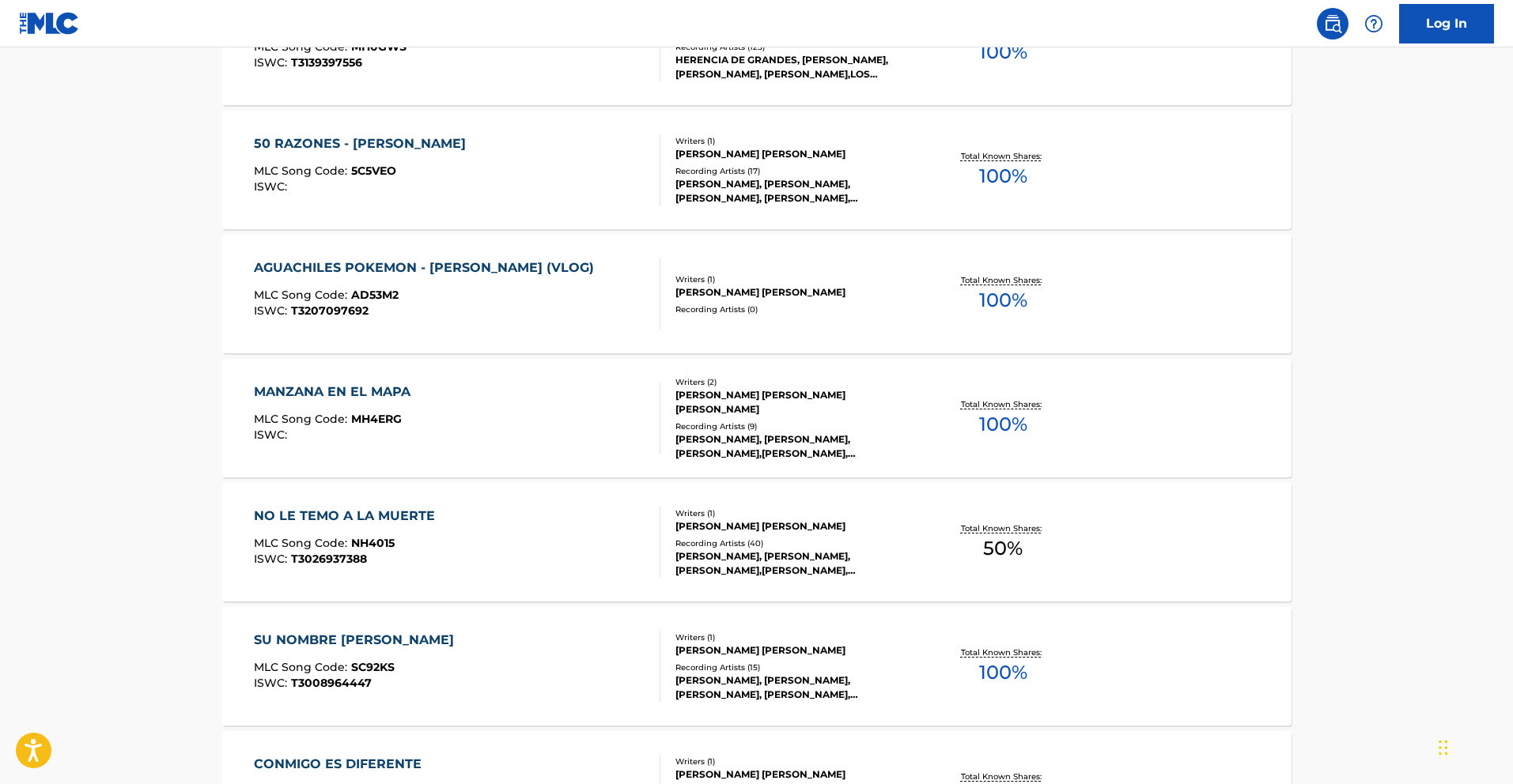
click at [418, 421] on div "MANZANA EN EL MAPA MLC Song Code : MH4ERG ISWC :" at bounding box center [457, 418] width 406 height 71
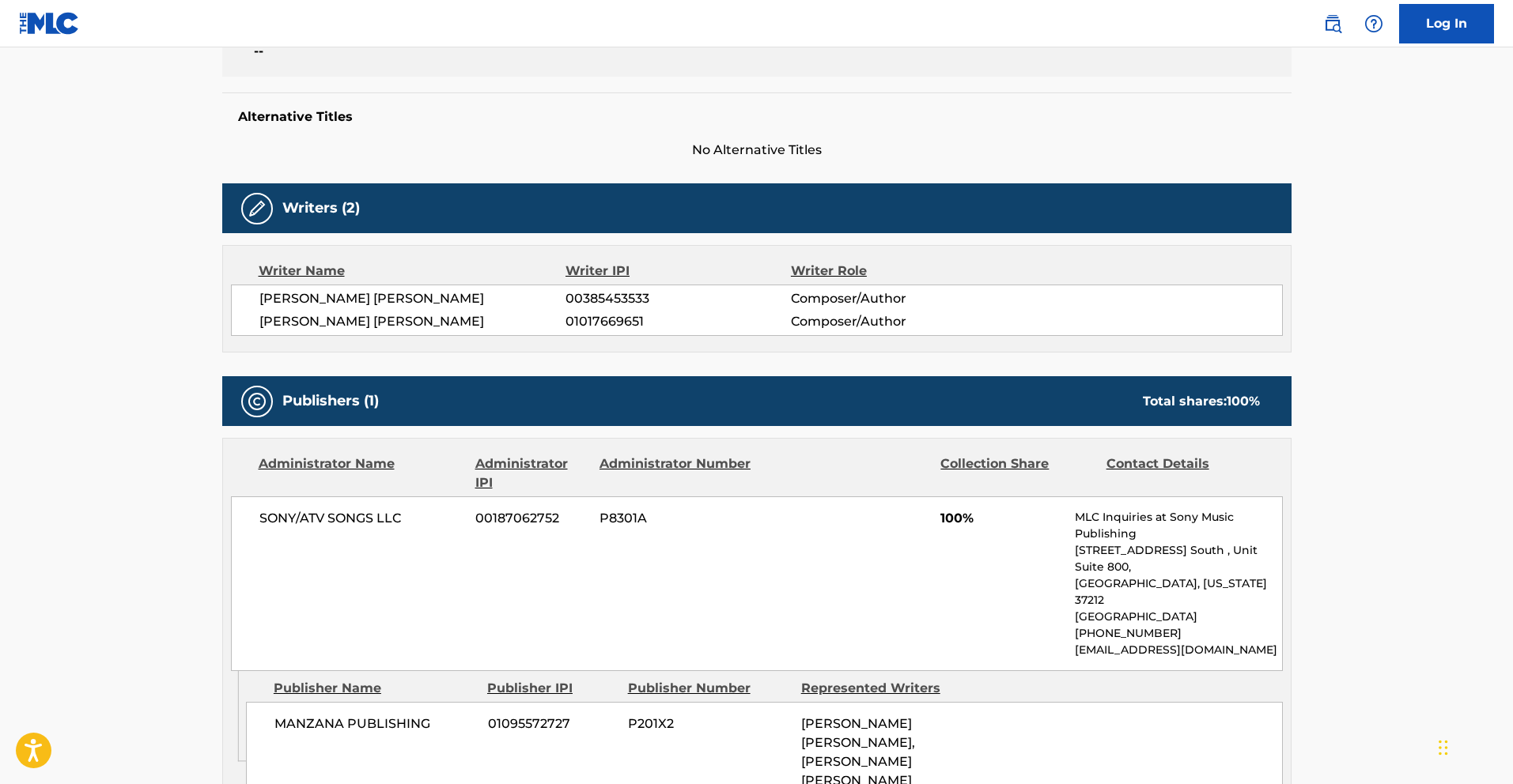
scroll to position [413, 0]
